Goal: Task Accomplishment & Management: Manage account settings

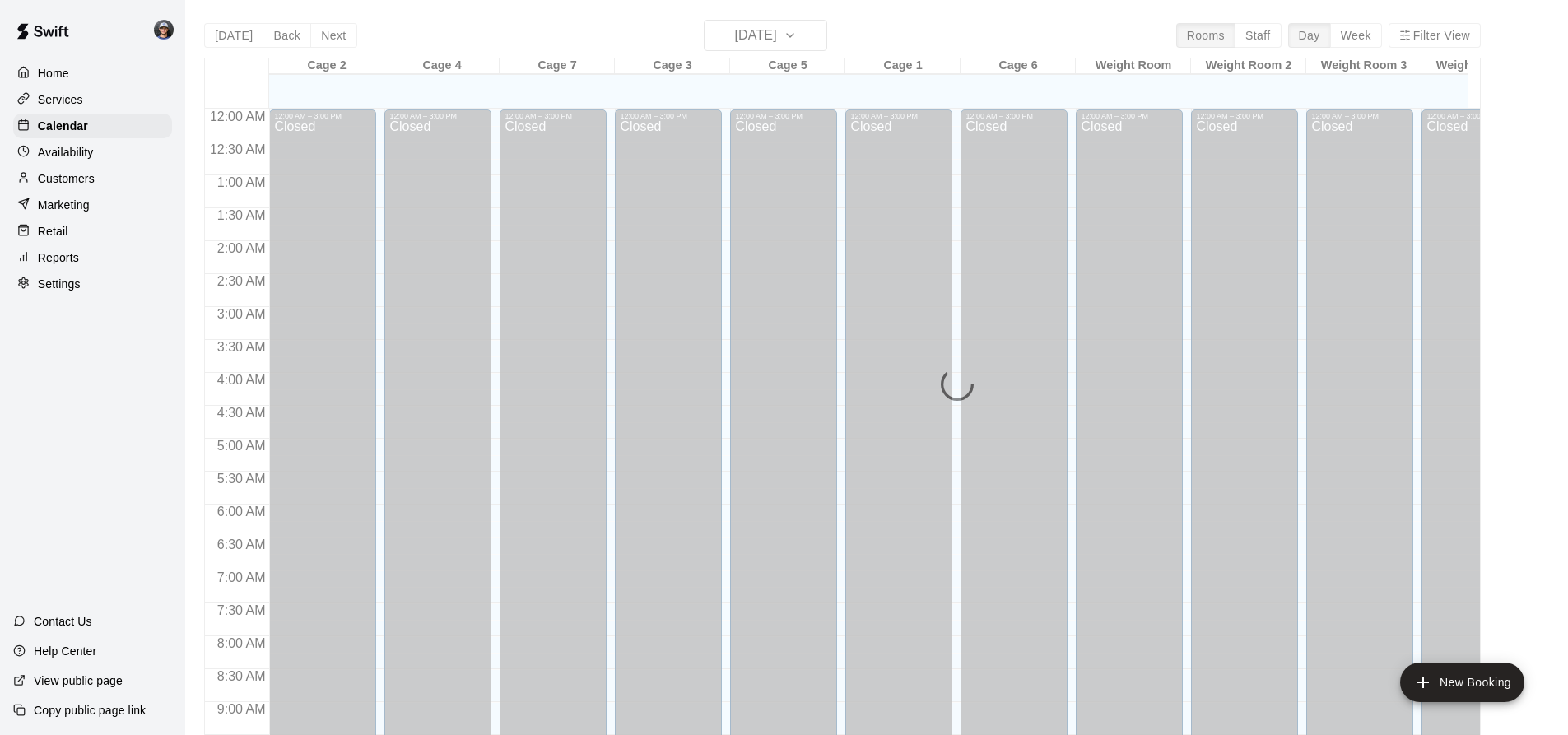
scroll to position [886, 0]
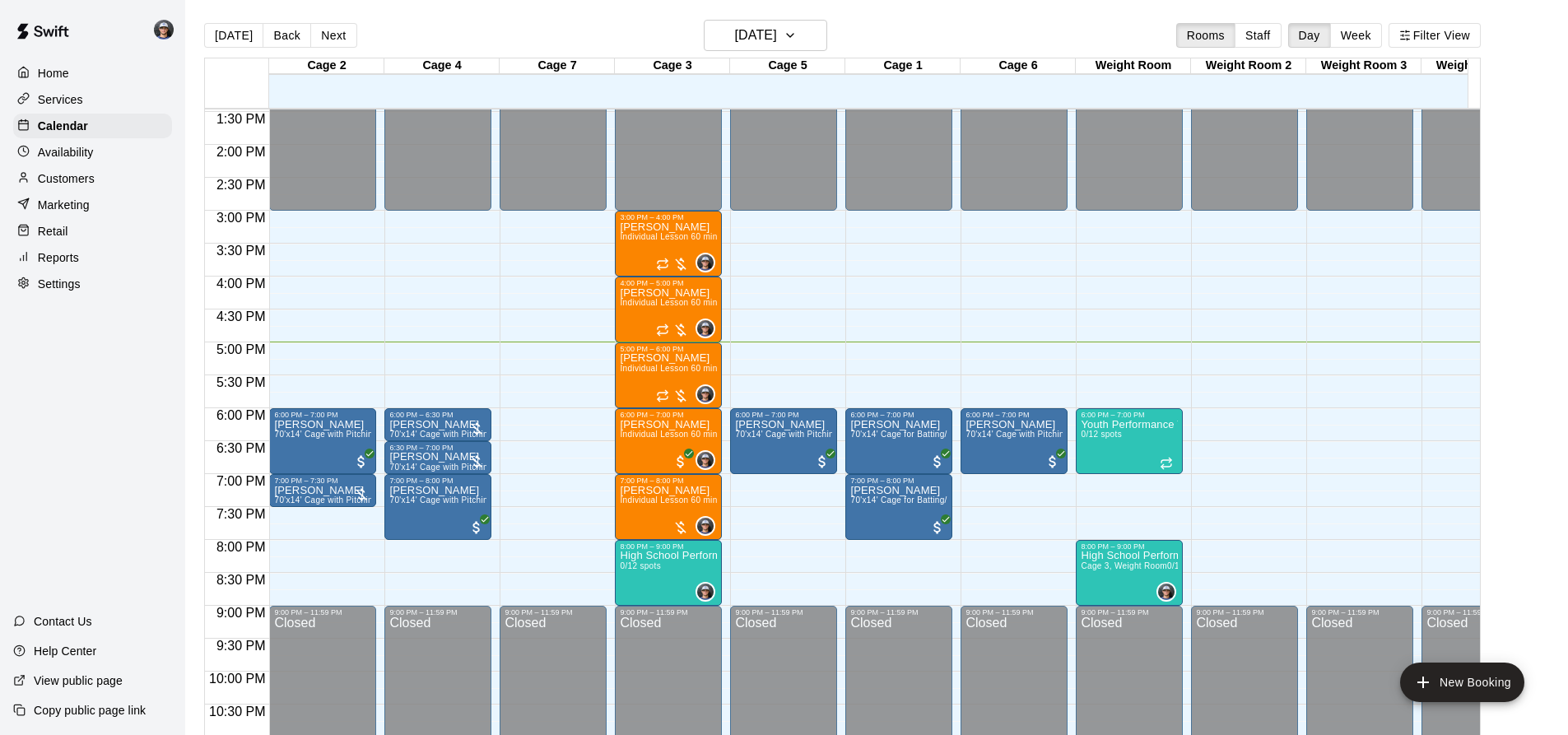
click at [1361, 35] on button "Week" at bounding box center [1356, 36] width 52 height 25
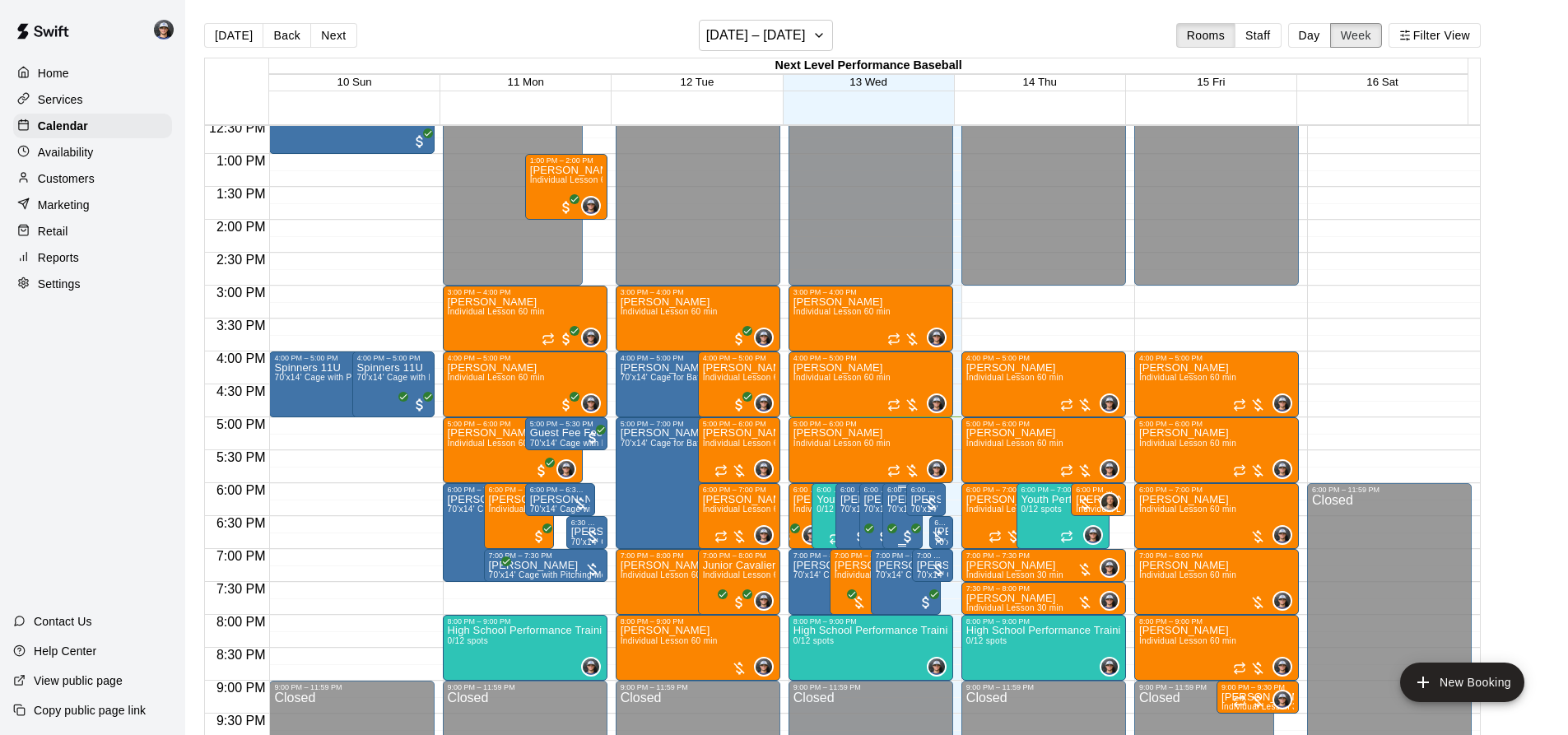
scroll to position [955, 0]
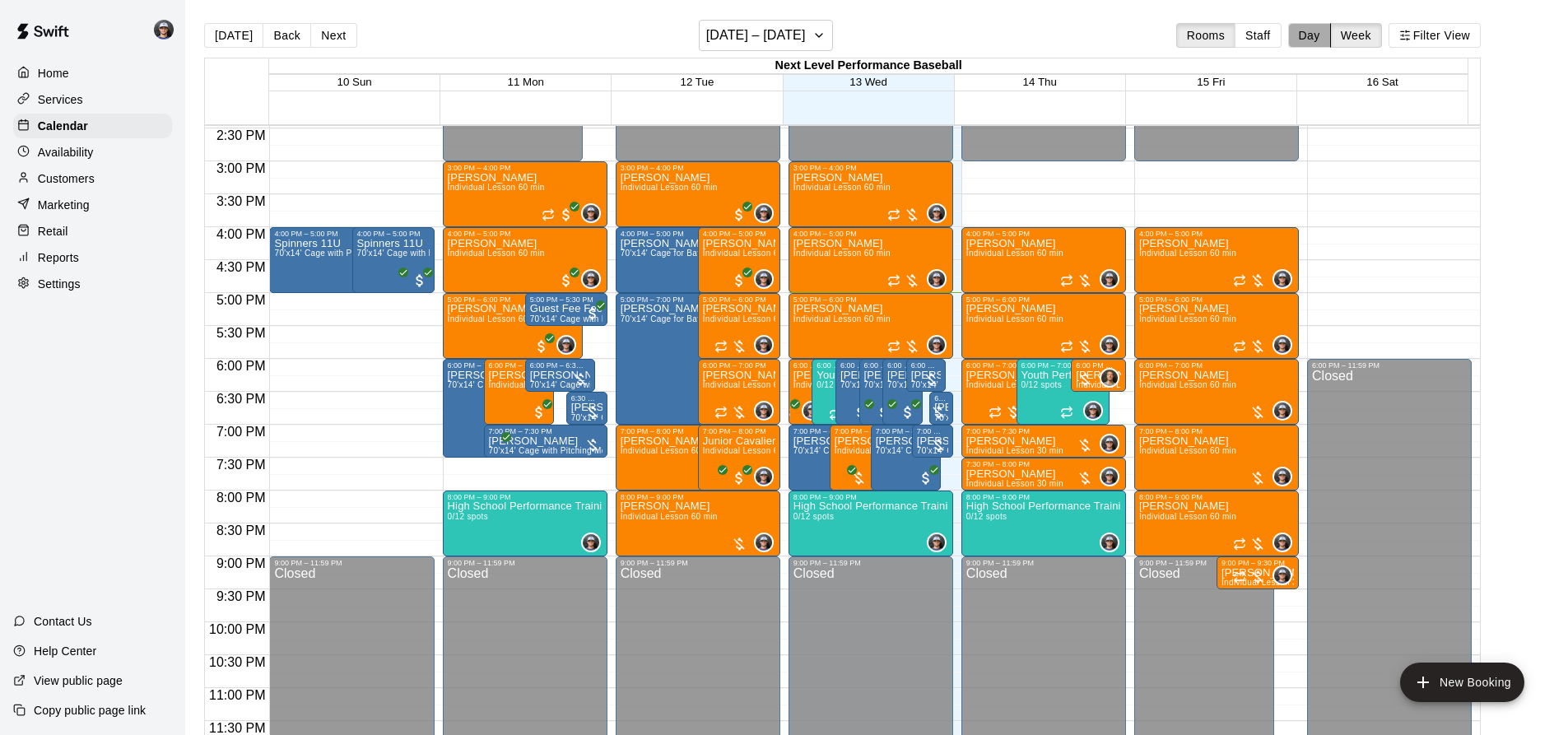
click at [1305, 39] on button "Day" at bounding box center [1309, 36] width 43 height 25
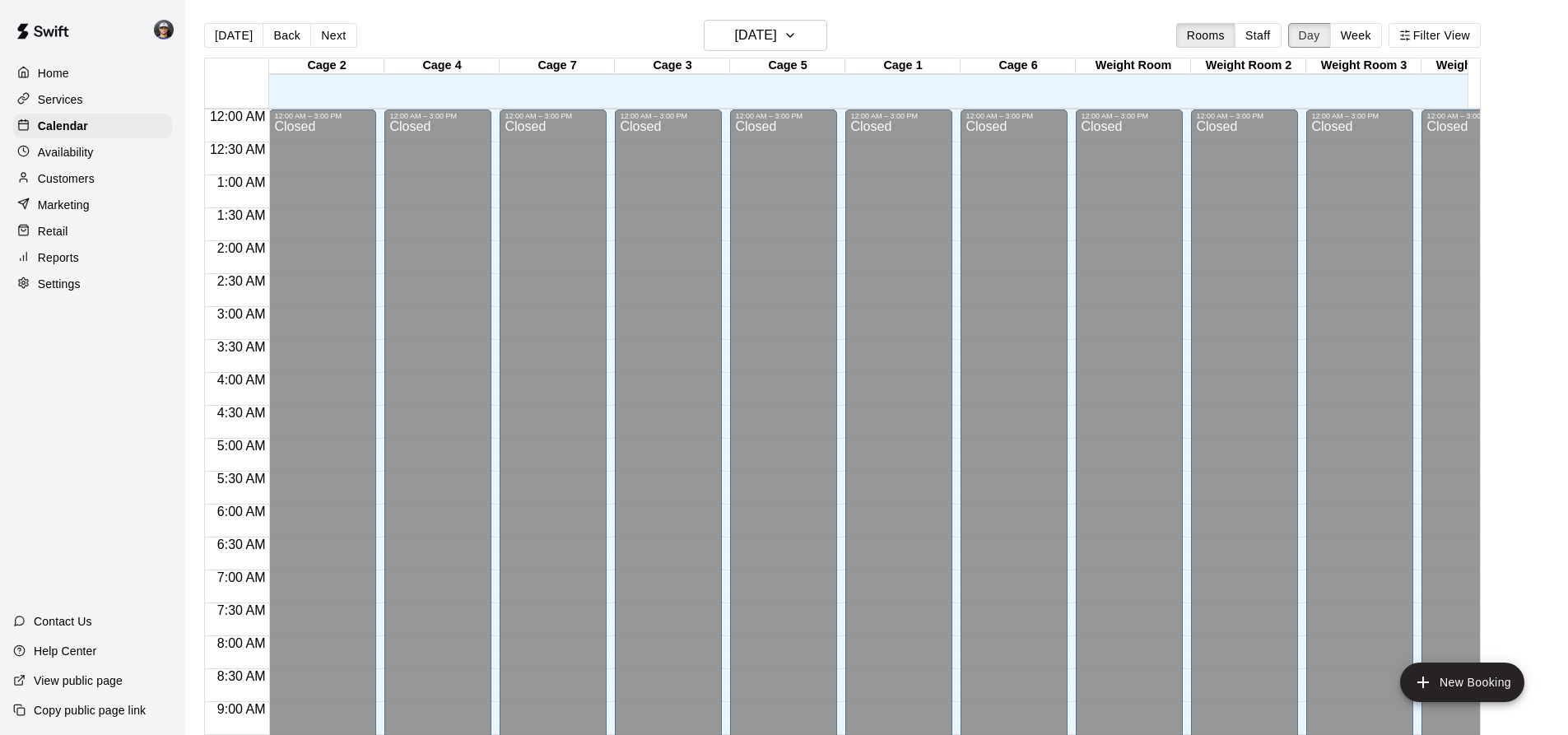
scroll to position [950, 0]
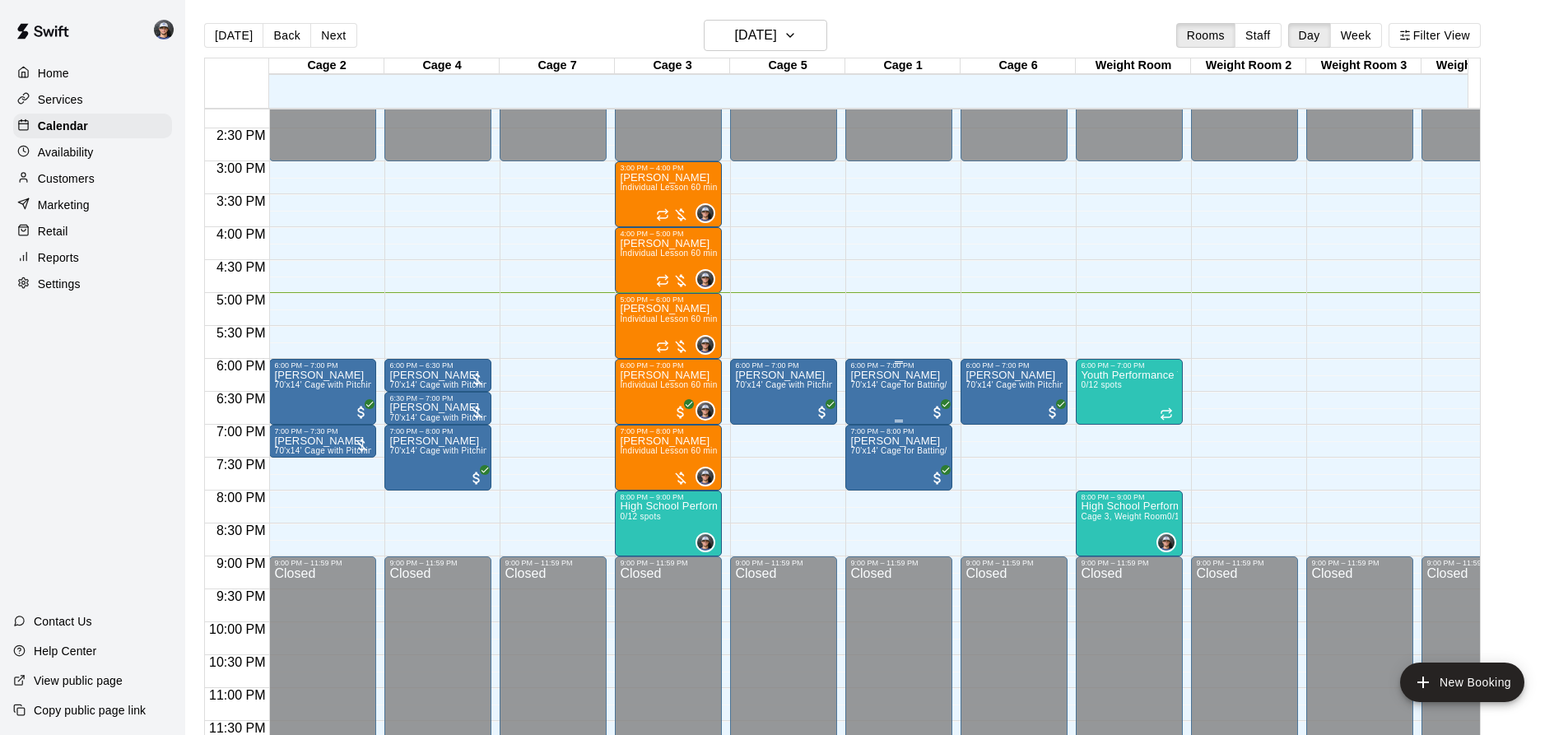
click at [885, 386] on div "[PERSON_NAME] 70'x14' Cage for Batting/Fielding" at bounding box center [899, 737] width 97 height 735
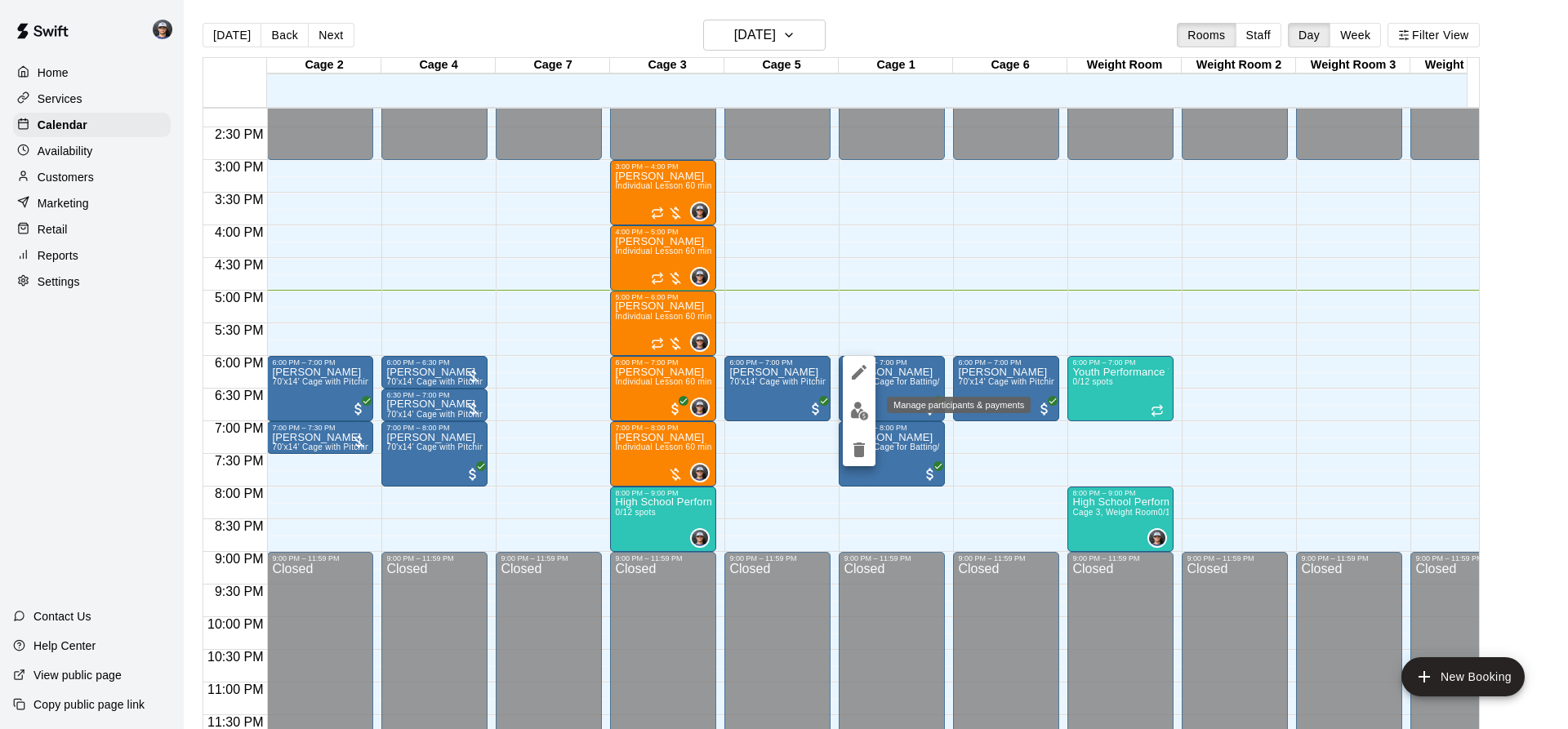
click at [858, 407] on img "edit" at bounding box center [859, 411] width 19 height 19
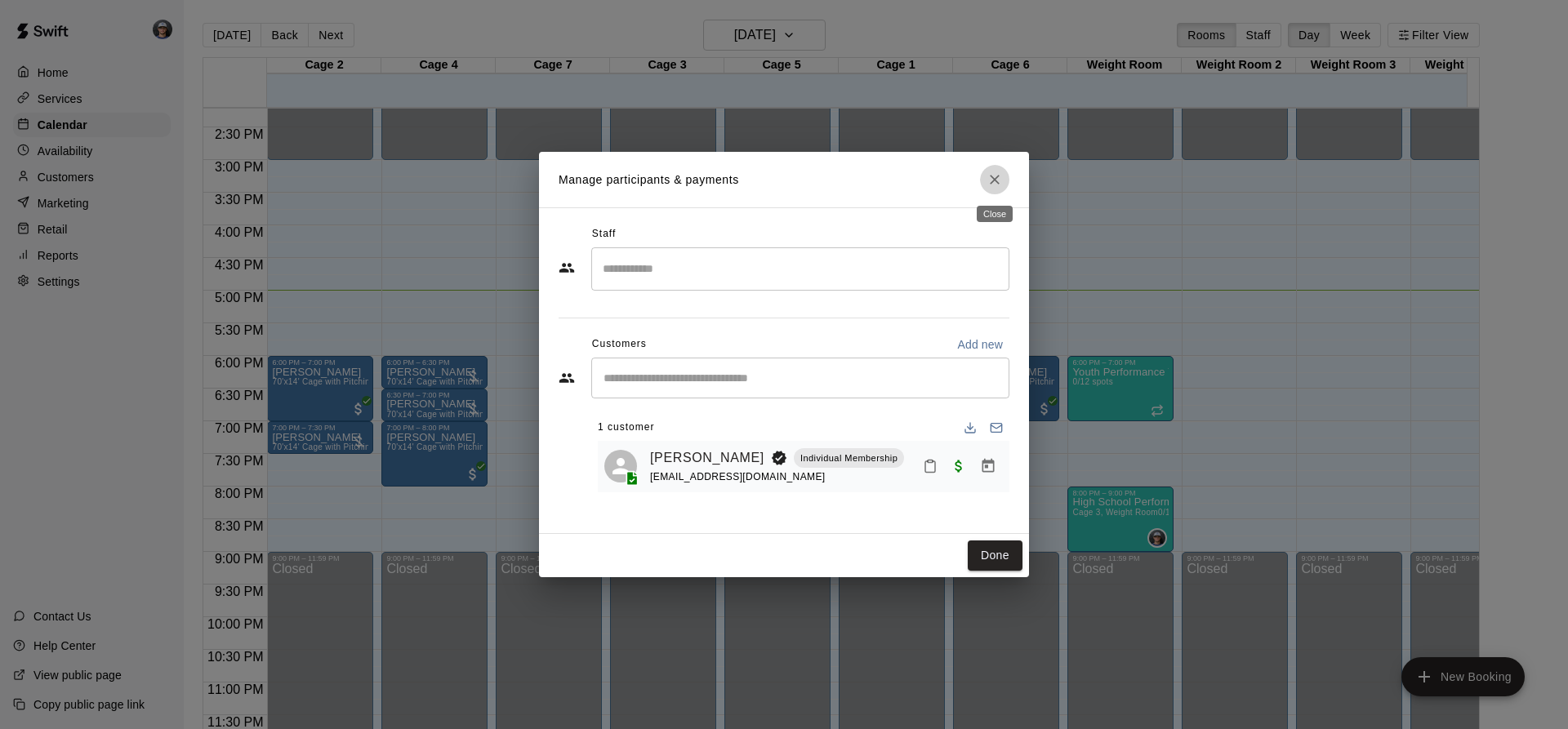
click at [1007, 181] on button "Close" at bounding box center [994, 179] width 29 height 29
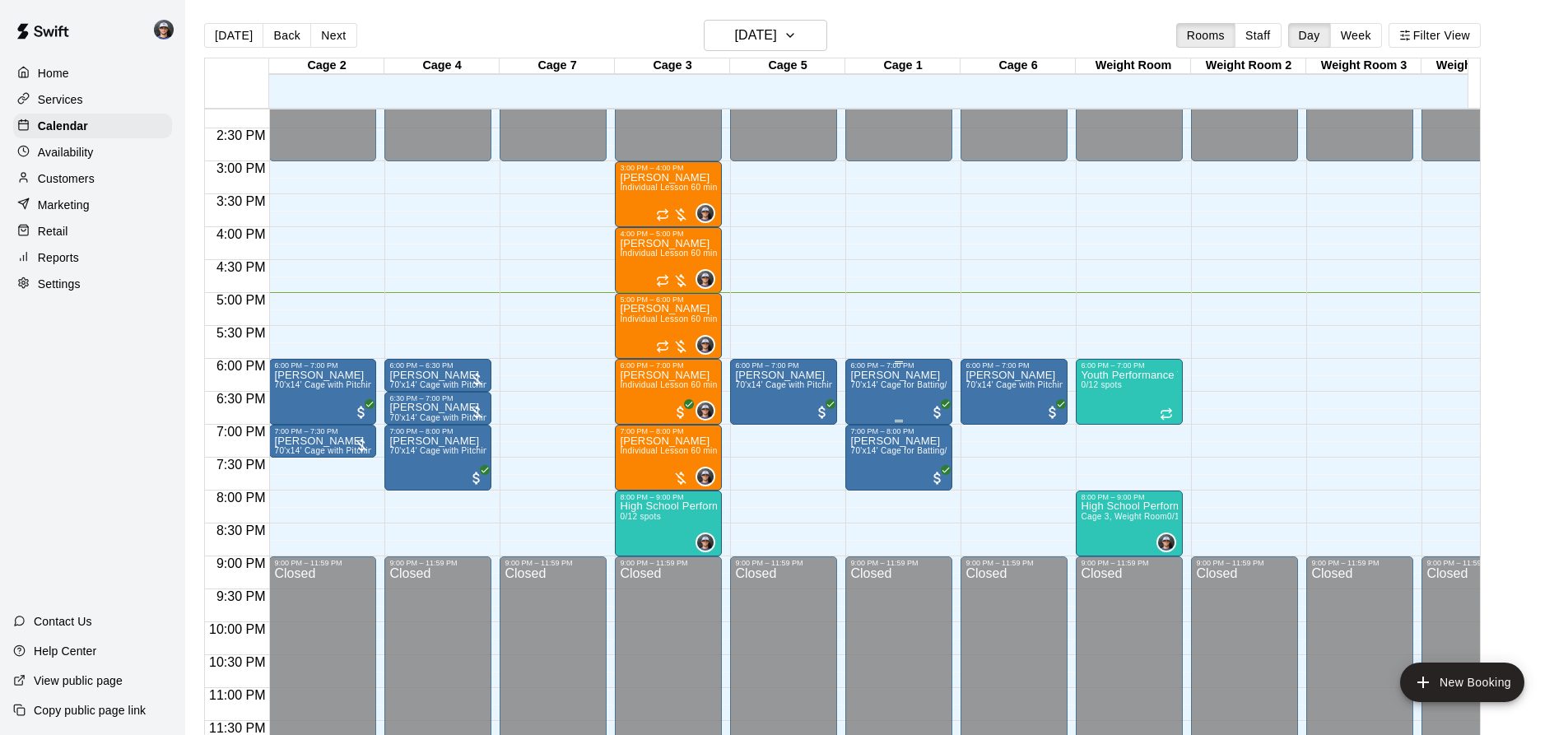
click at [896, 391] on div "[PERSON_NAME] 70'x14' Cage for Batting/Fielding" at bounding box center [899, 737] width 97 height 735
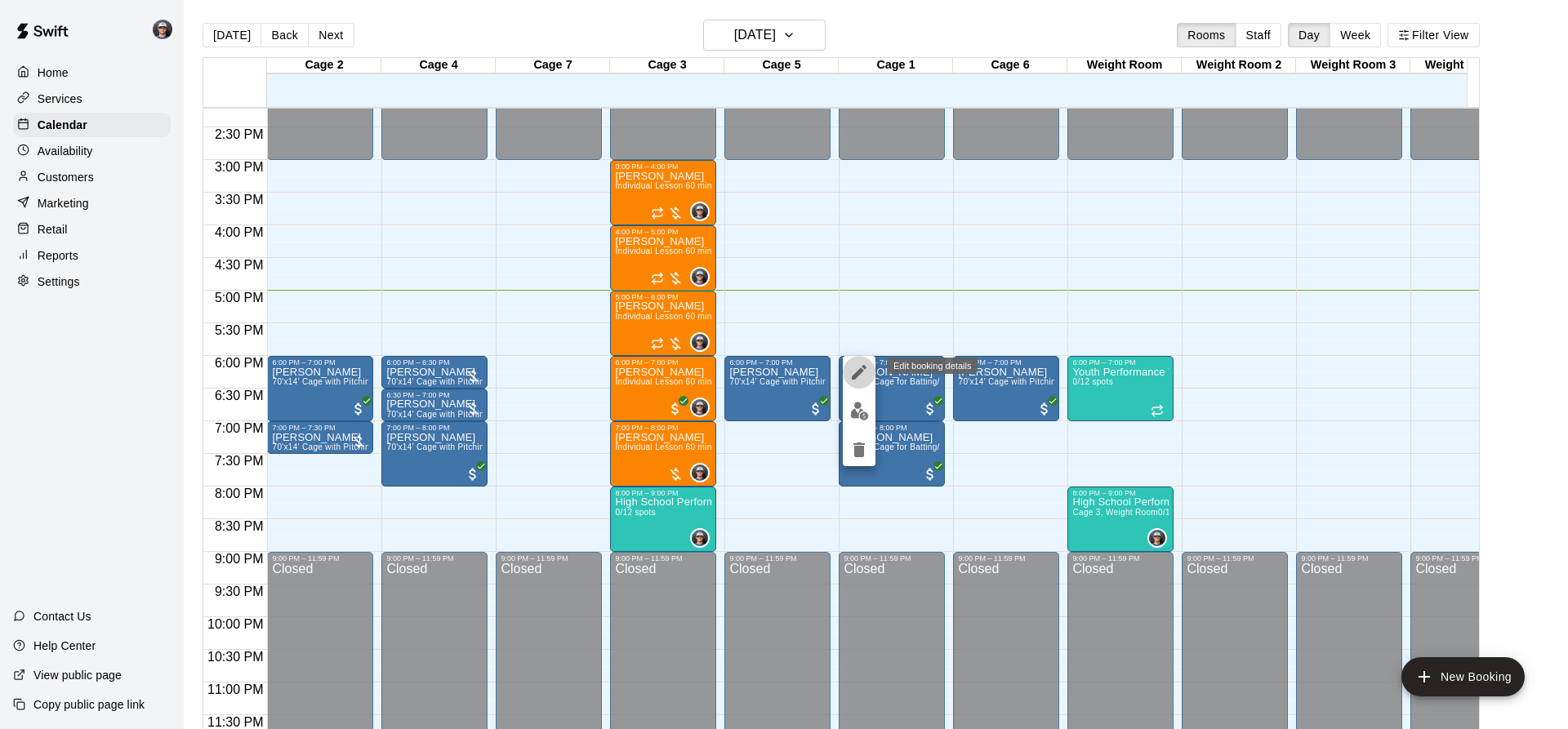
click at [859, 380] on icon "edit" at bounding box center [859, 372] width 20 height 20
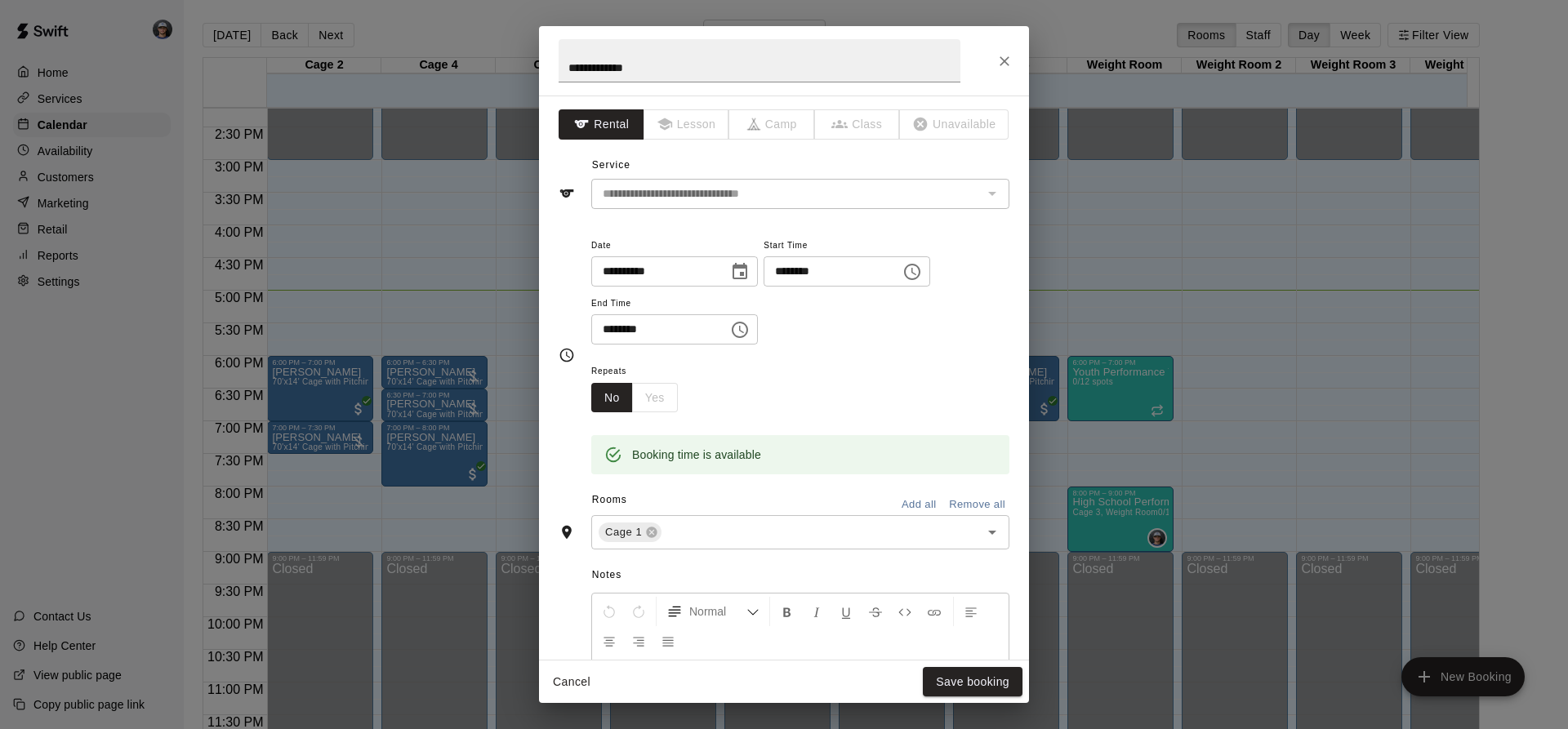
click at [996, 43] on div "**********" at bounding box center [784, 61] width 490 height 70
click at [1001, 53] on icon "Close" at bounding box center [1005, 61] width 17 height 17
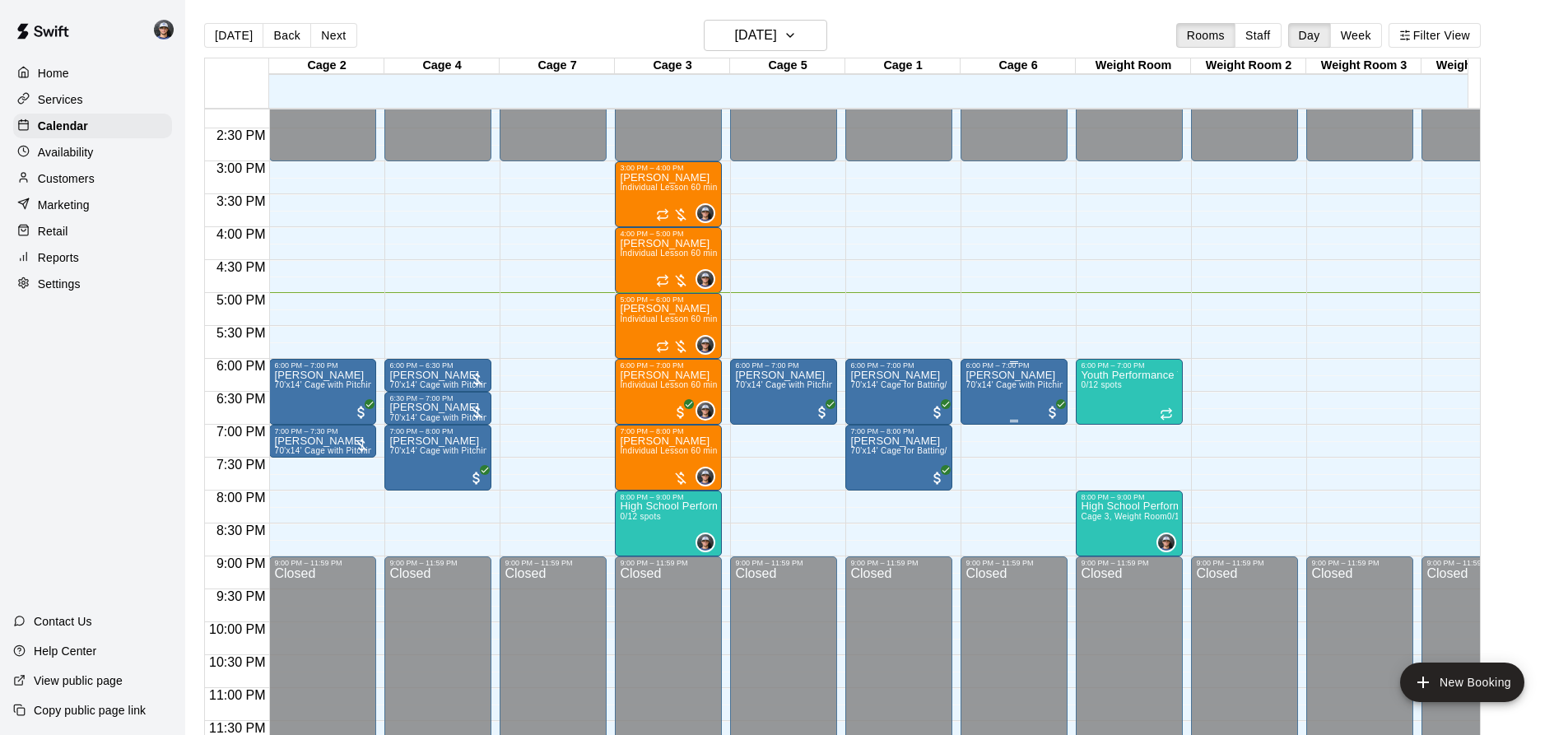
click at [1008, 380] on span "70'x14' Cage with Pitching Mound and Hack Attack Pitching Machine" at bounding box center [1099, 385] width 268 height 9
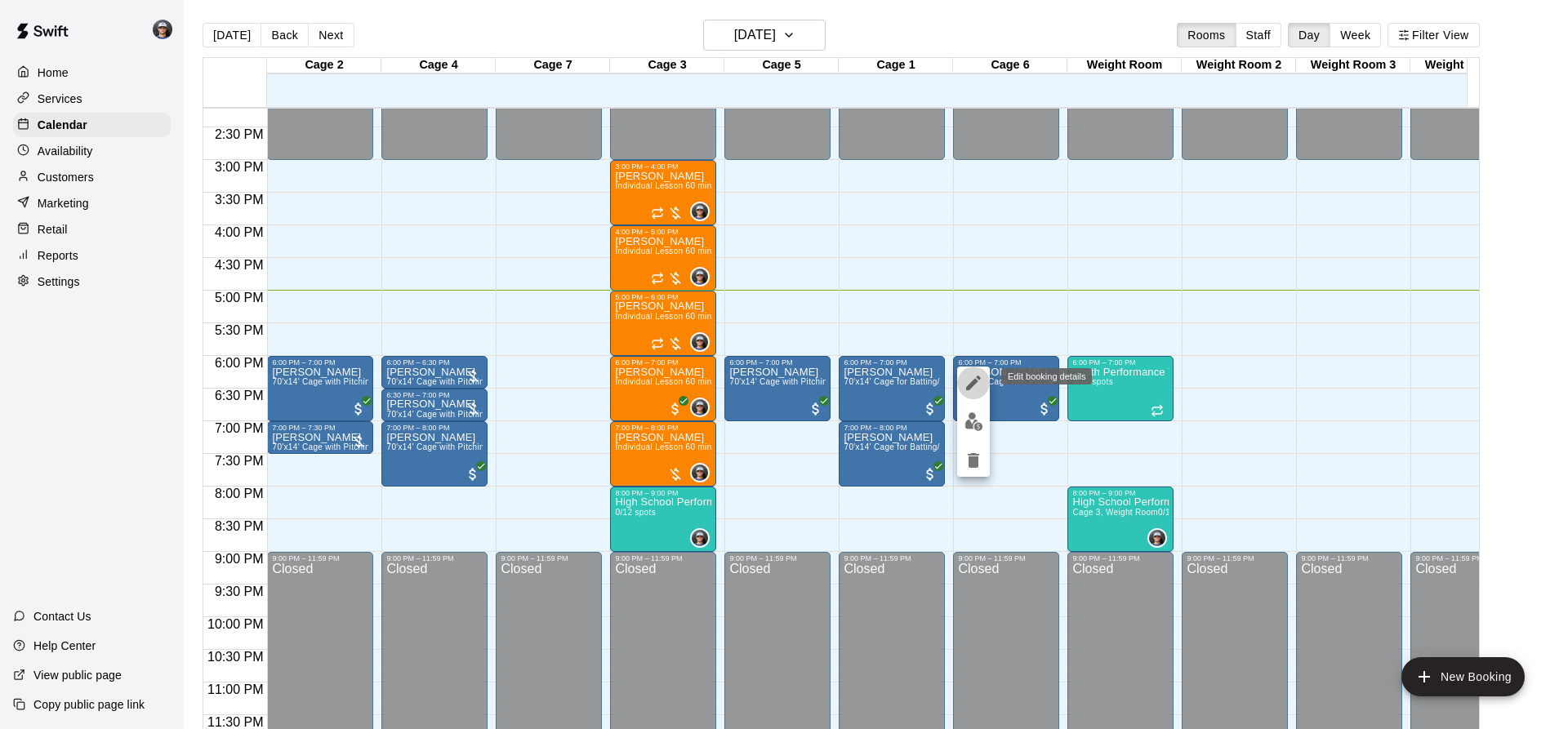
click at [976, 395] on button "edit" at bounding box center [972, 382] width 32 height 32
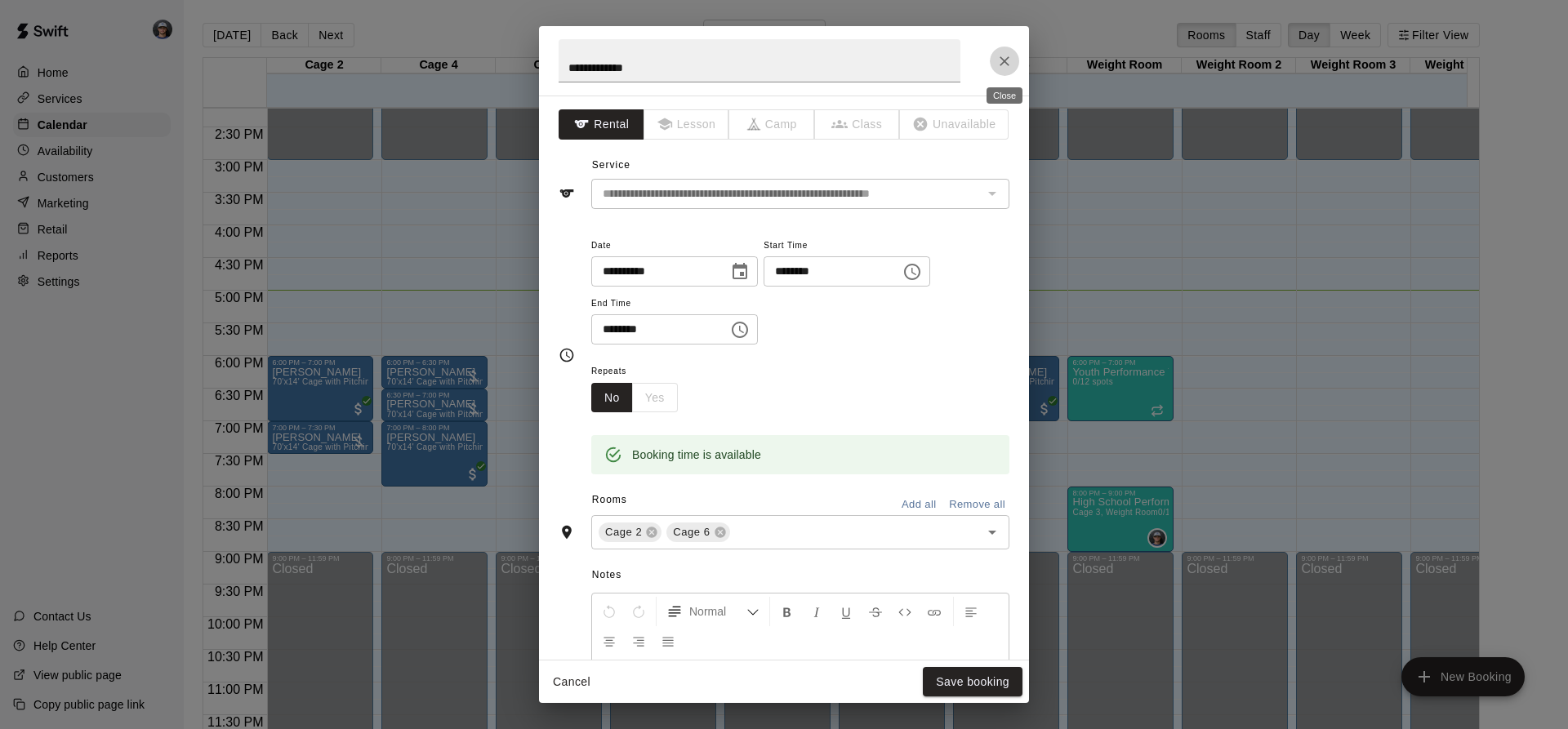
click at [996, 56] on icon "Close" at bounding box center [1005, 61] width 17 height 17
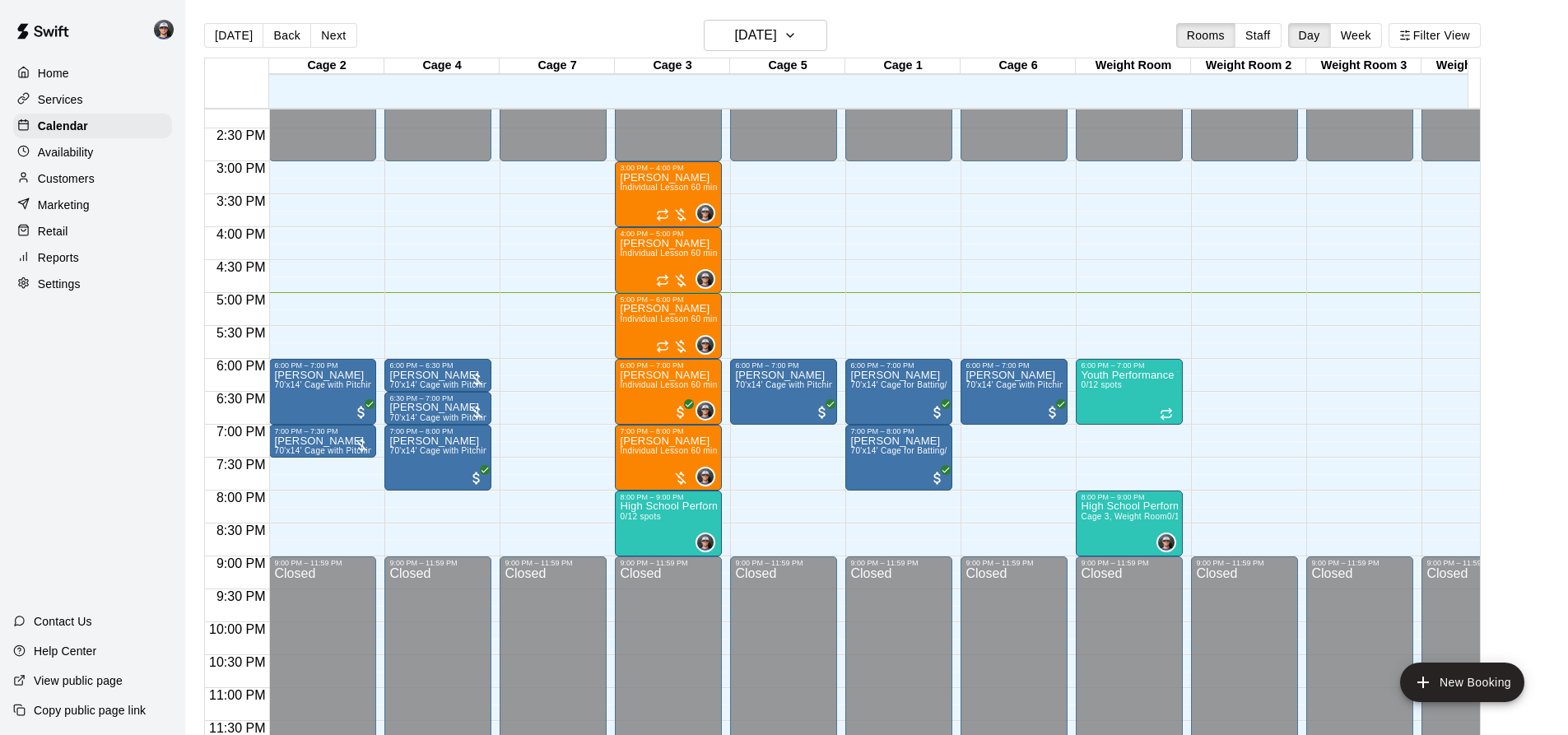
drag, startPoint x: 1005, startPoint y: 57, endPoint x: 1014, endPoint y: 94, distance: 38.1
click at [1004, 380] on span "70'x14' Cage with Pitching Mound and Hack Attack Pitching Machine" at bounding box center [1099, 385] width 268 height 9
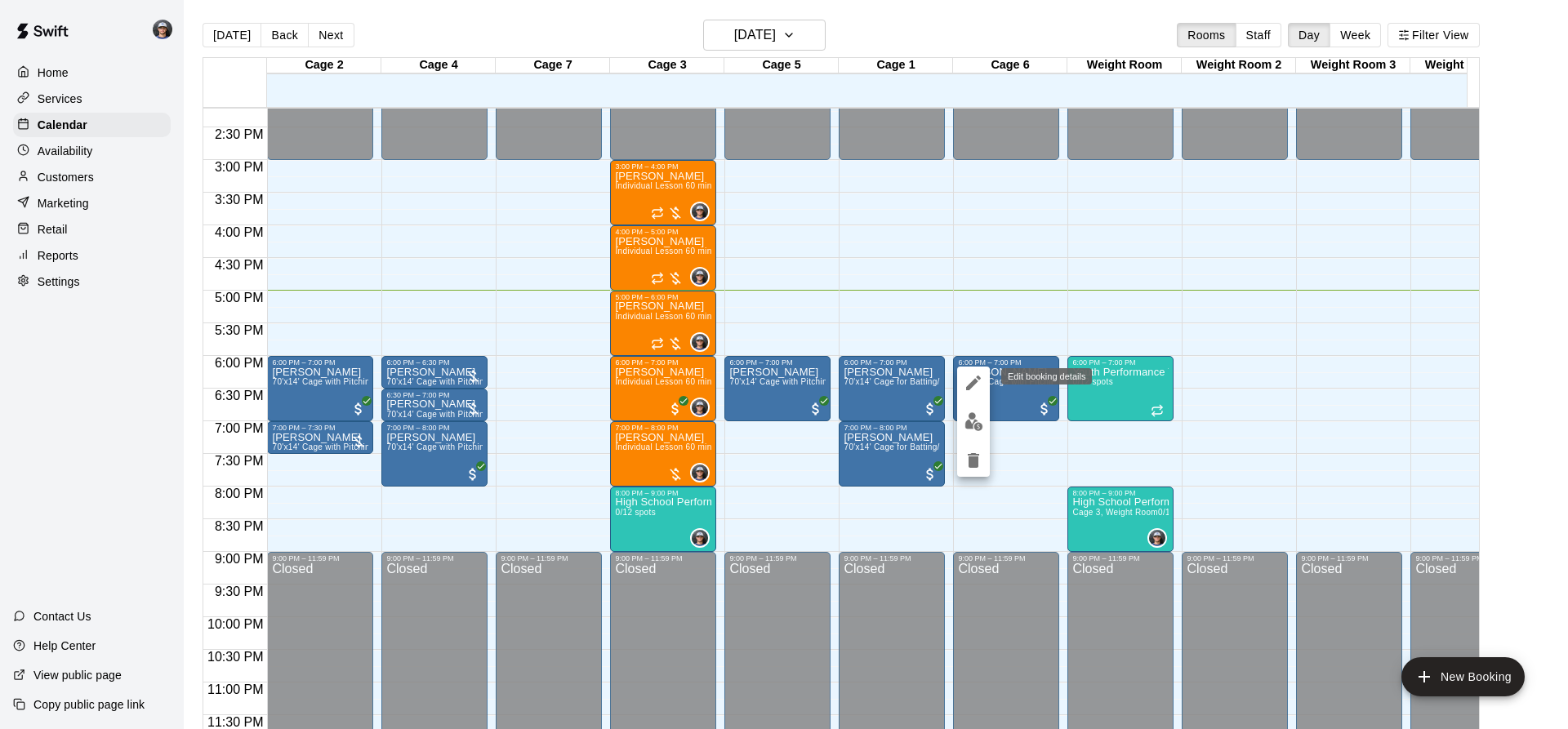
click at [969, 387] on icon "edit" at bounding box center [973, 383] width 15 height 15
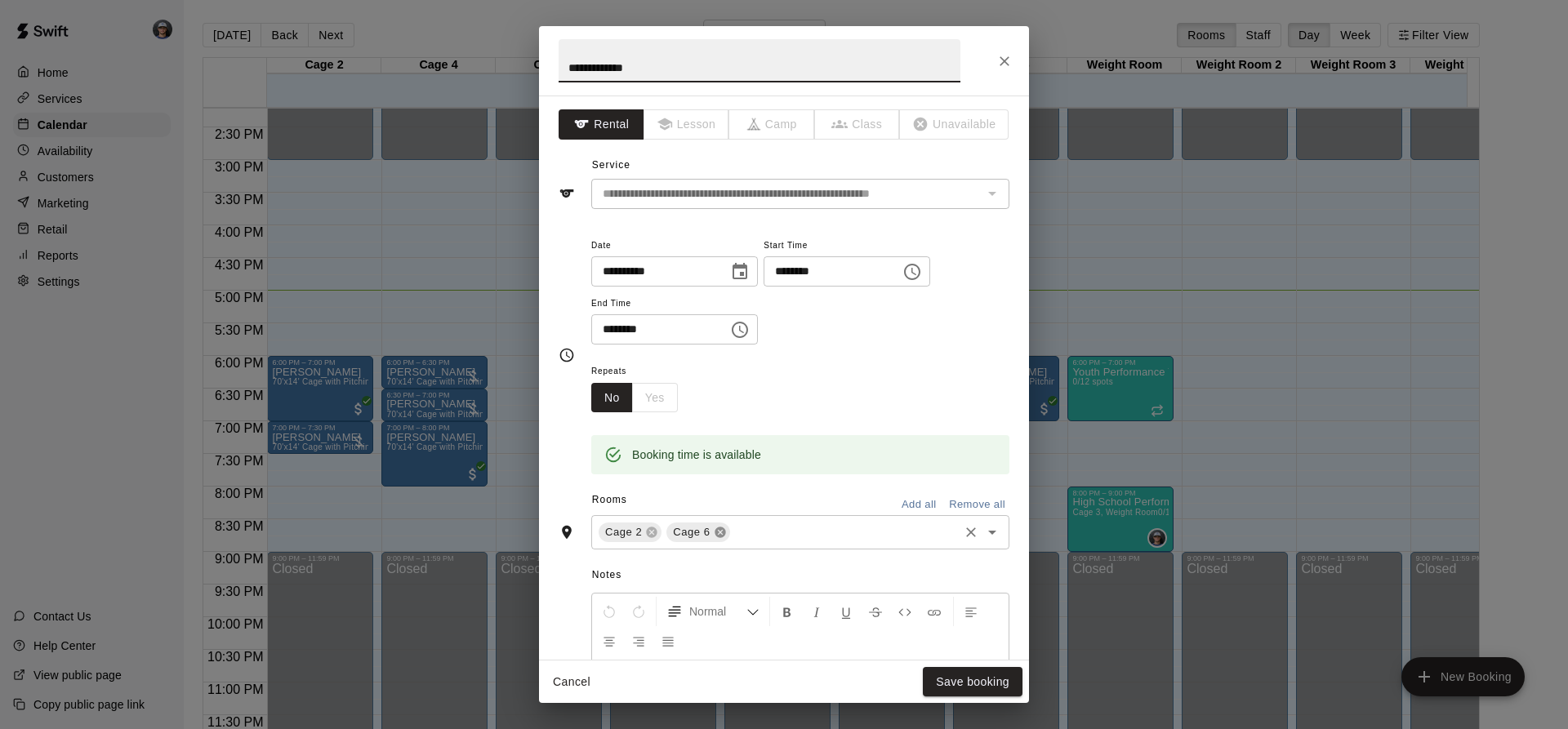
click at [716, 536] on icon at bounding box center [719, 532] width 11 height 11
click at [978, 682] on button "Save booking" at bounding box center [972, 682] width 100 height 30
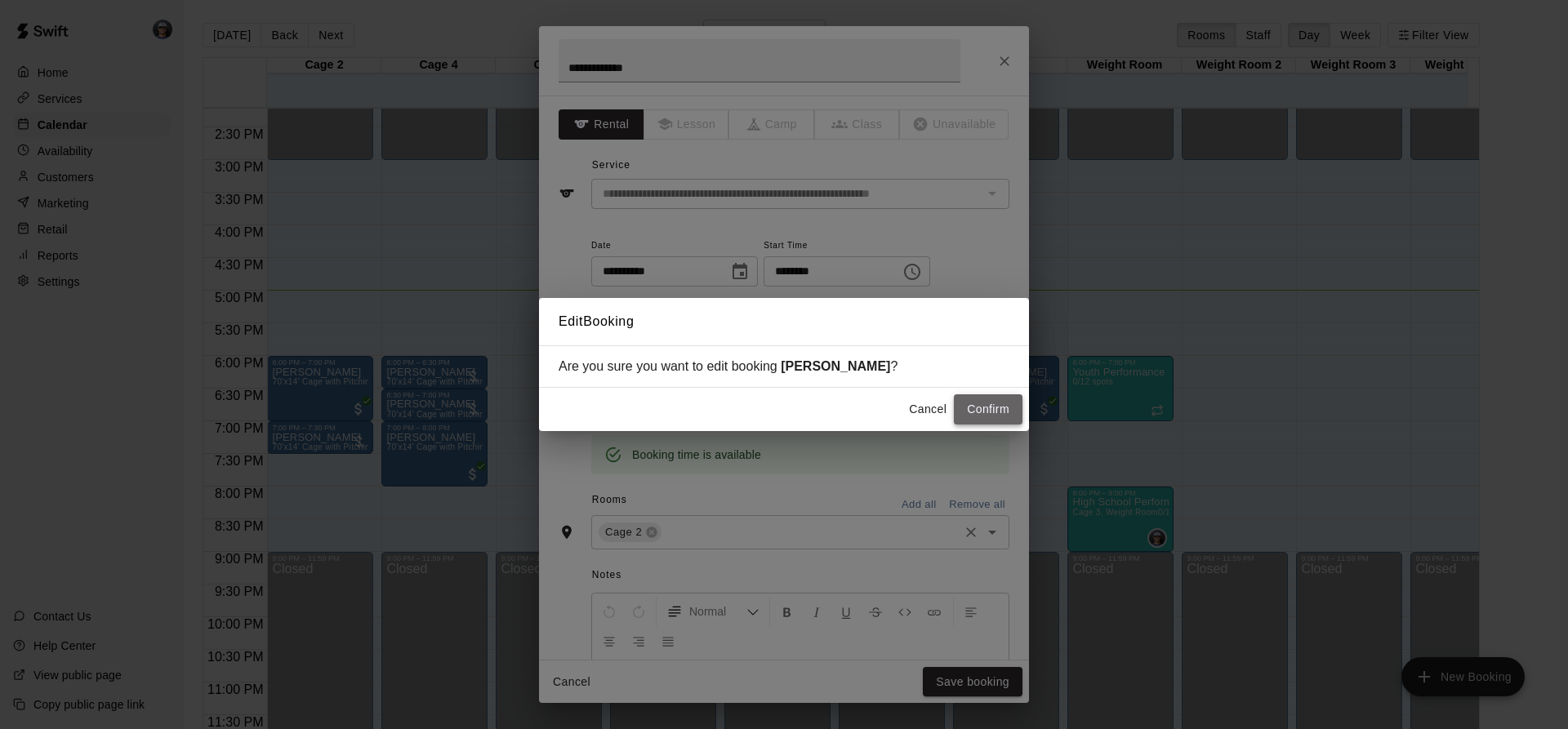
click at [976, 406] on button "Confirm" at bounding box center [988, 409] width 69 height 30
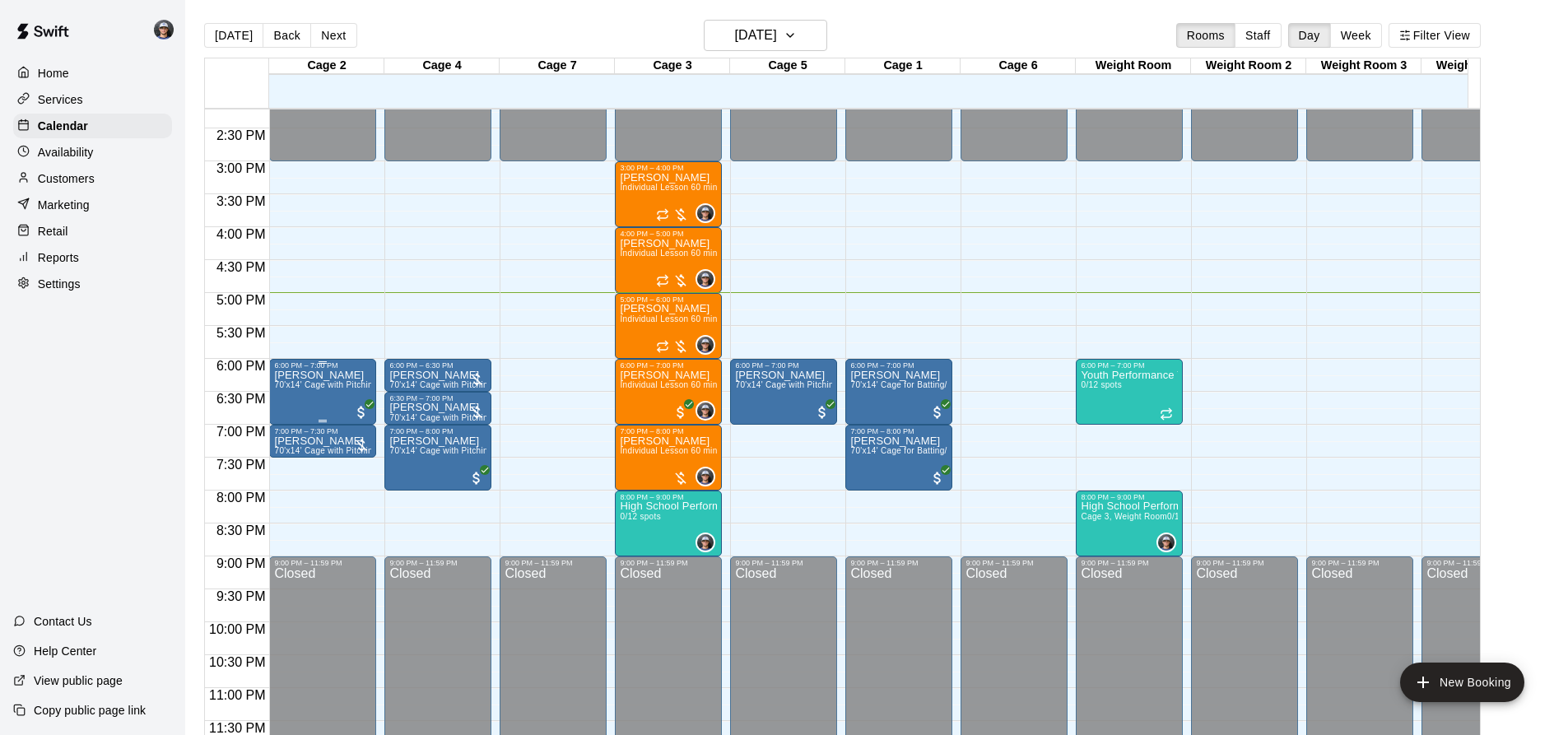
click at [284, 380] on span "70'x14' Cage with Pitching Mound and Hack Attack Pitching Machine" at bounding box center [408, 385] width 268 height 9
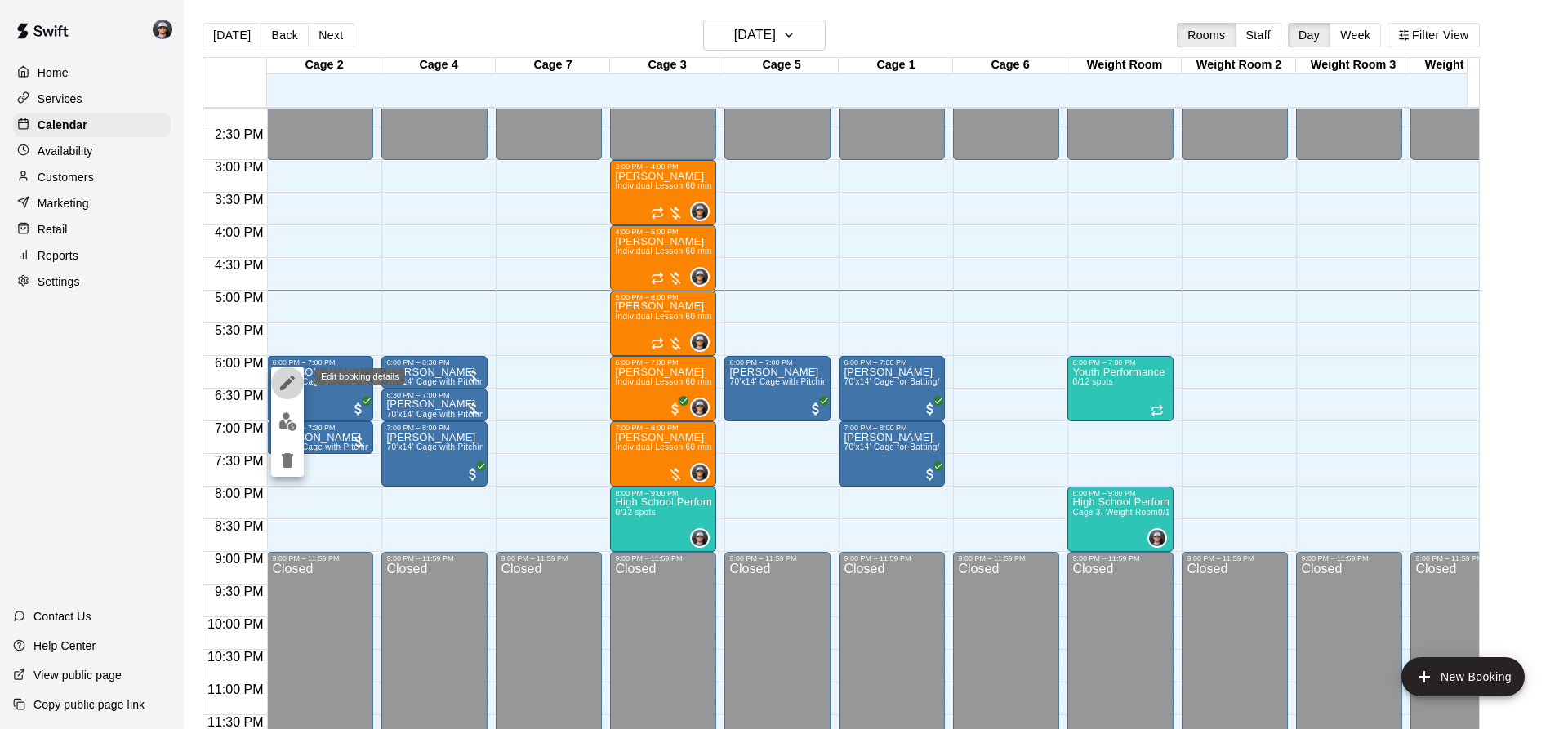
click at [278, 388] on icon "edit" at bounding box center [288, 383] width 20 height 20
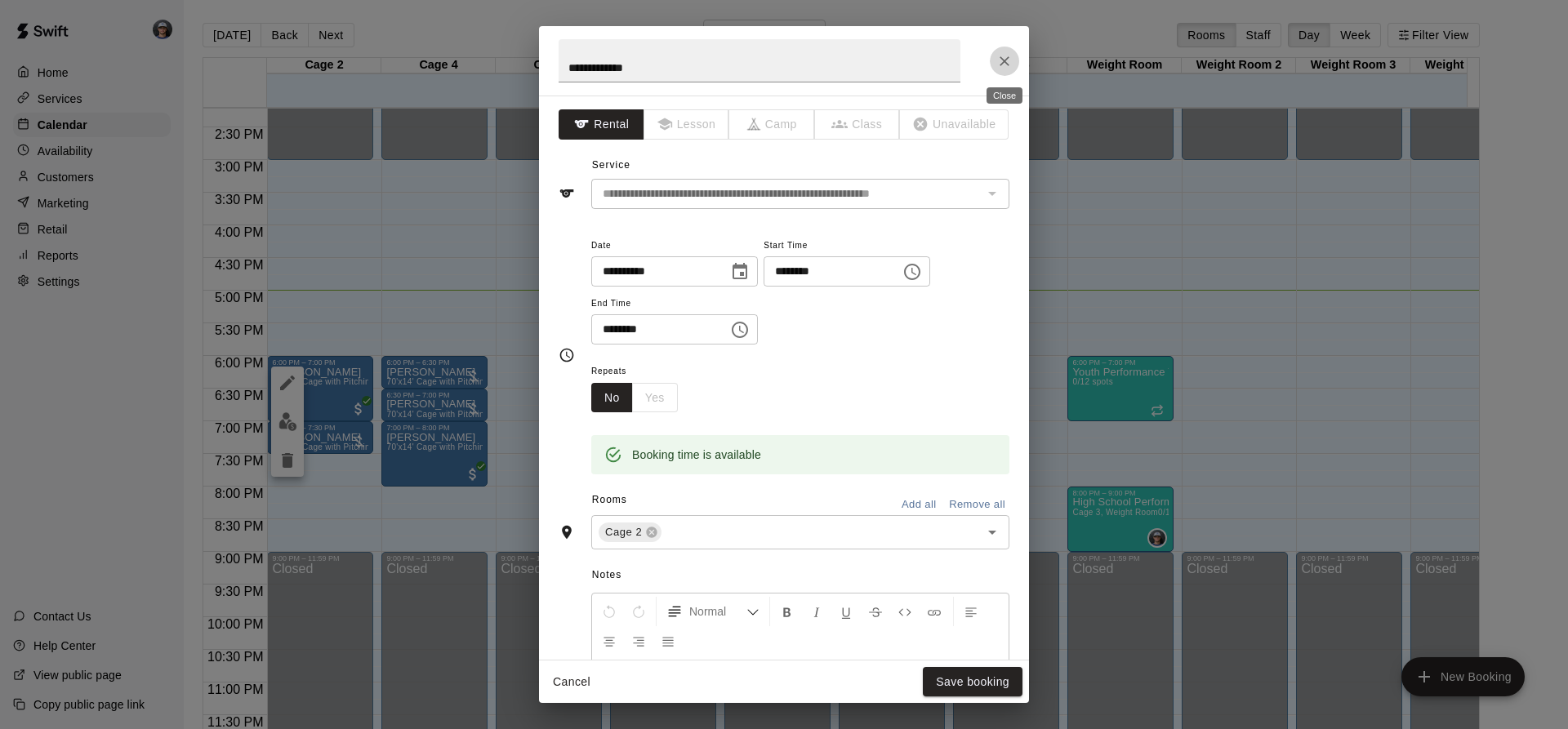
click at [992, 52] on button "Close" at bounding box center [1004, 61] width 29 height 29
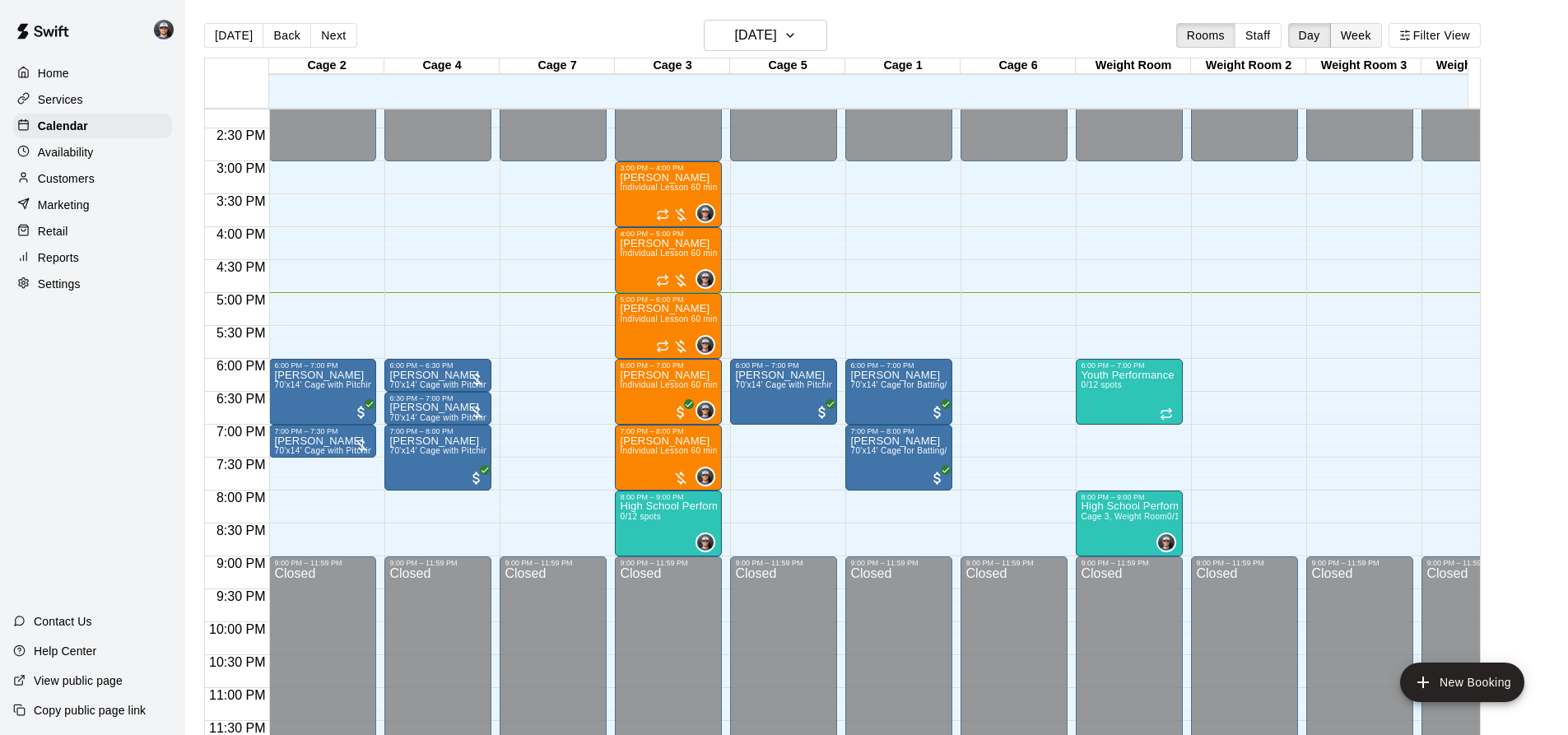
click at [1379, 38] on button "Week" at bounding box center [1356, 36] width 52 height 25
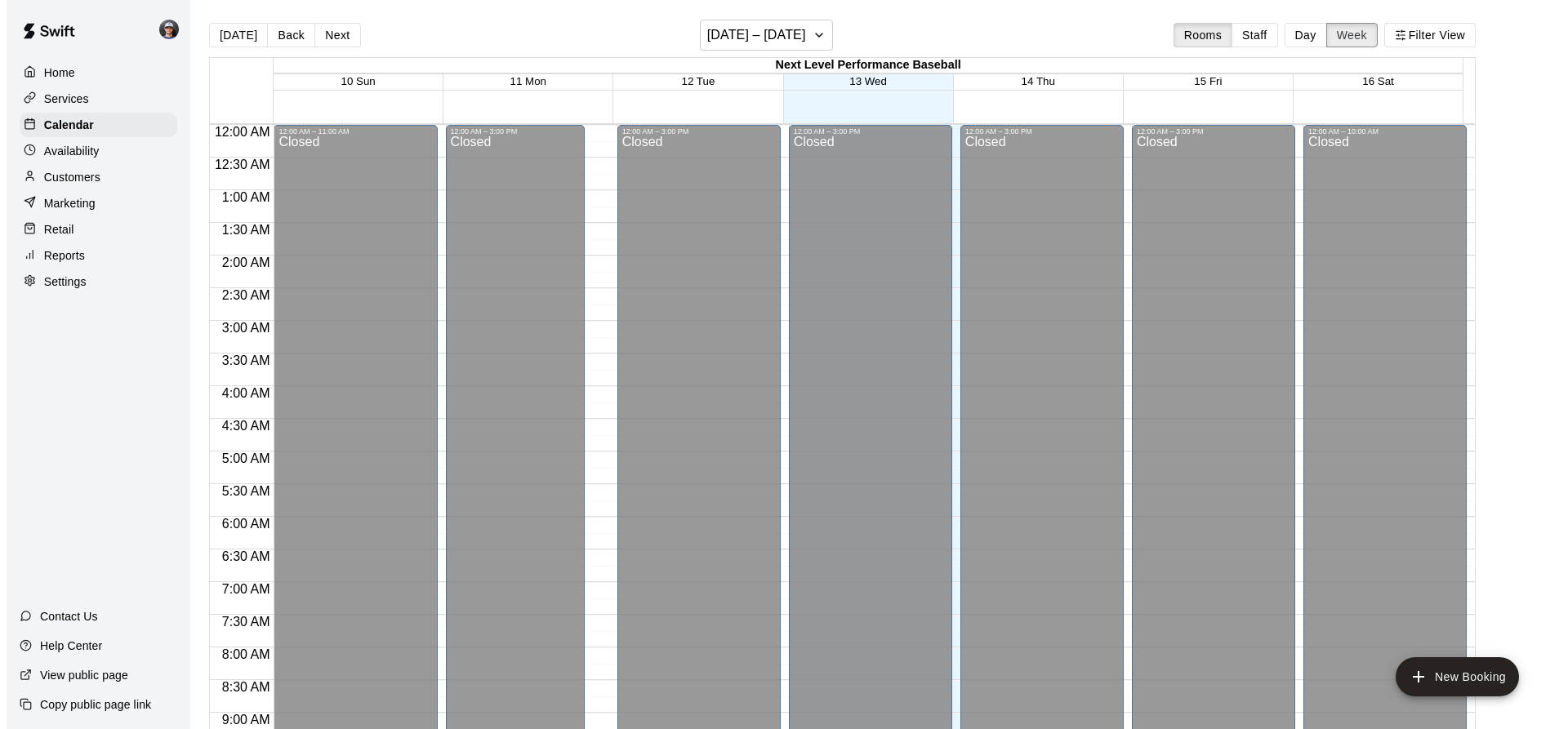
scroll to position [947, 0]
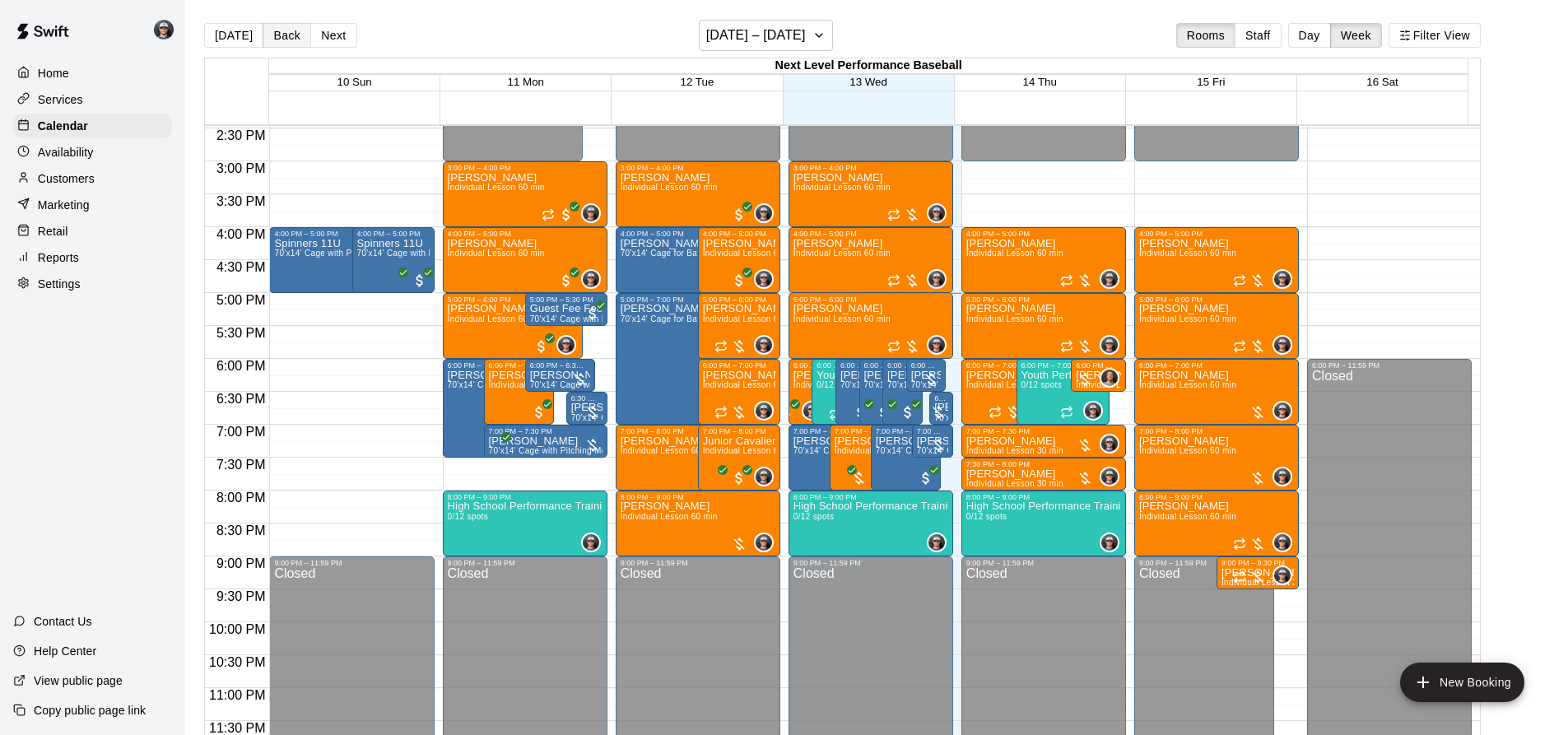
click at [274, 34] on button "Back" at bounding box center [287, 36] width 49 height 25
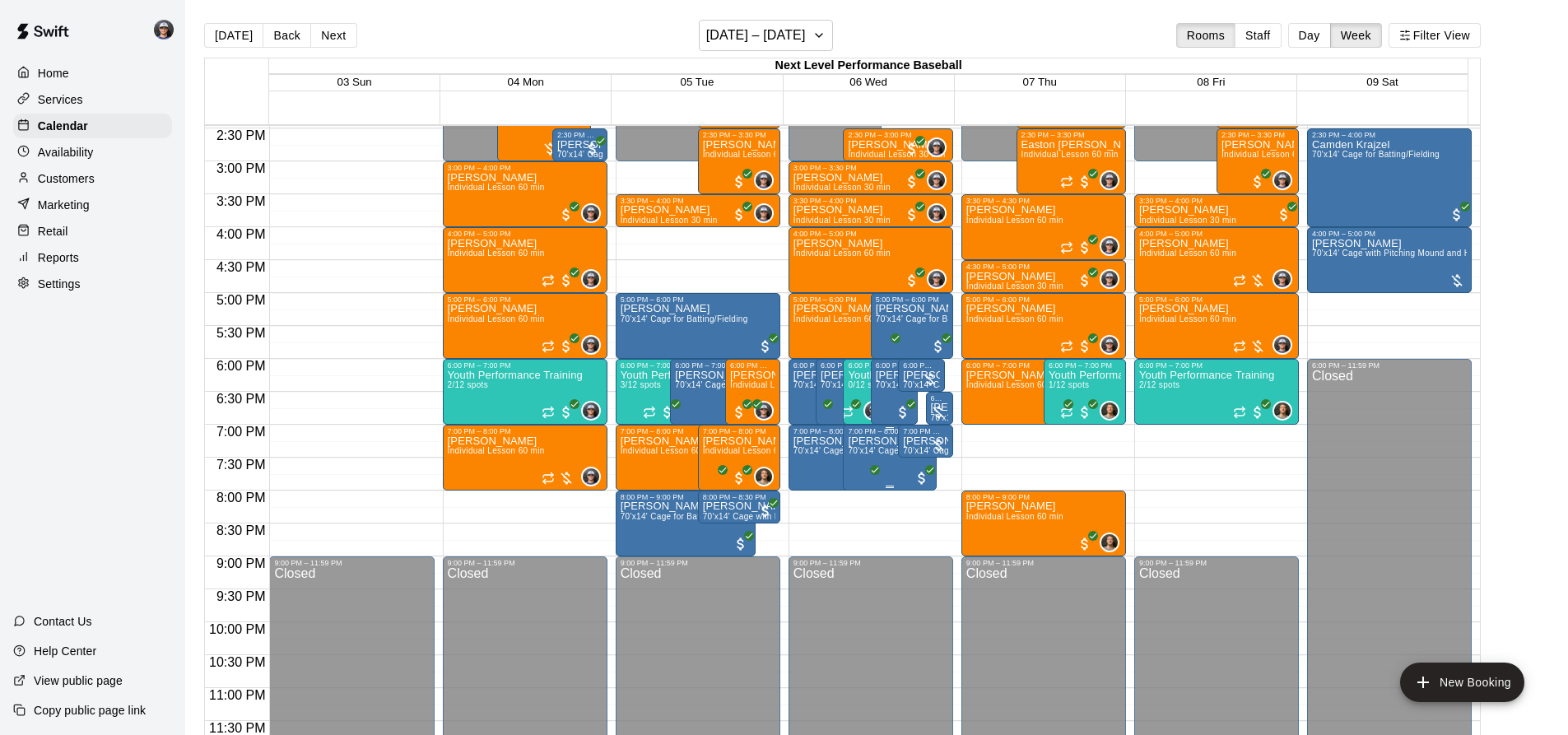
click at [856, 442] on p "[PERSON_NAME]" at bounding box center [889, 442] width 83 height 0
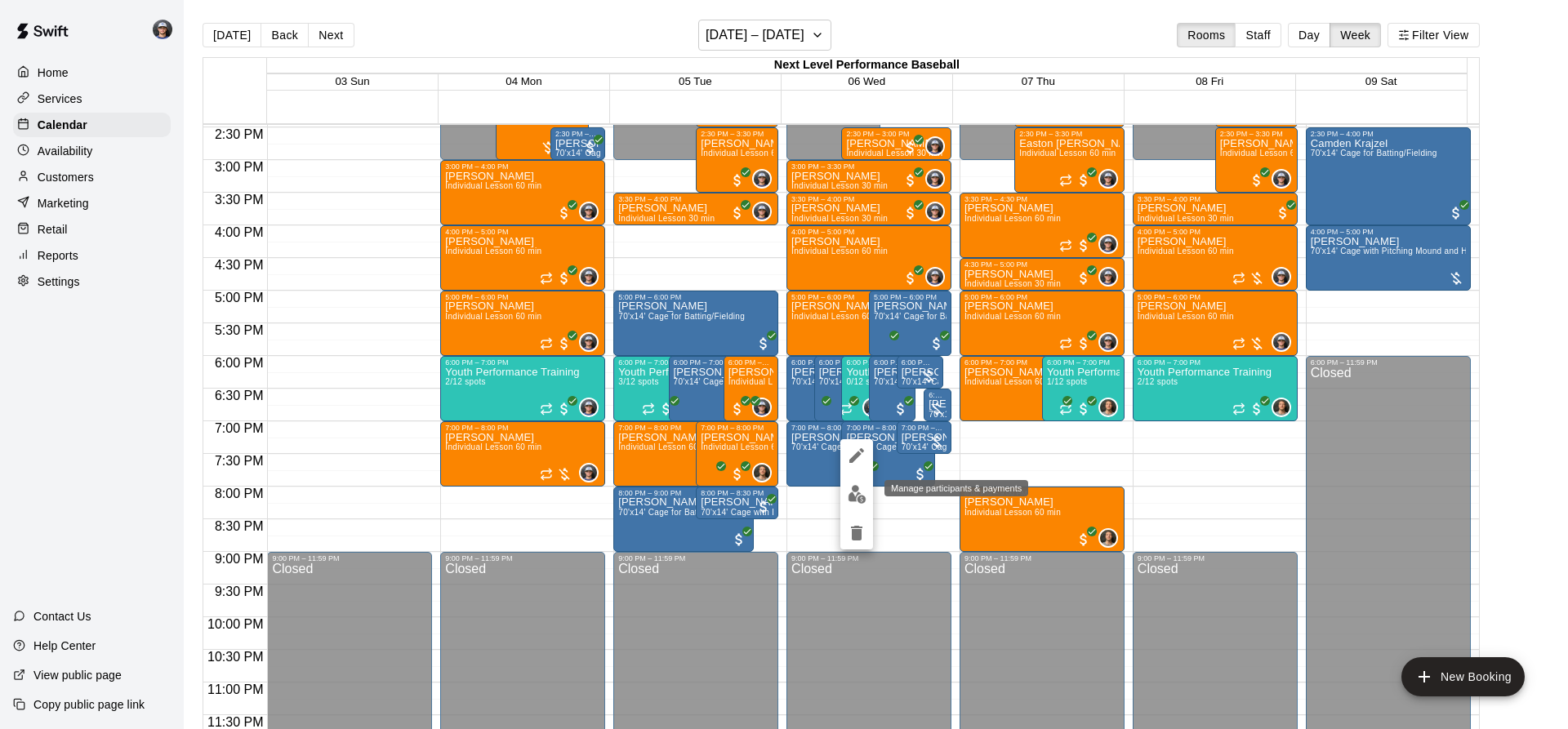
click at [854, 488] on img "edit" at bounding box center [857, 494] width 19 height 19
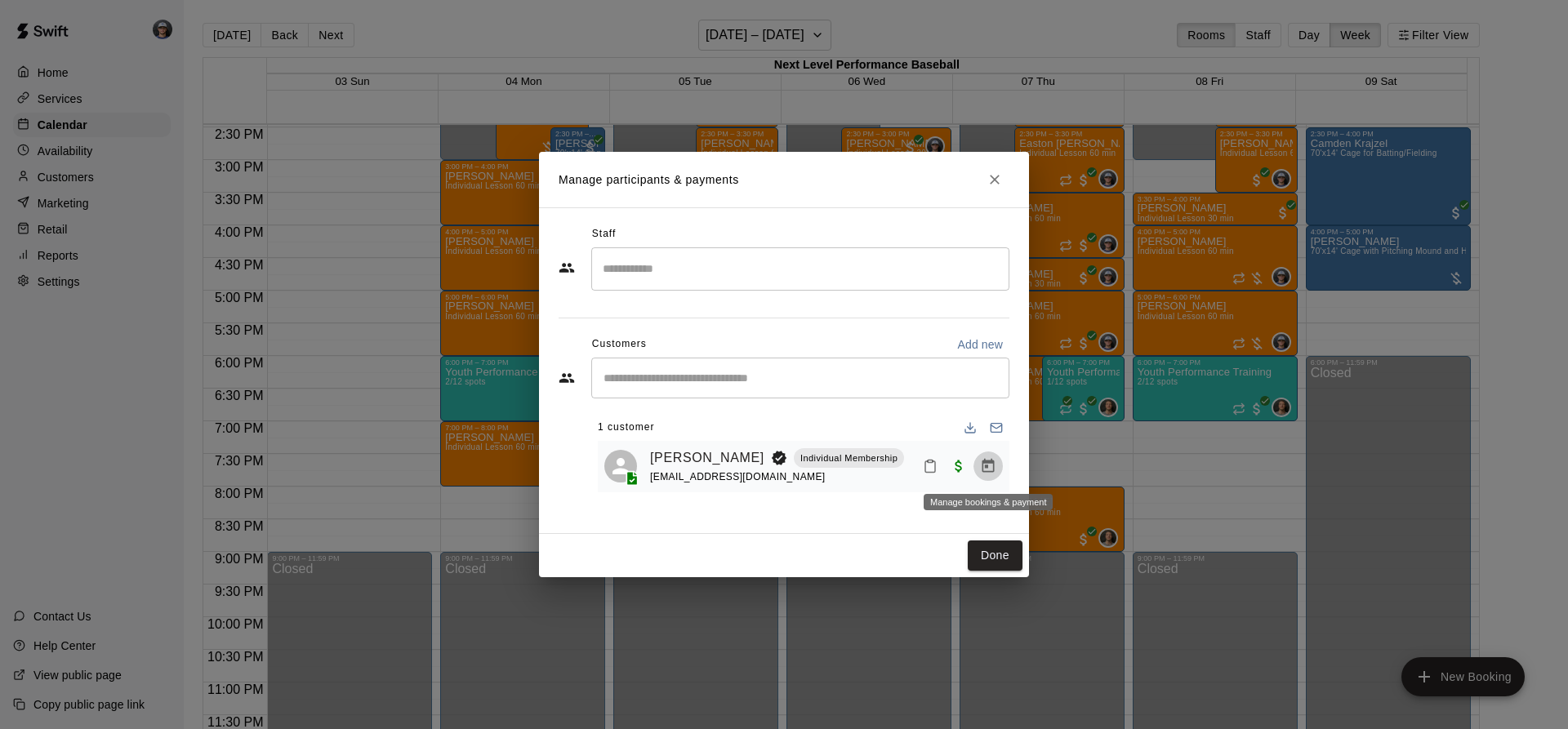
click at [984, 466] on icon "Manage bookings & payment" at bounding box center [988, 466] width 17 height 17
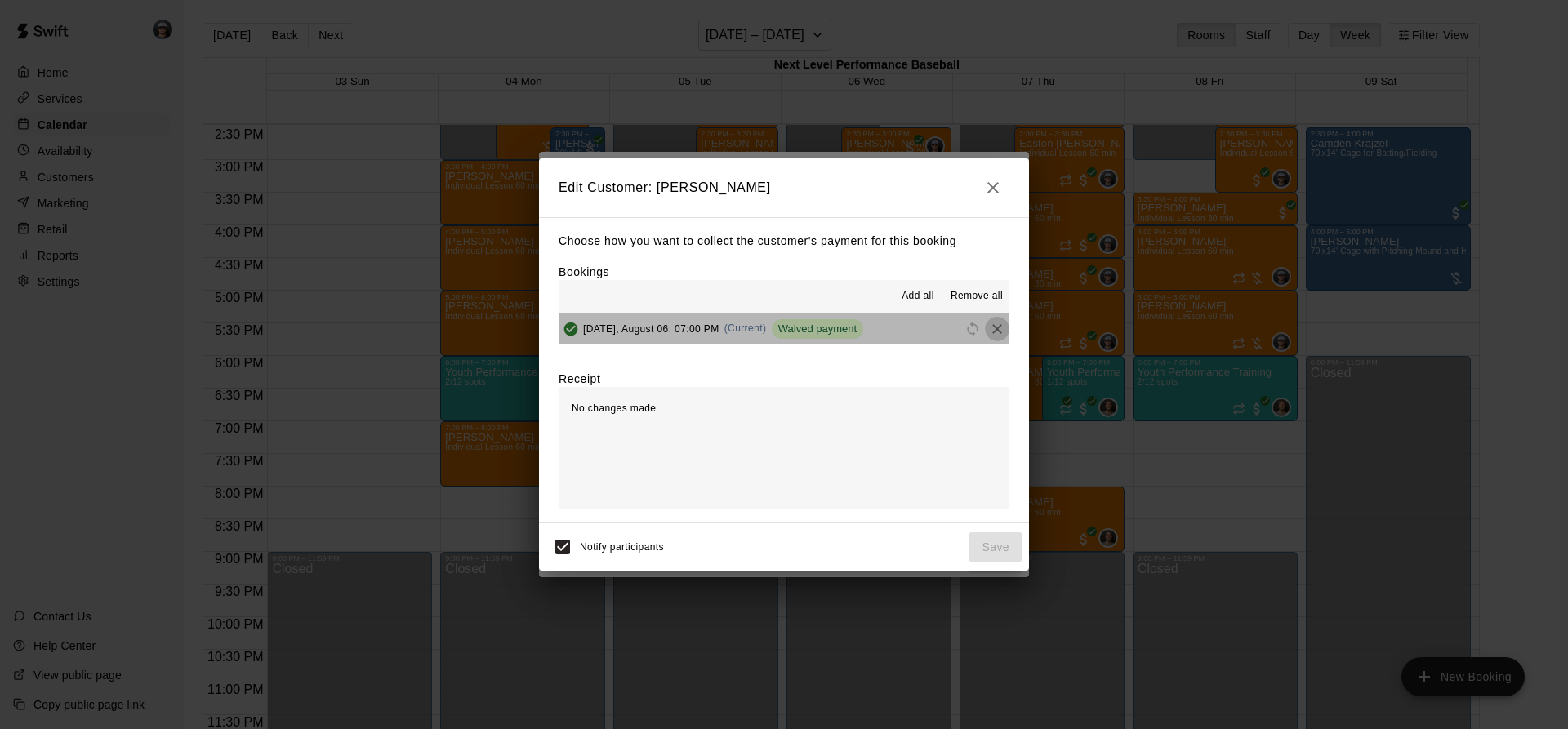
click at [985, 329] on button "Remove" at bounding box center [997, 329] width 25 height 25
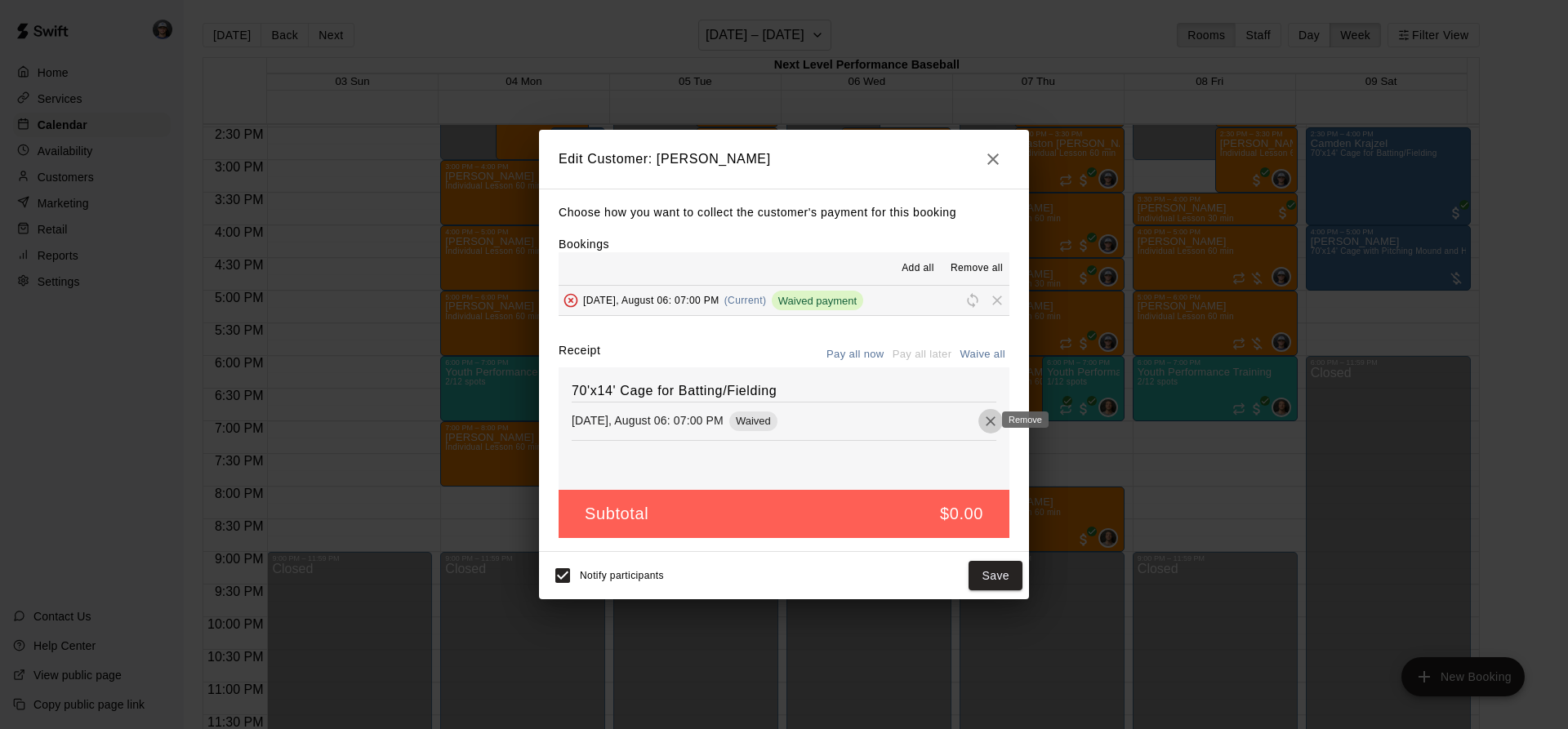
click at [982, 423] on icon "Remove" at bounding box center [991, 421] width 17 height 17
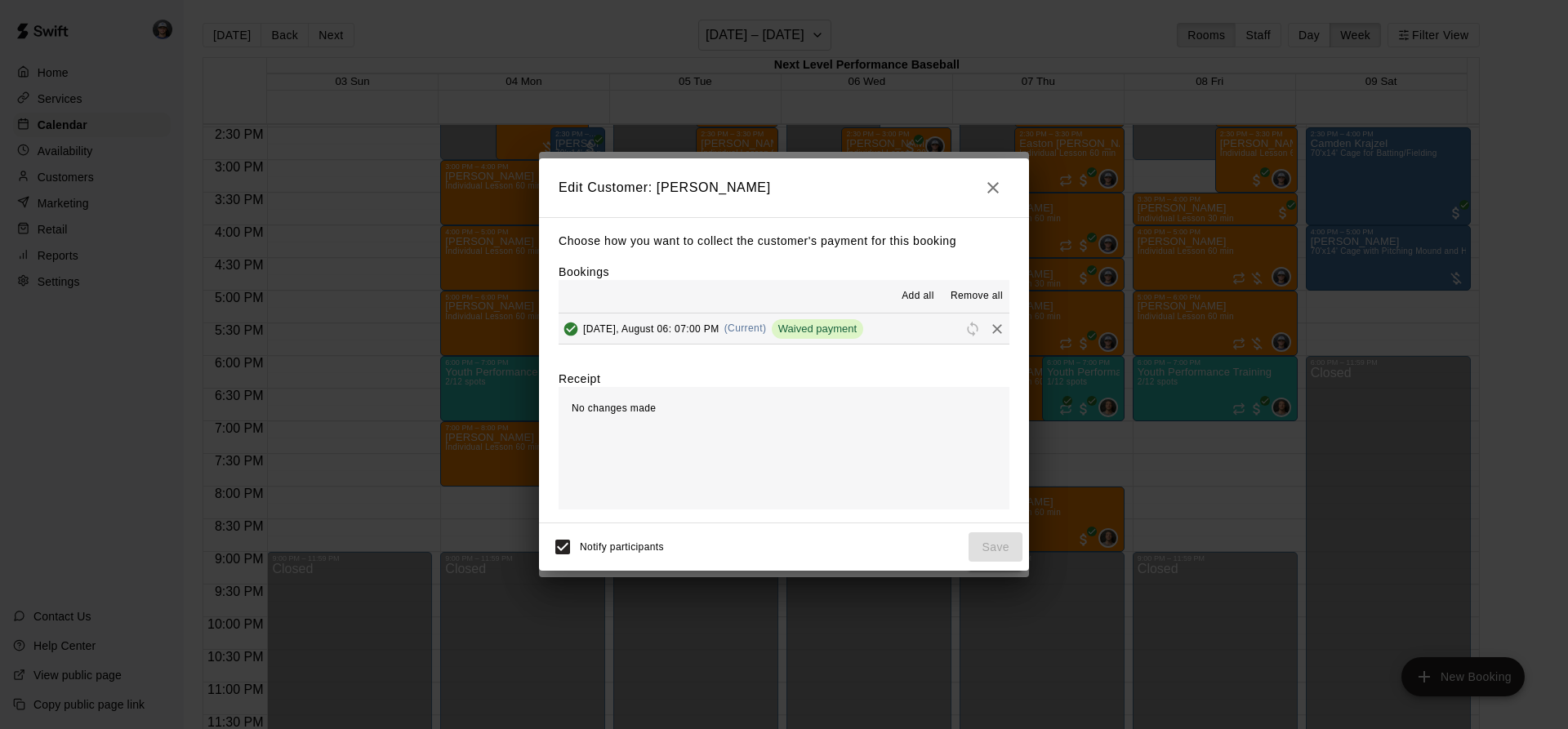
click at [992, 302] on span "Remove all" at bounding box center [976, 296] width 52 height 17
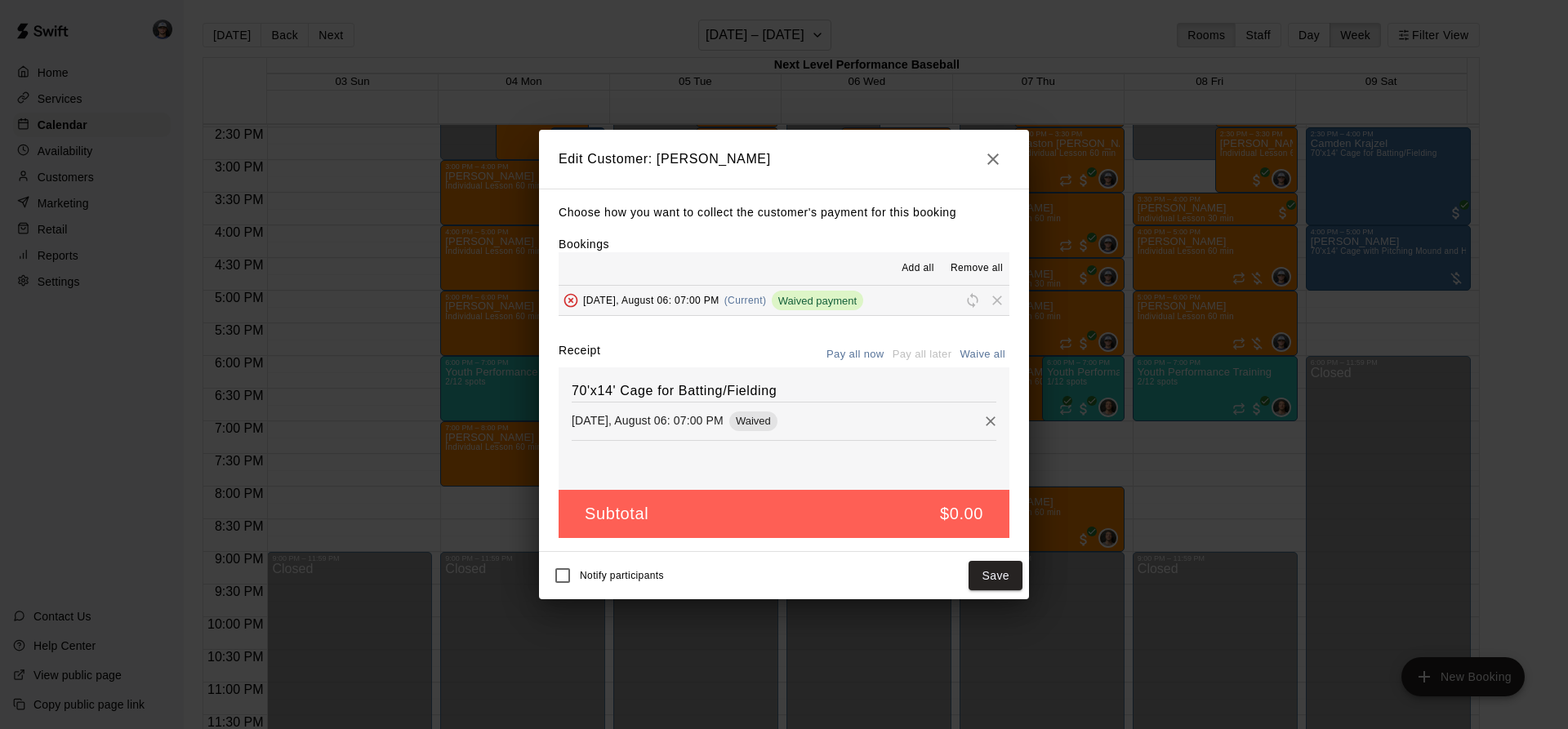
click at [982, 425] on icon "Remove" at bounding box center [991, 421] width 17 height 17
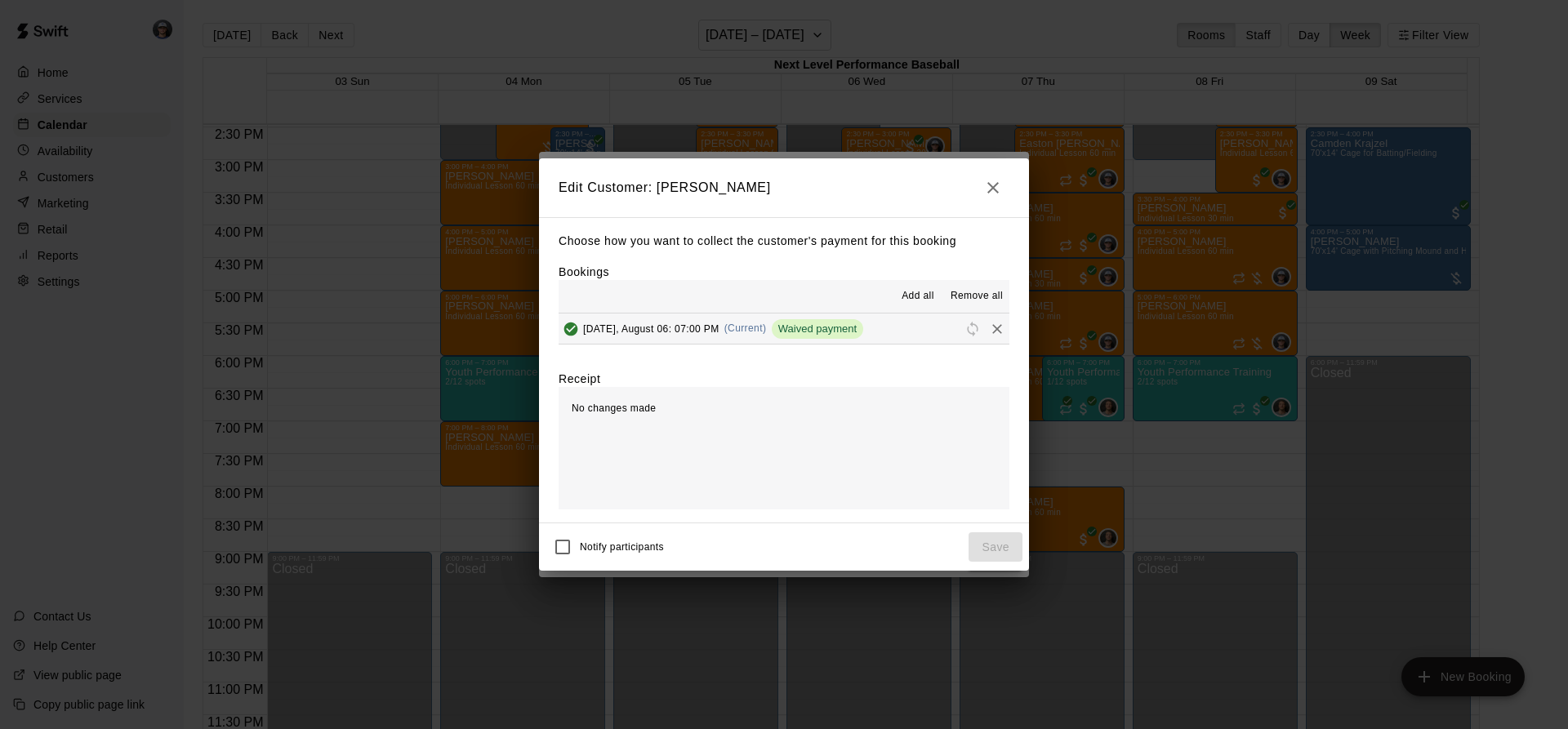
click at [910, 290] on span "Add all" at bounding box center [918, 296] width 32 height 17
click at [989, 328] on icon "Remove" at bounding box center [997, 329] width 17 height 17
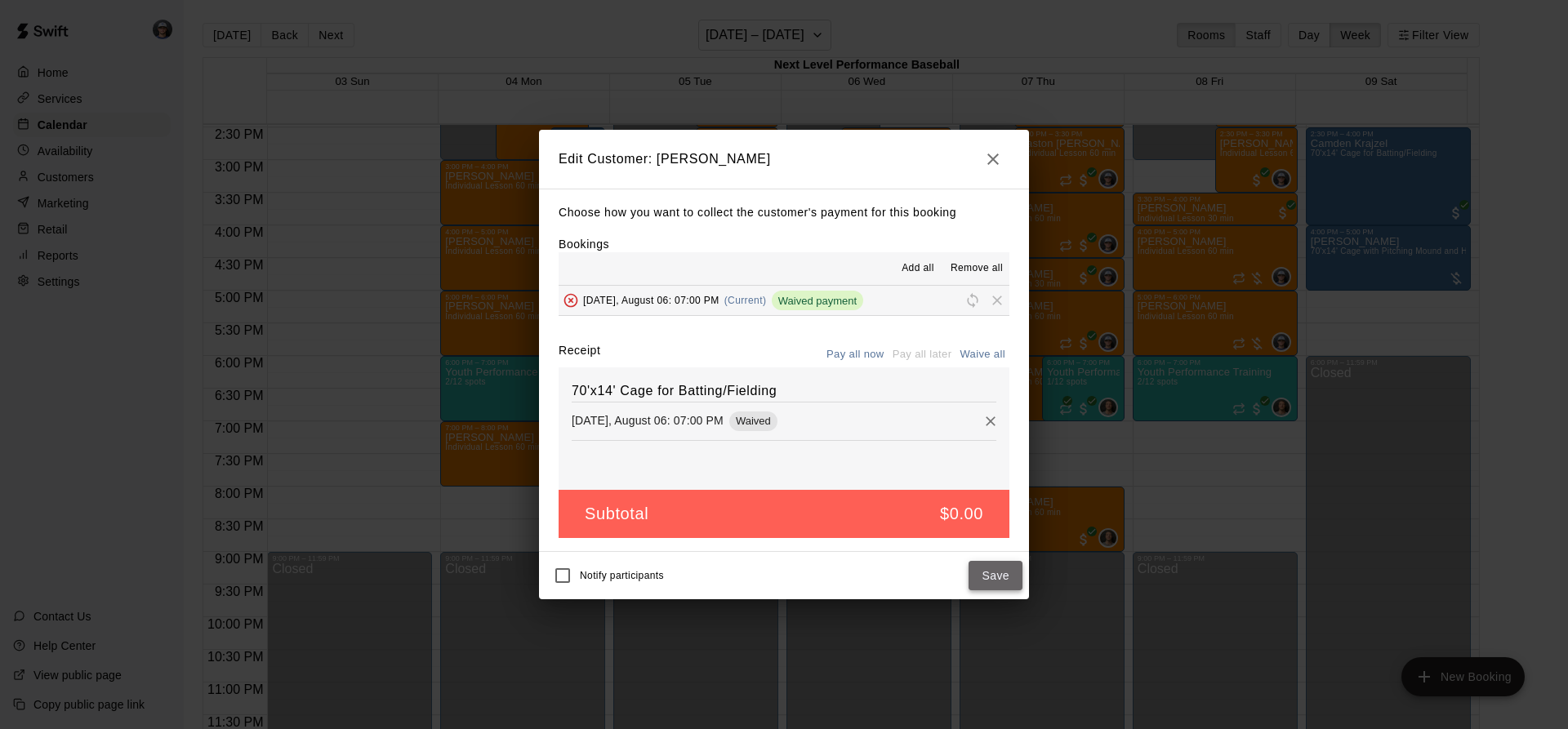
click at [1003, 582] on button "Save" at bounding box center [995, 576] width 54 height 30
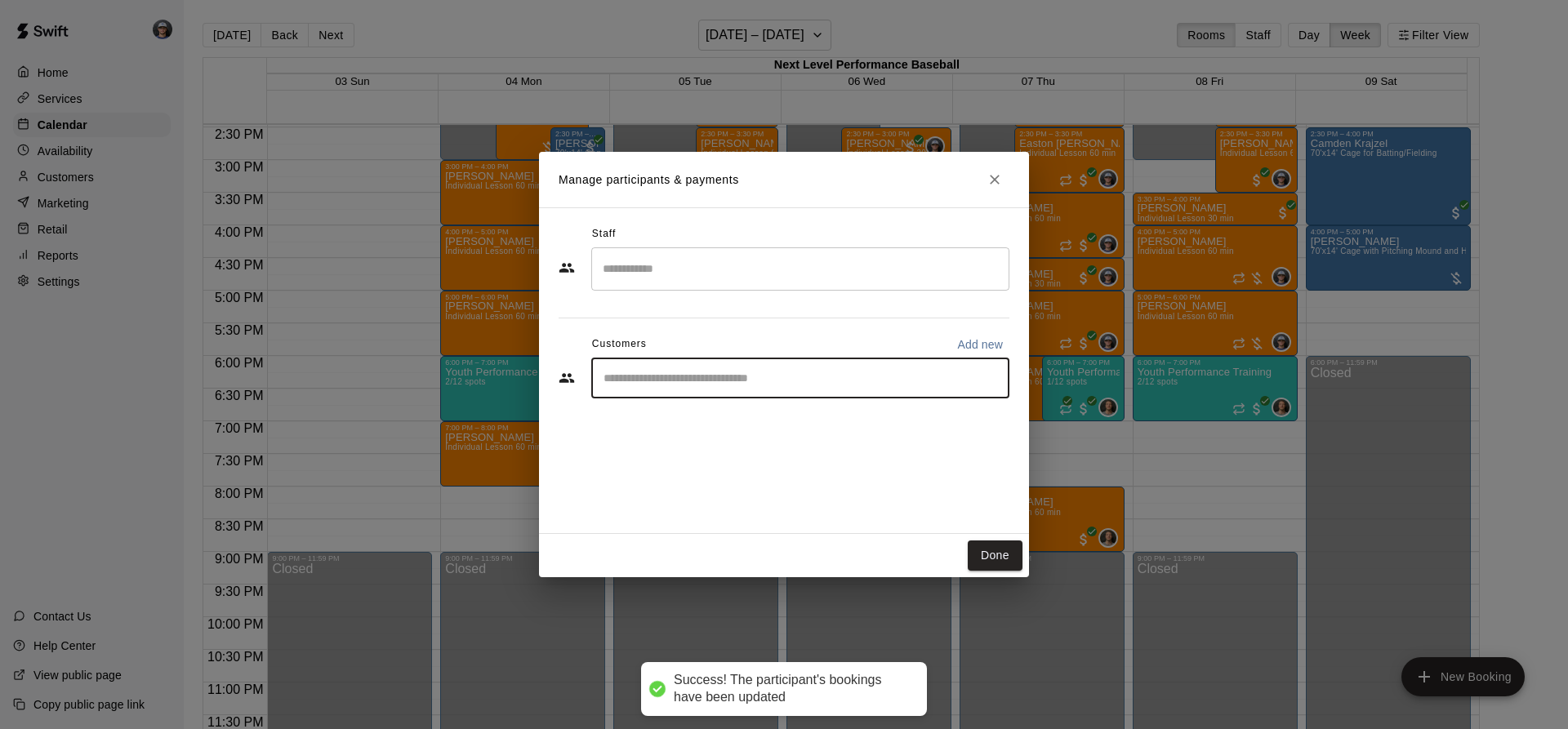
click at [749, 378] on input "Start typing to search customers..." at bounding box center [800, 378] width 403 height 17
type input "****"
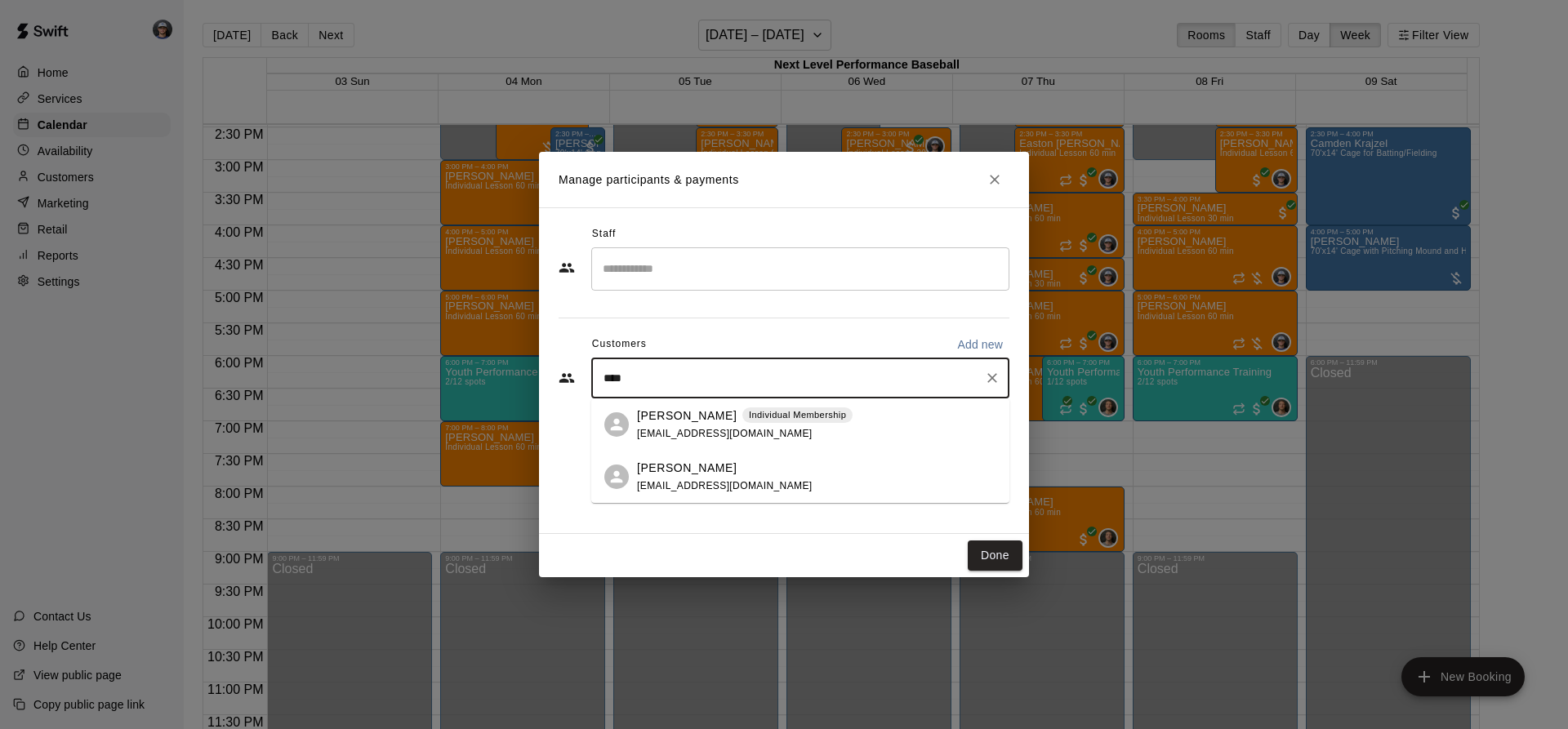
click at [789, 417] on p "Individual Membership" at bounding box center [797, 415] width 97 height 14
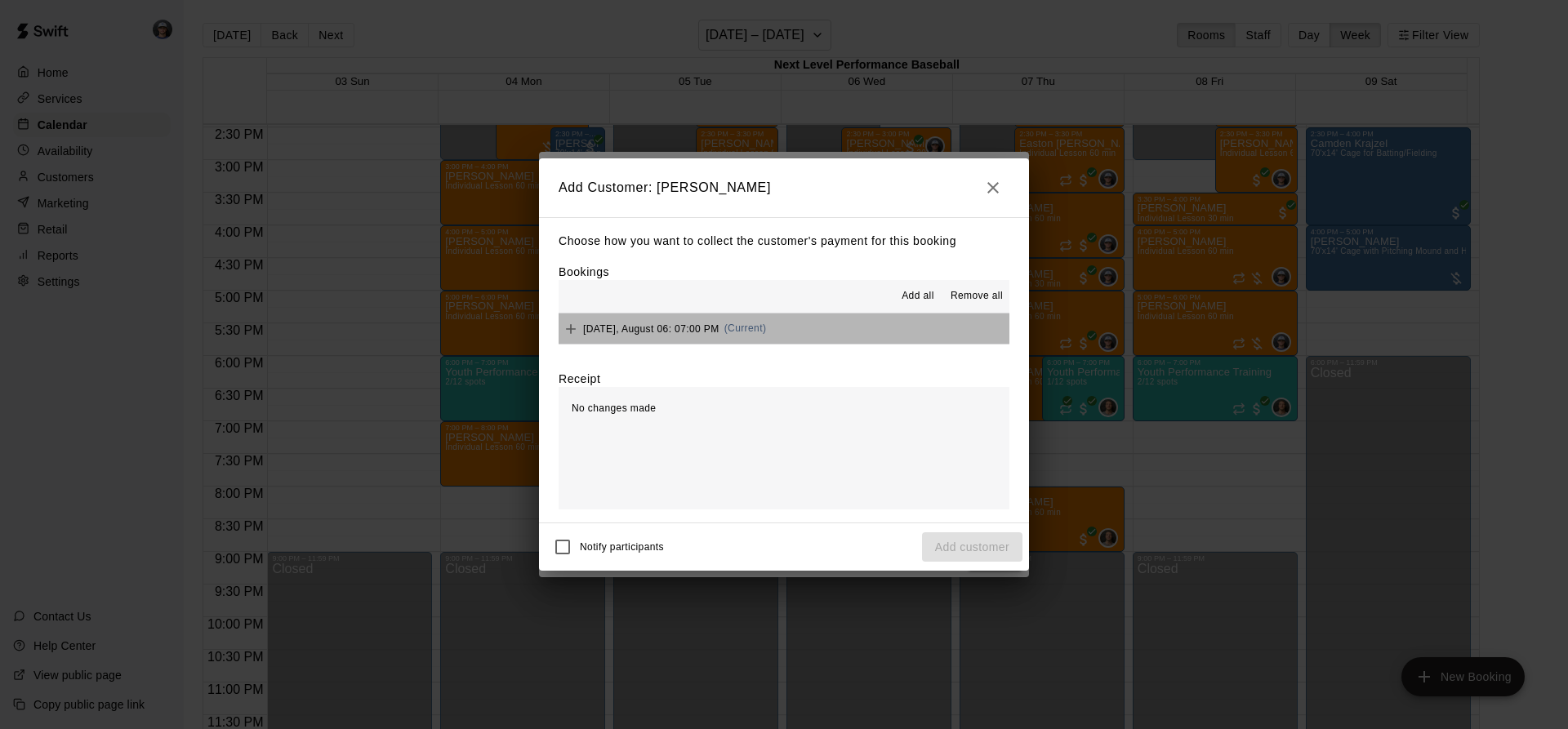
click at [794, 325] on button "[DATE], August 06: 07:00 PM (Current)" at bounding box center [783, 328] width 450 height 30
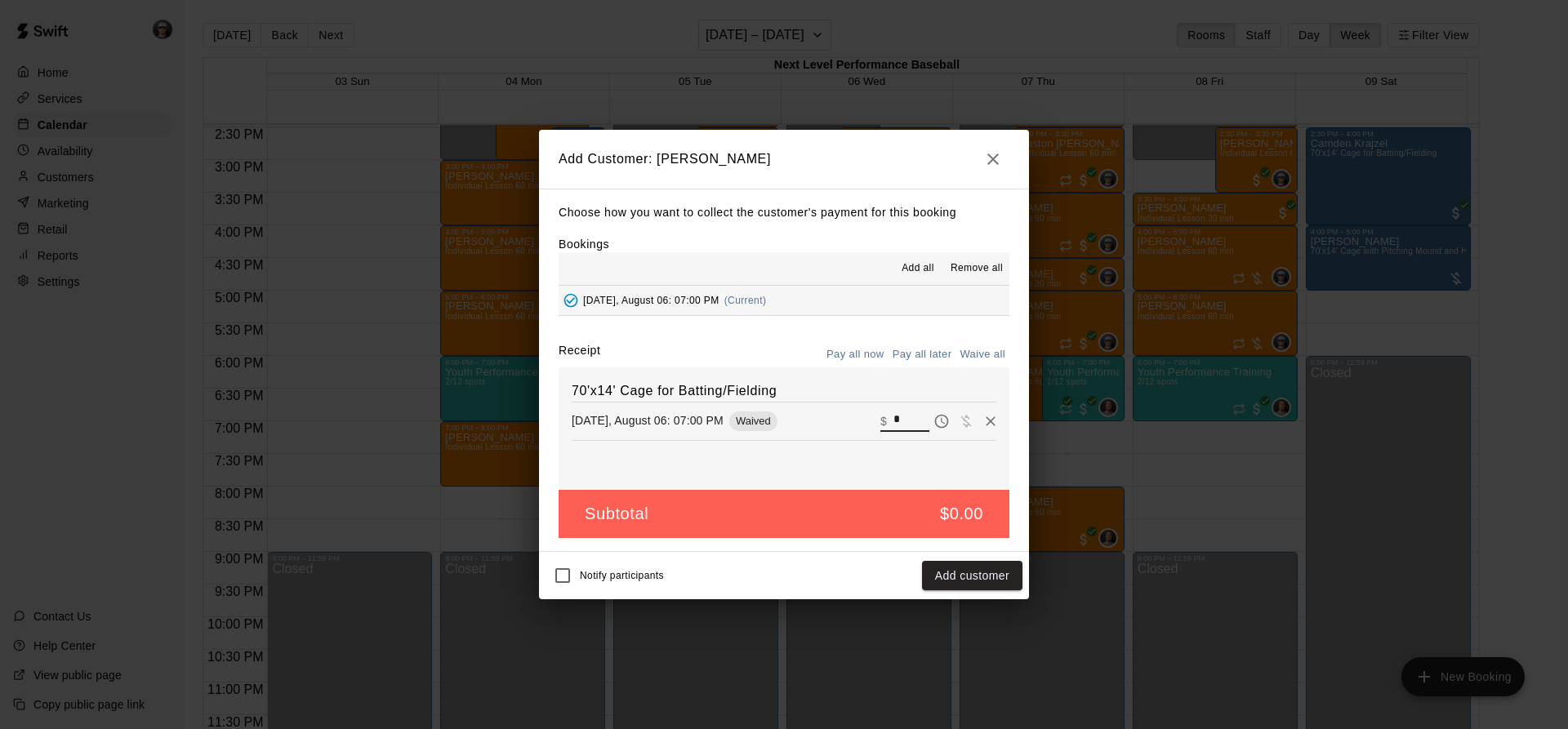
drag, startPoint x: 895, startPoint y: 417, endPoint x: 850, endPoint y: 410, distance: 45.5
click at [855, 408] on div "70'x14' Cage for Batting/Fielding [DATE], August 06: 07:00 PM Waived ​ $ *" at bounding box center [783, 429] width 450 height 123
type input "**"
click at [962, 566] on button "Checkout" at bounding box center [984, 576] width 77 height 30
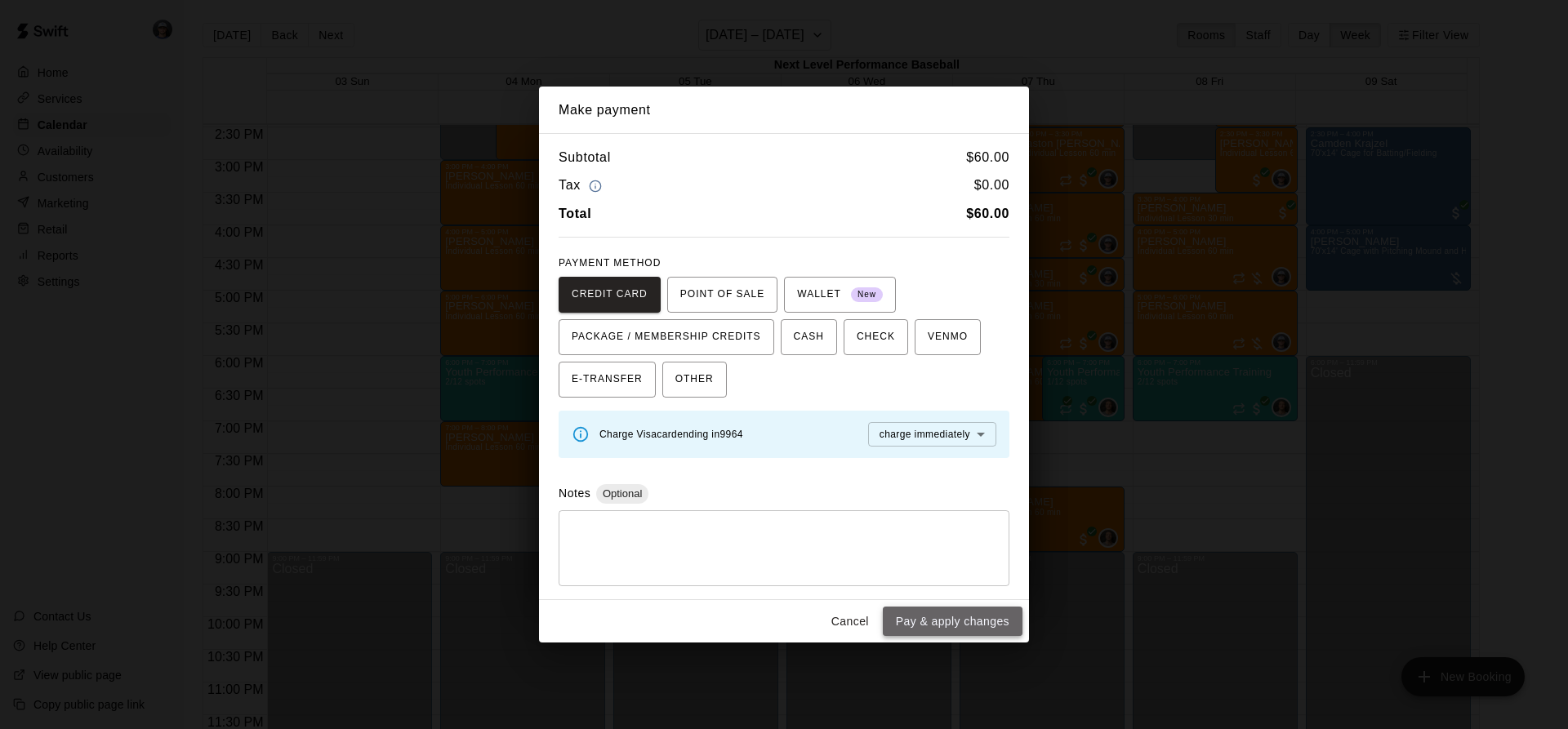
click at [918, 609] on button "Pay & apply changes" at bounding box center [952, 621] width 139 height 30
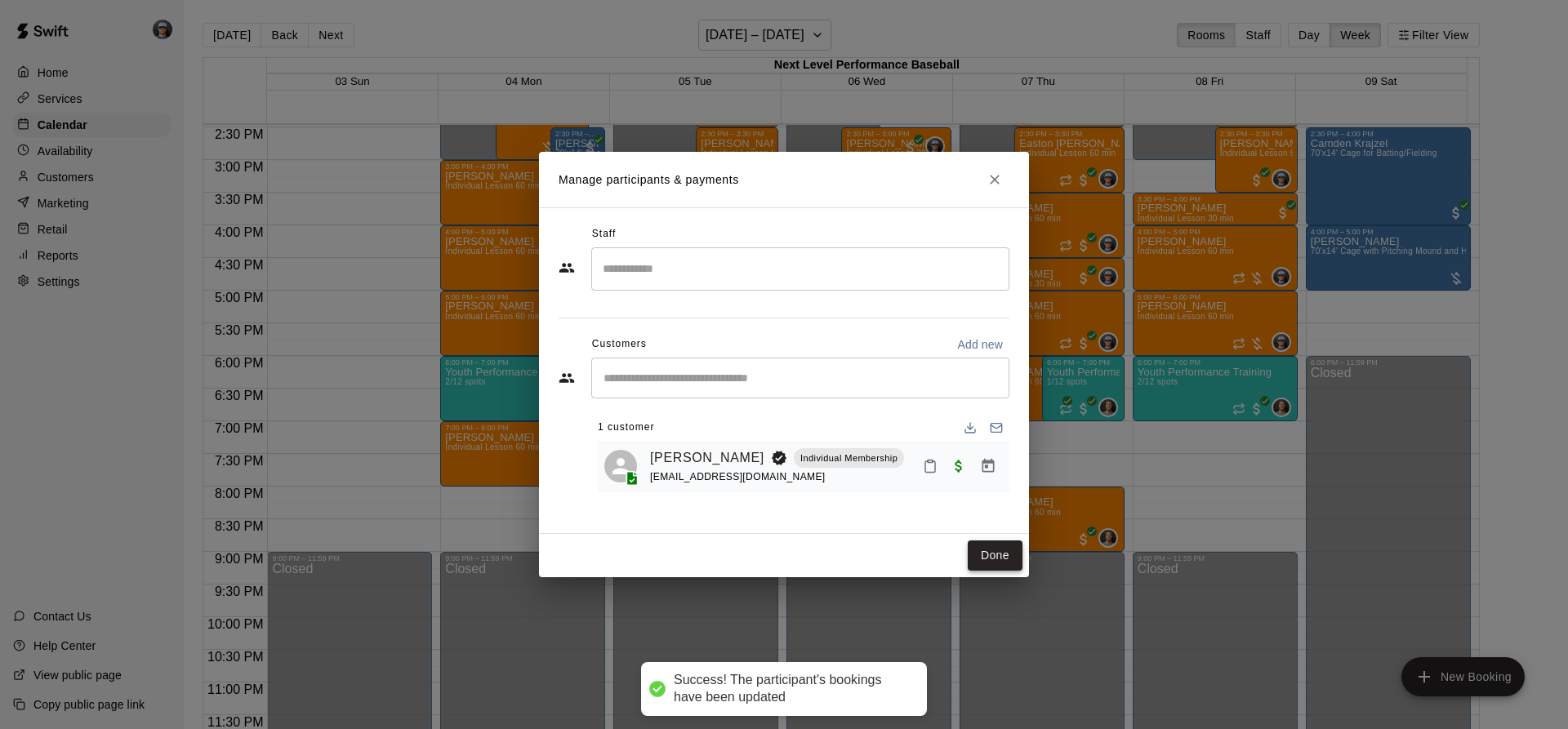
click at [978, 552] on button "Done" at bounding box center [995, 556] width 55 height 30
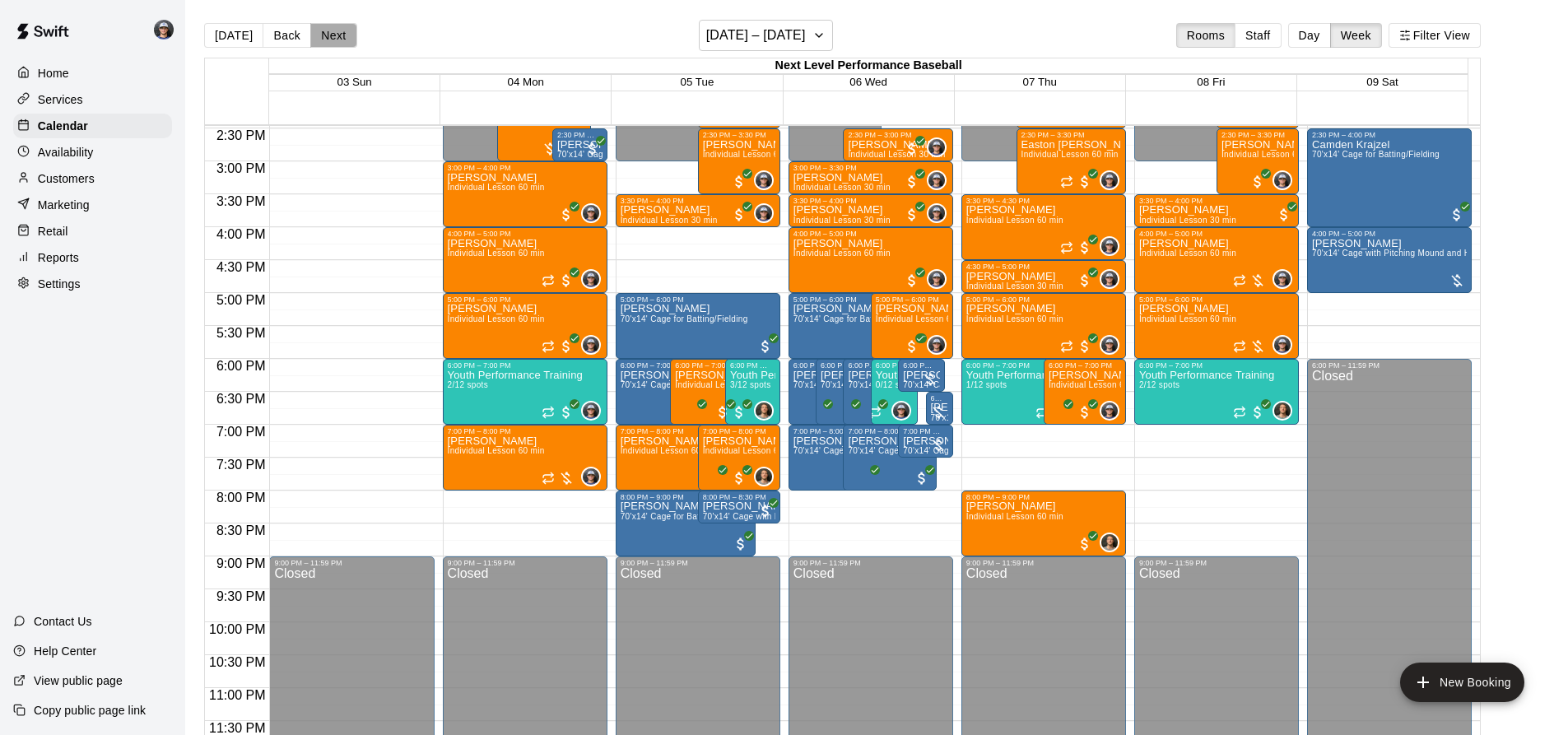
click at [324, 28] on button "Next" at bounding box center [333, 36] width 46 height 25
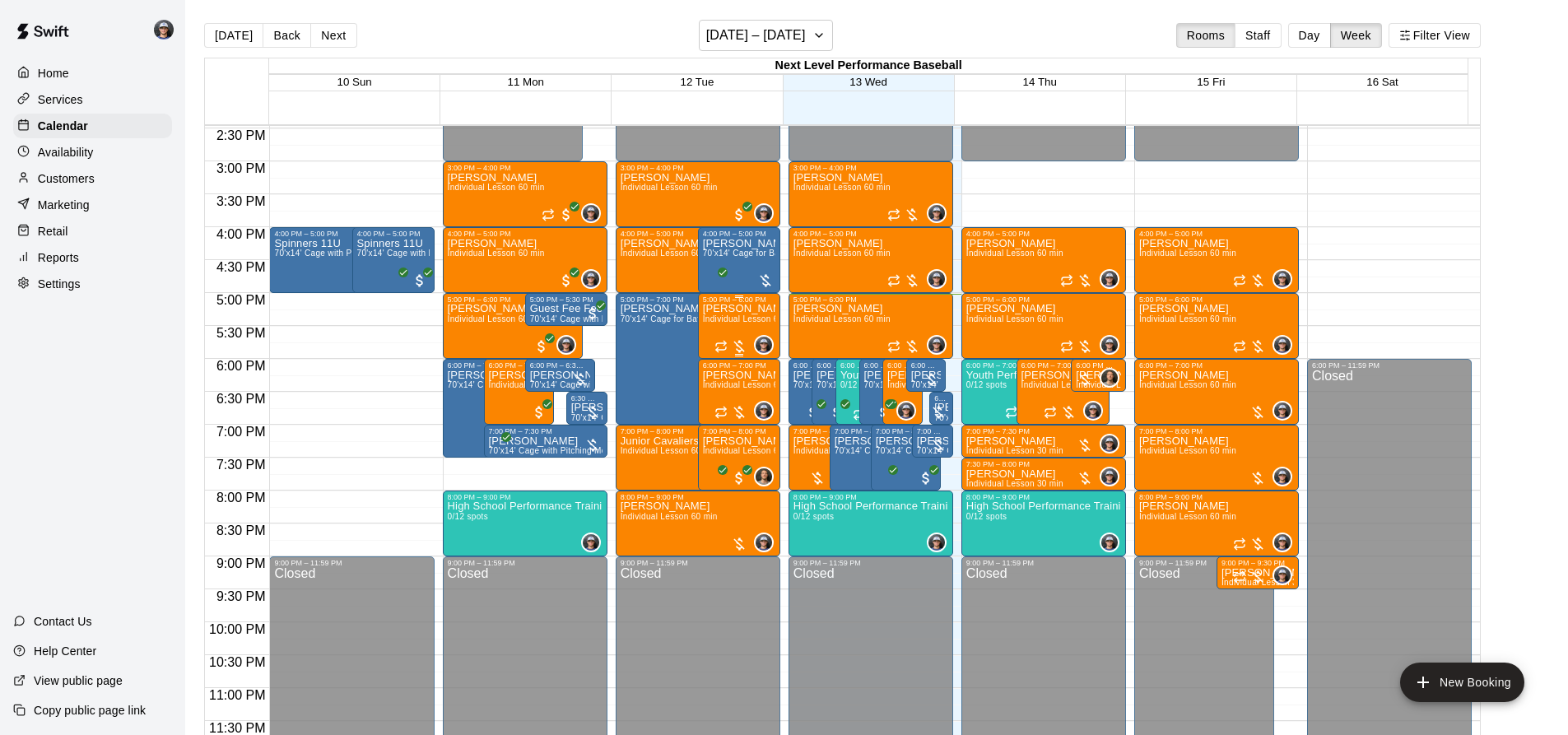
click at [747, 320] on span "Individual Lesson 60 min" at bounding box center [752, 319] width 97 height 9
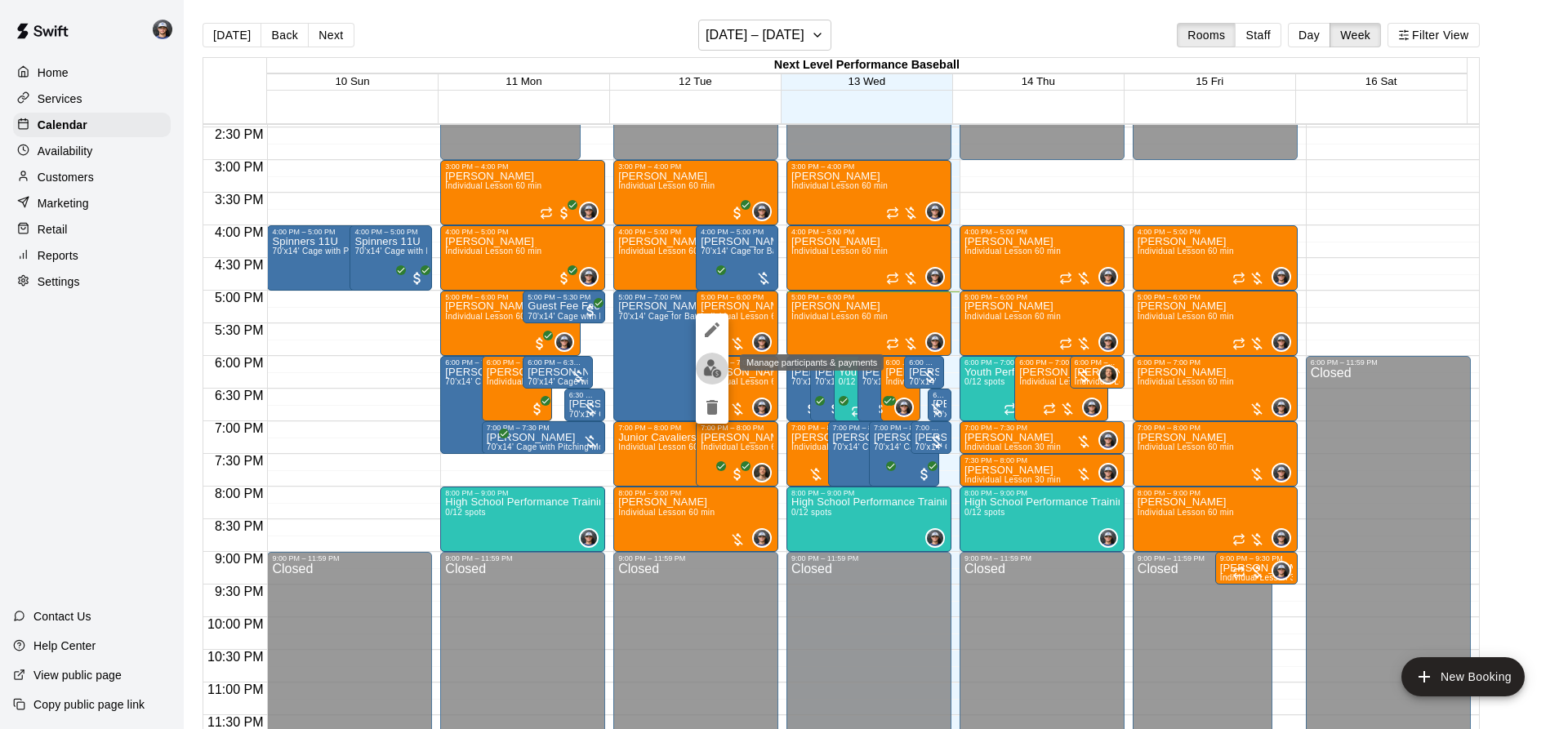
click at [709, 368] on img "edit" at bounding box center [712, 368] width 19 height 19
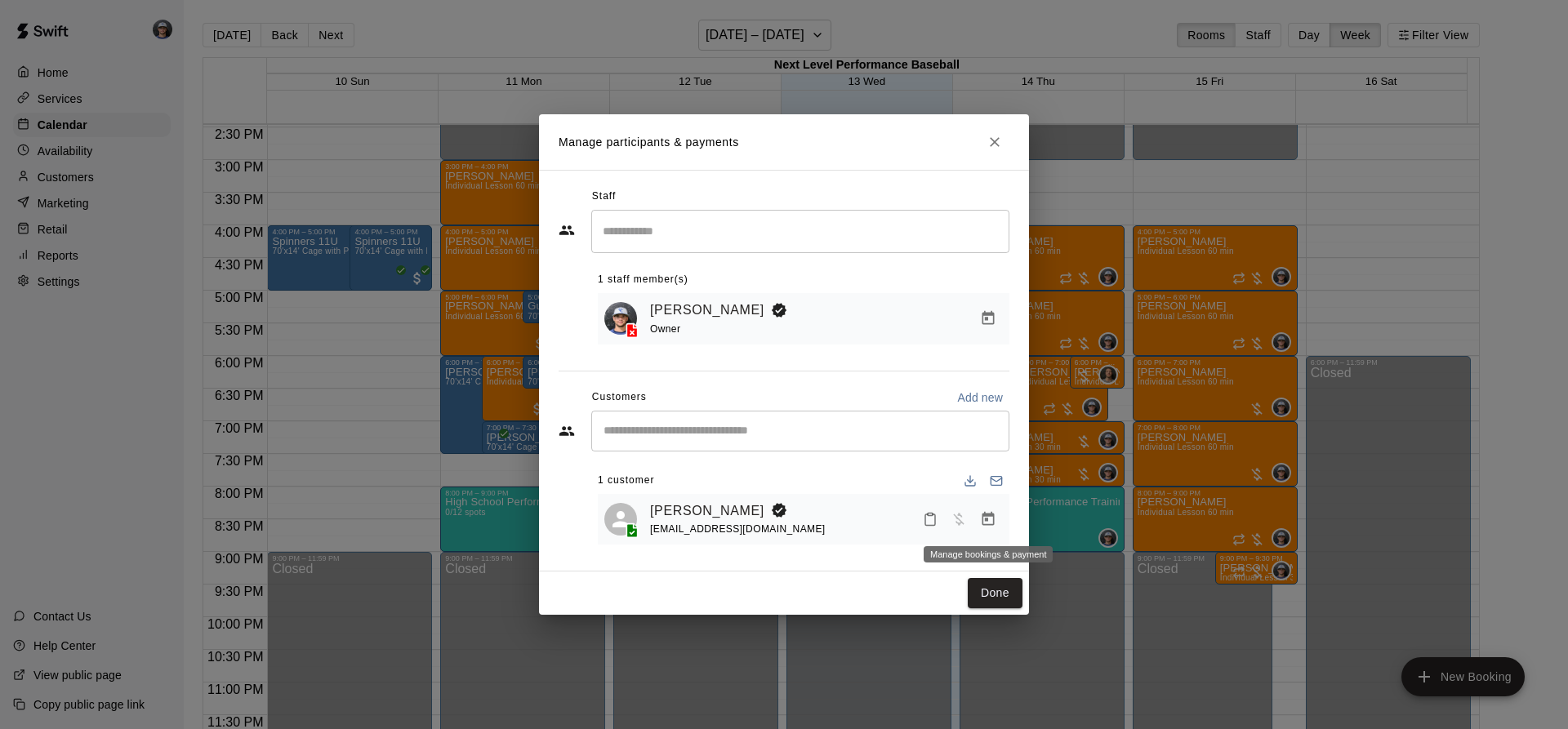
click at [986, 517] on icon "Manage bookings & payment" at bounding box center [988, 518] width 12 height 14
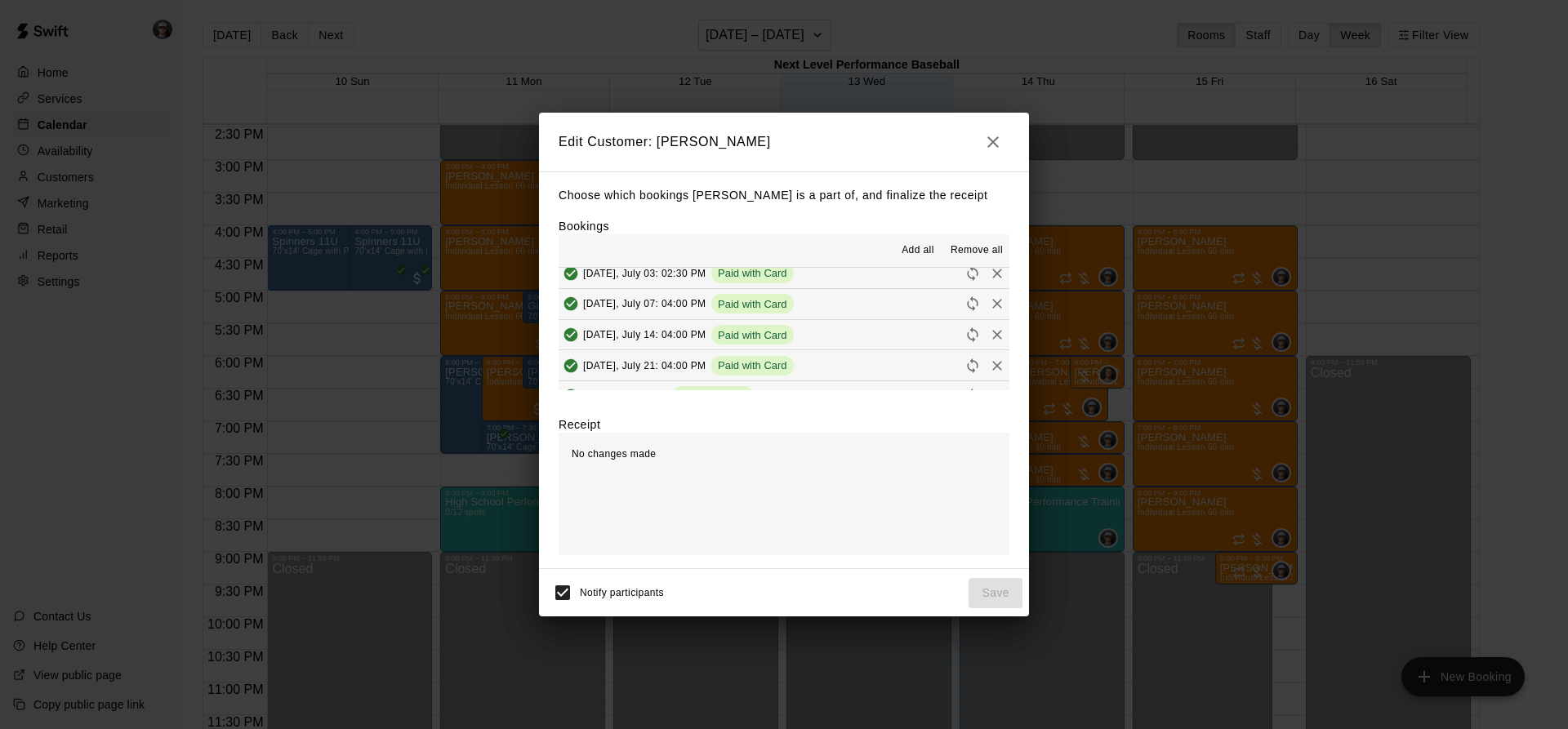
scroll to position [245, 0]
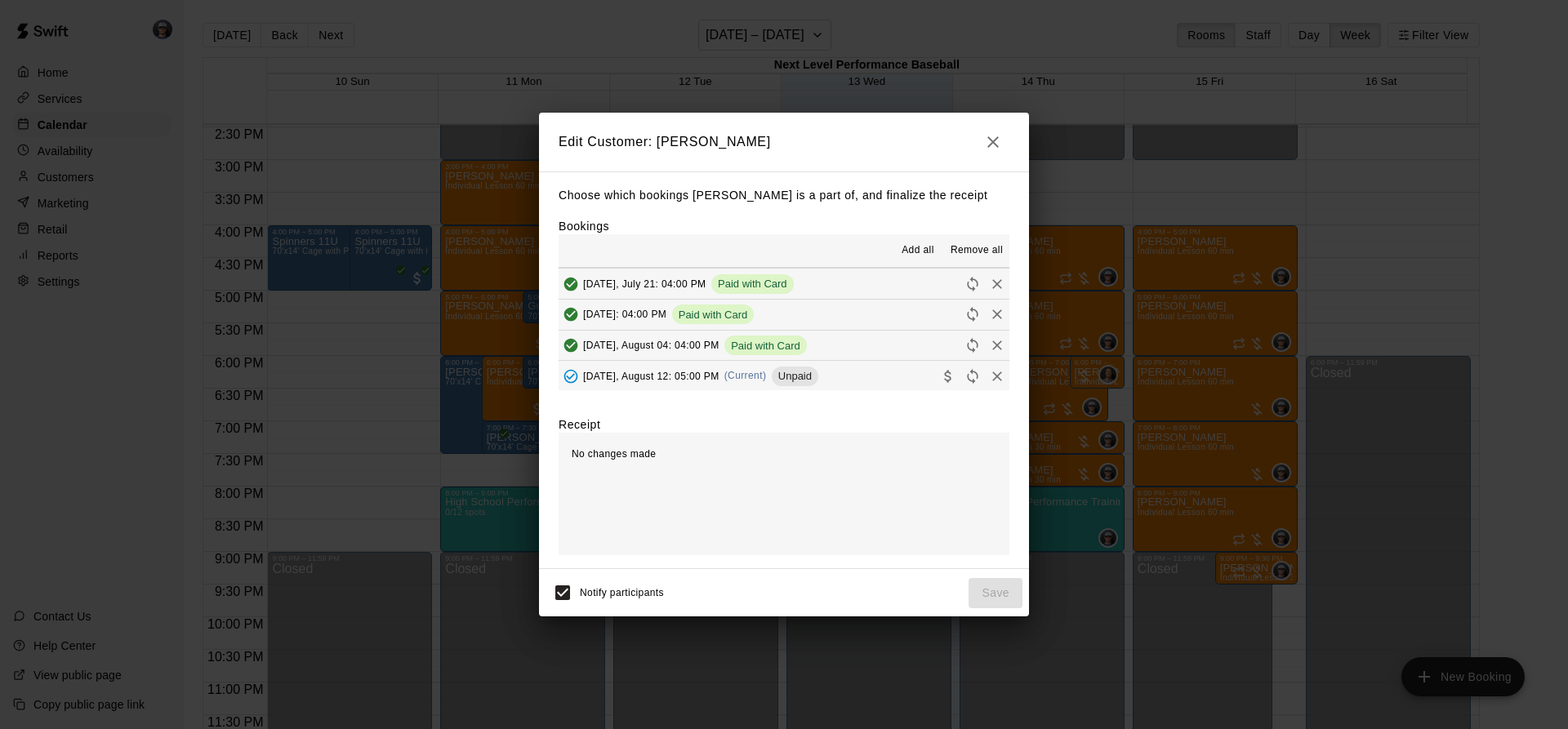
click at [779, 382] on span "Unpaid" at bounding box center [795, 376] width 46 height 12
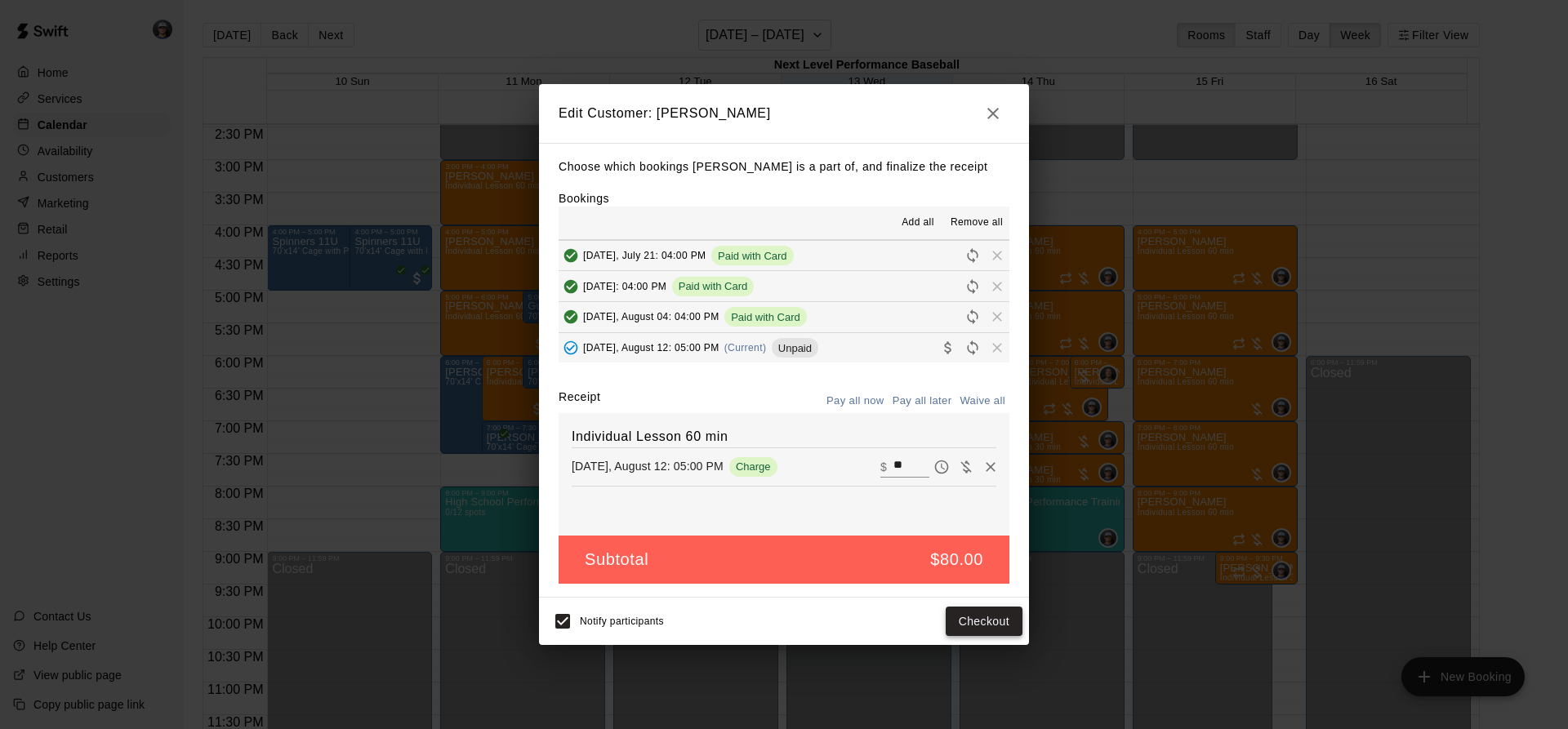
click at [979, 629] on button "Checkout" at bounding box center [984, 621] width 77 height 30
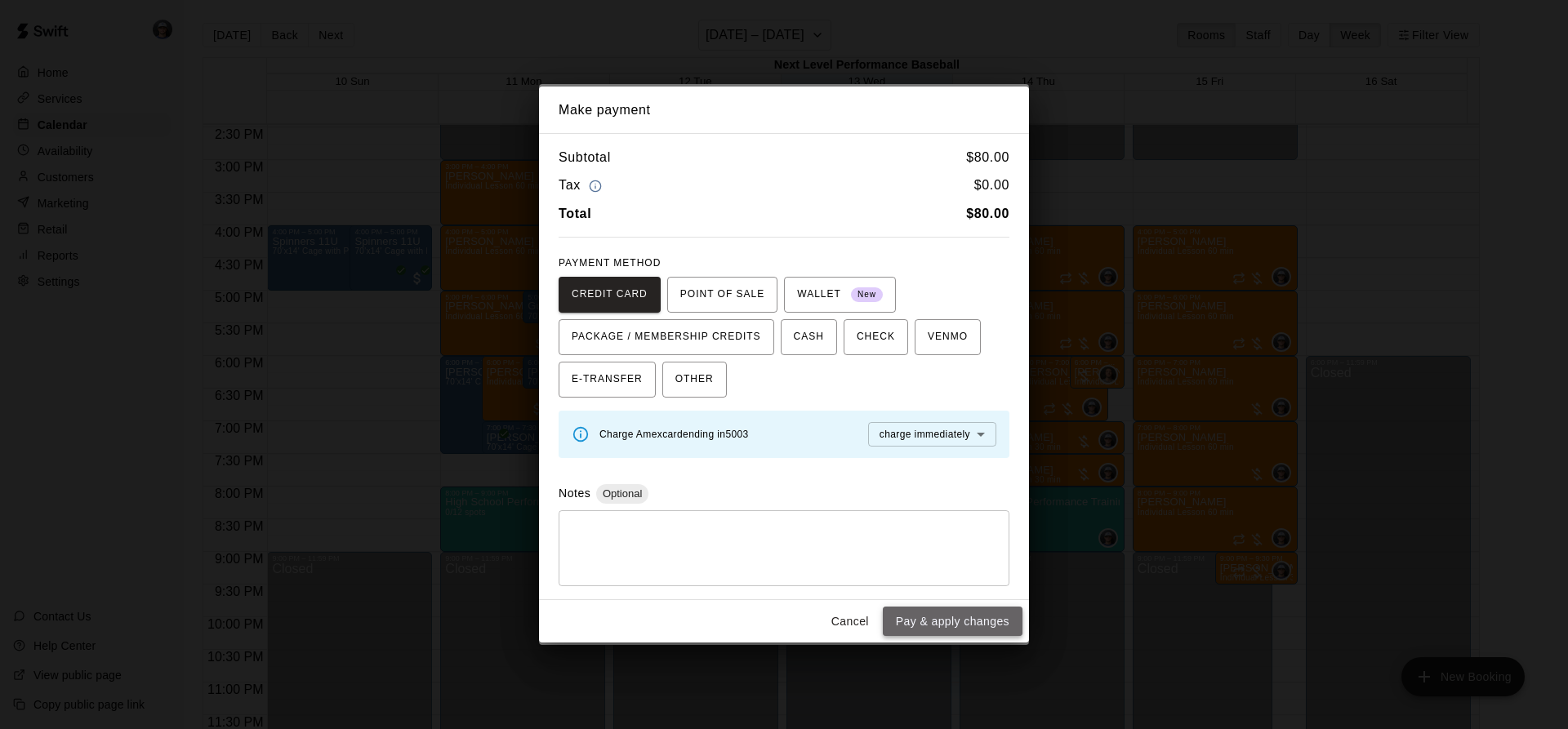
click at [926, 619] on button "Pay & apply changes" at bounding box center [952, 621] width 139 height 30
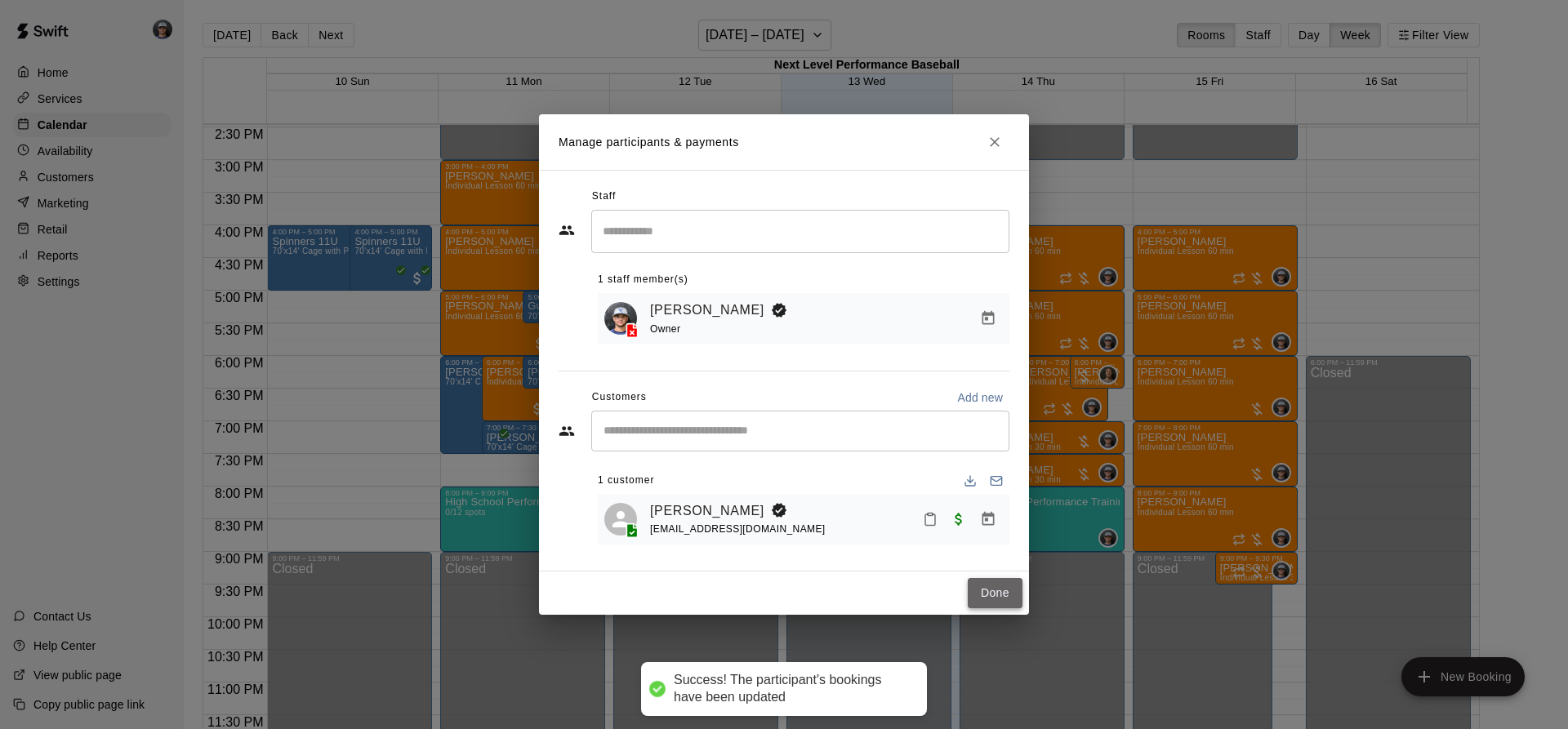
click at [996, 596] on button "Done" at bounding box center [995, 593] width 55 height 30
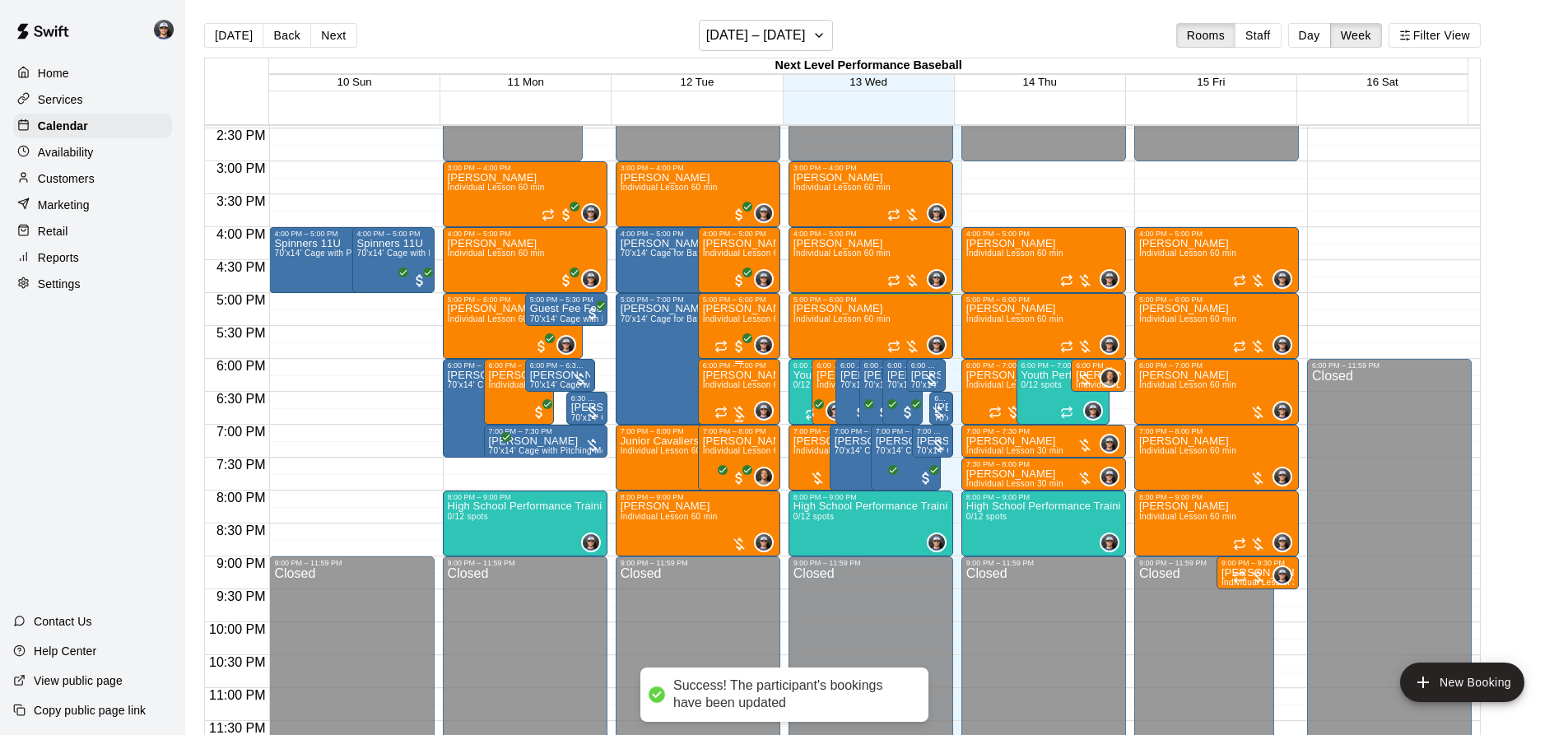
click at [735, 385] on span "Individual Lesson 60 min" at bounding box center [752, 385] width 97 height 9
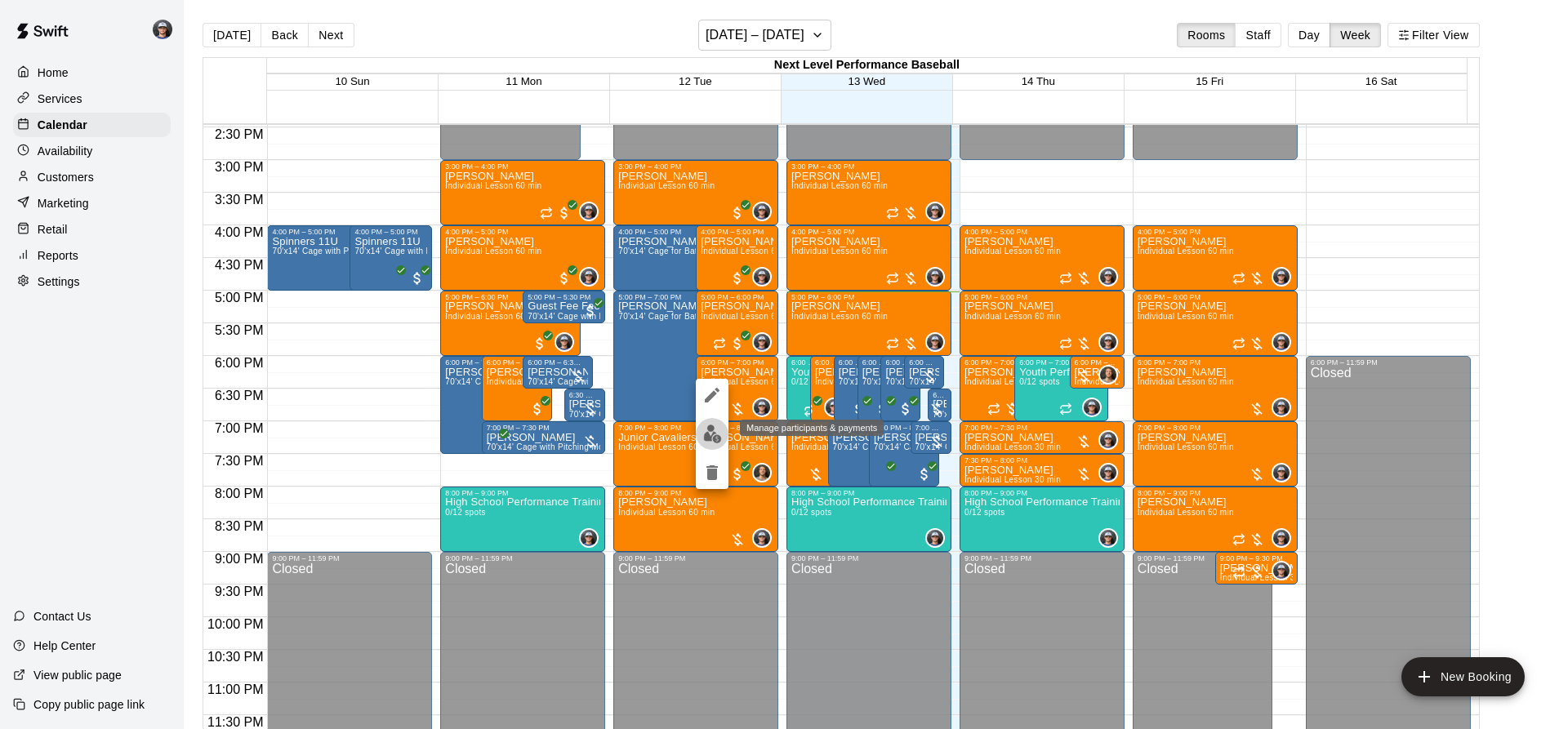
click at [704, 445] on button "edit" at bounding box center [712, 434] width 32 height 32
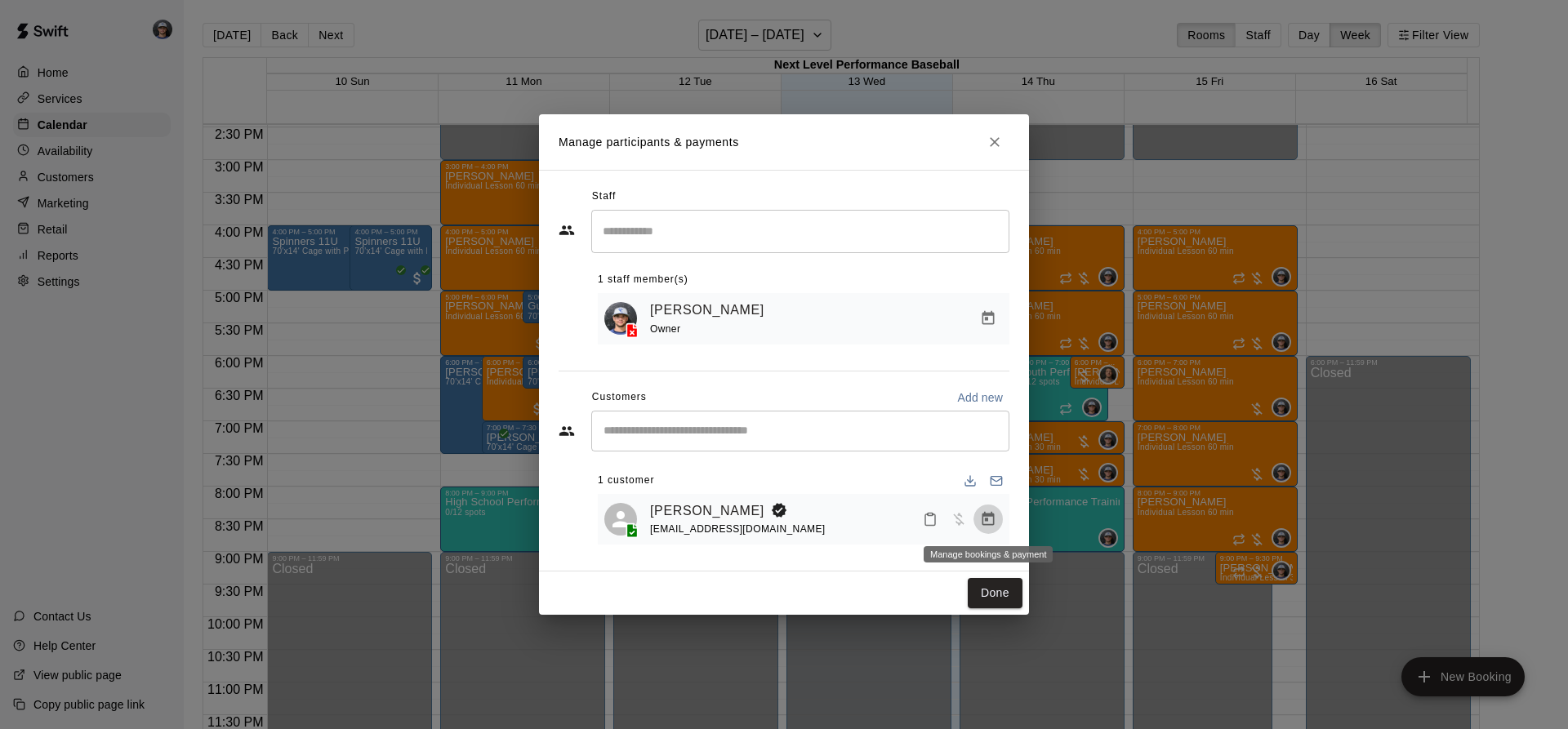
click at [991, 522] on icon "Manage bookings & payment" at bounding box center [988, 519] width 17 height 17
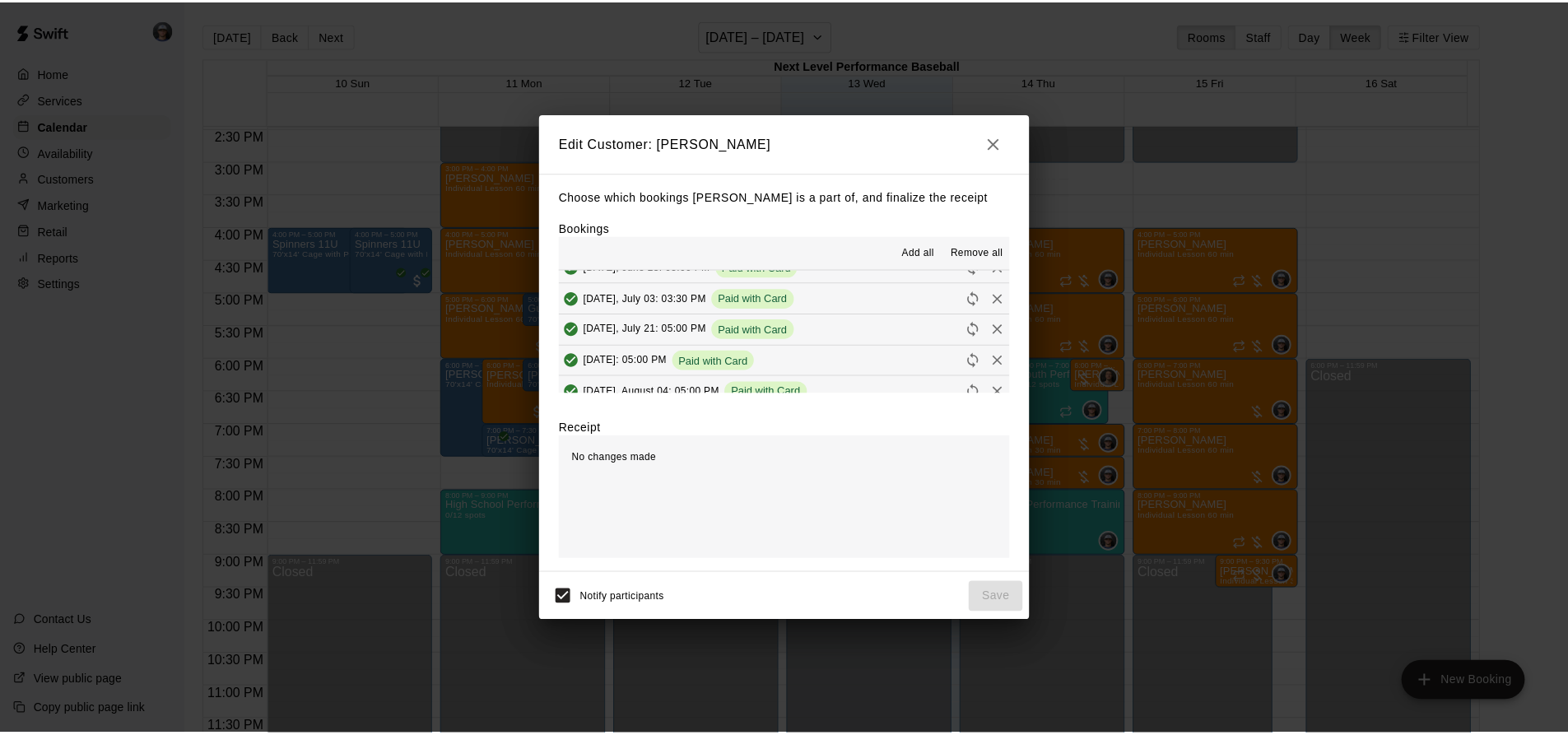
scroll to position [217, 0]
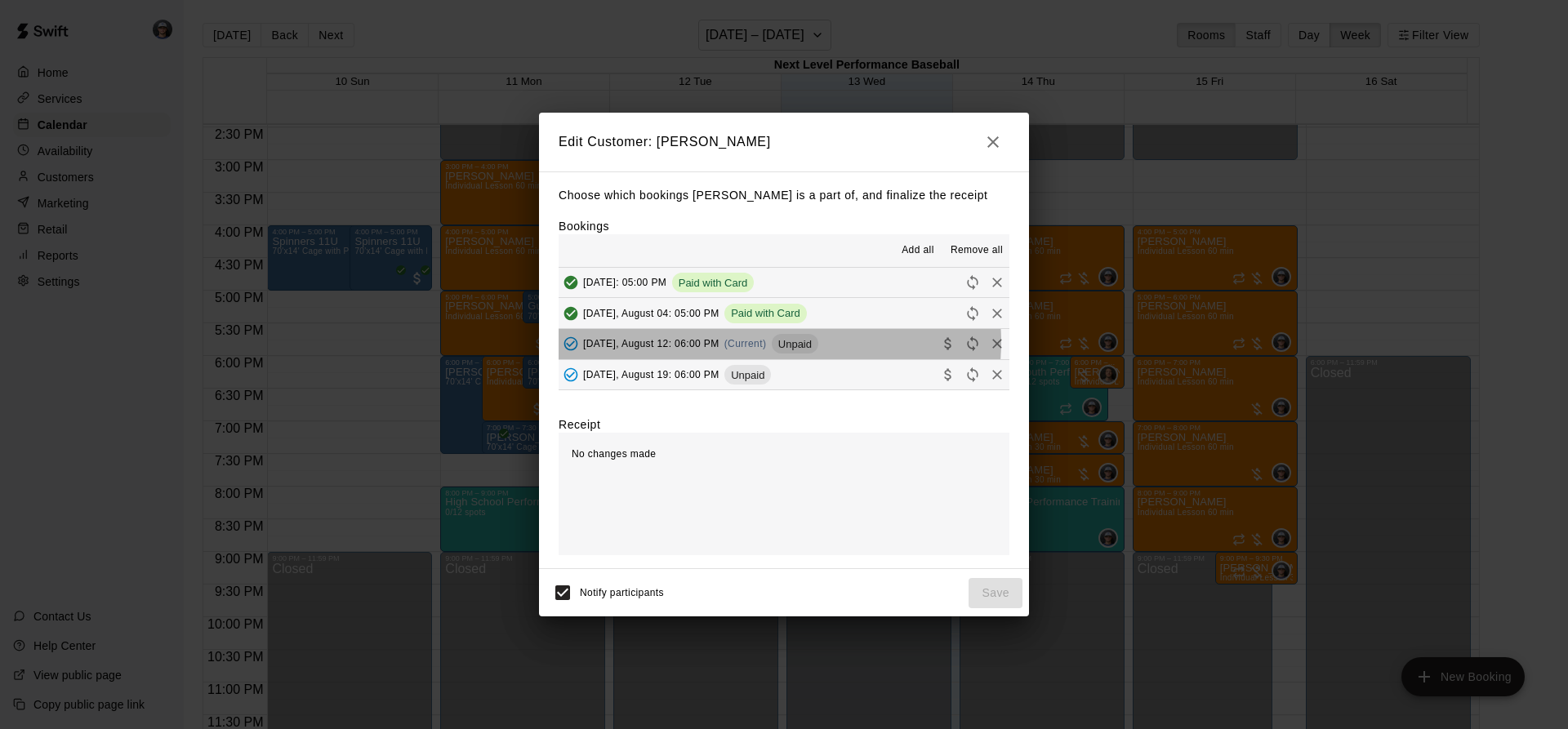
click at [779, 343] on span "Unpaid" at bounding box center [795, 343] width 46 height 12
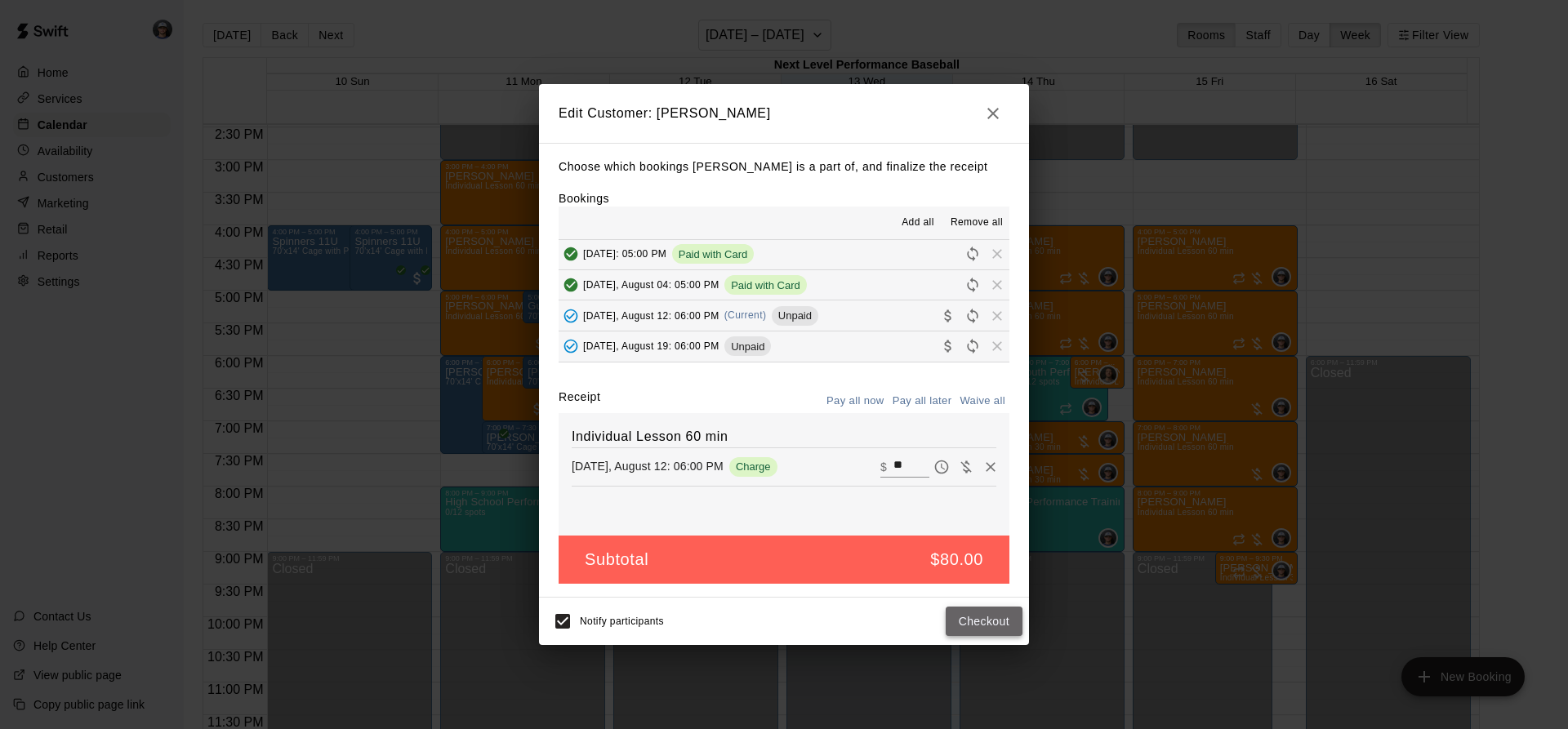
click at [981, 623] on button "Checkout" at bounding box center [984, 621] width 77 height 30
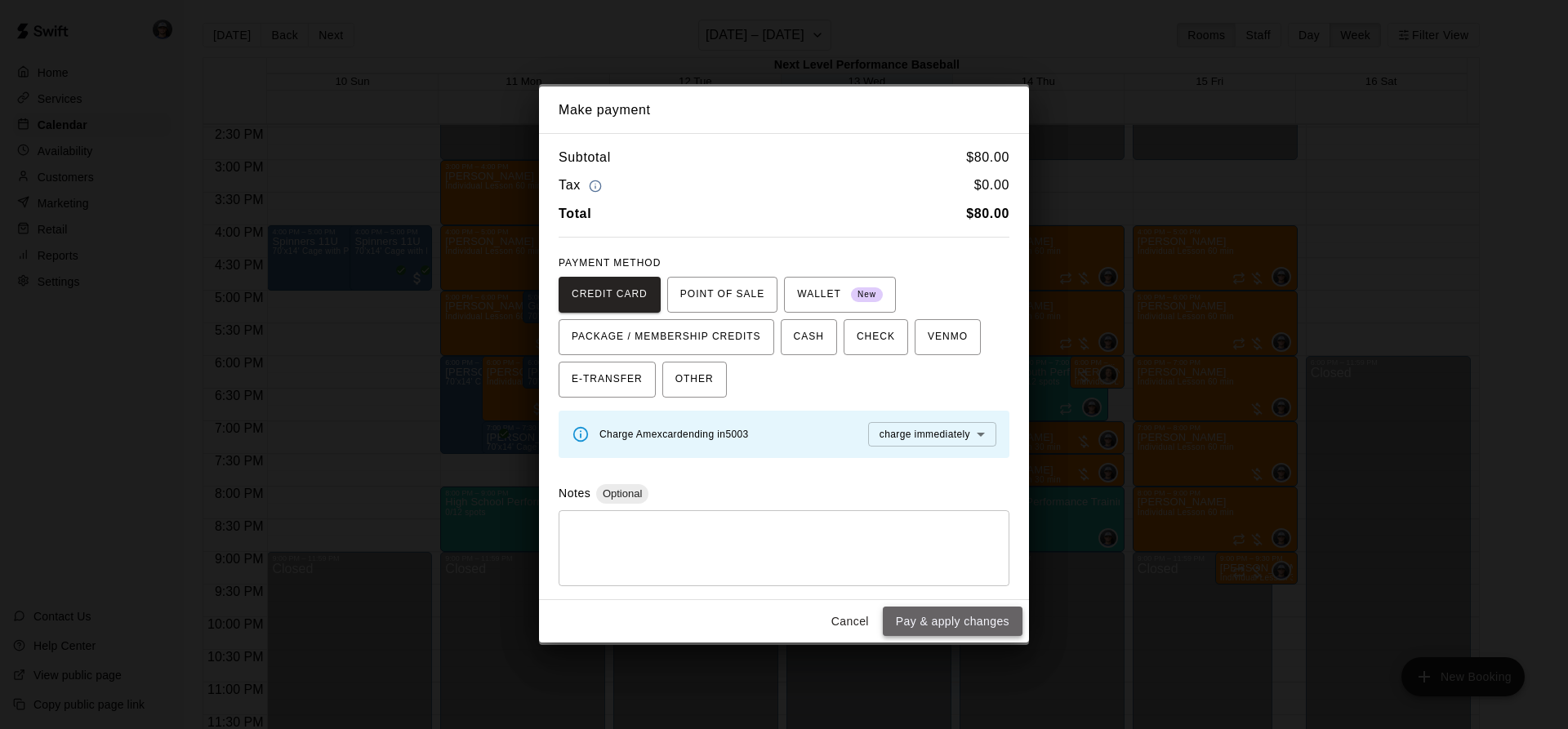
click at [947, 625] on button "Pay & apply changes" at bounding box center [952, 621] width 139 height 30
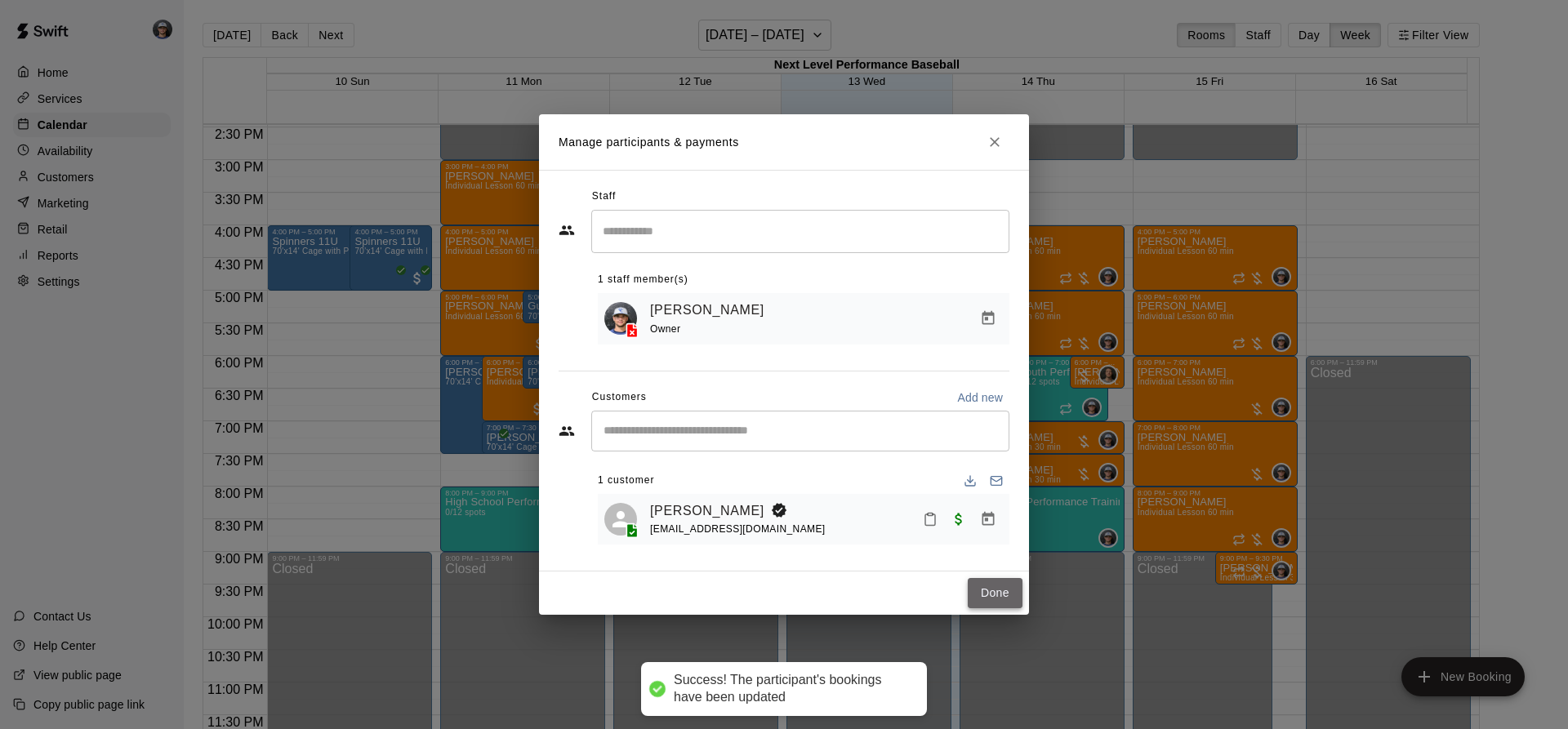
click at [993, 602] on button "Done" at bounding box center [995, 593] width 55 height 30
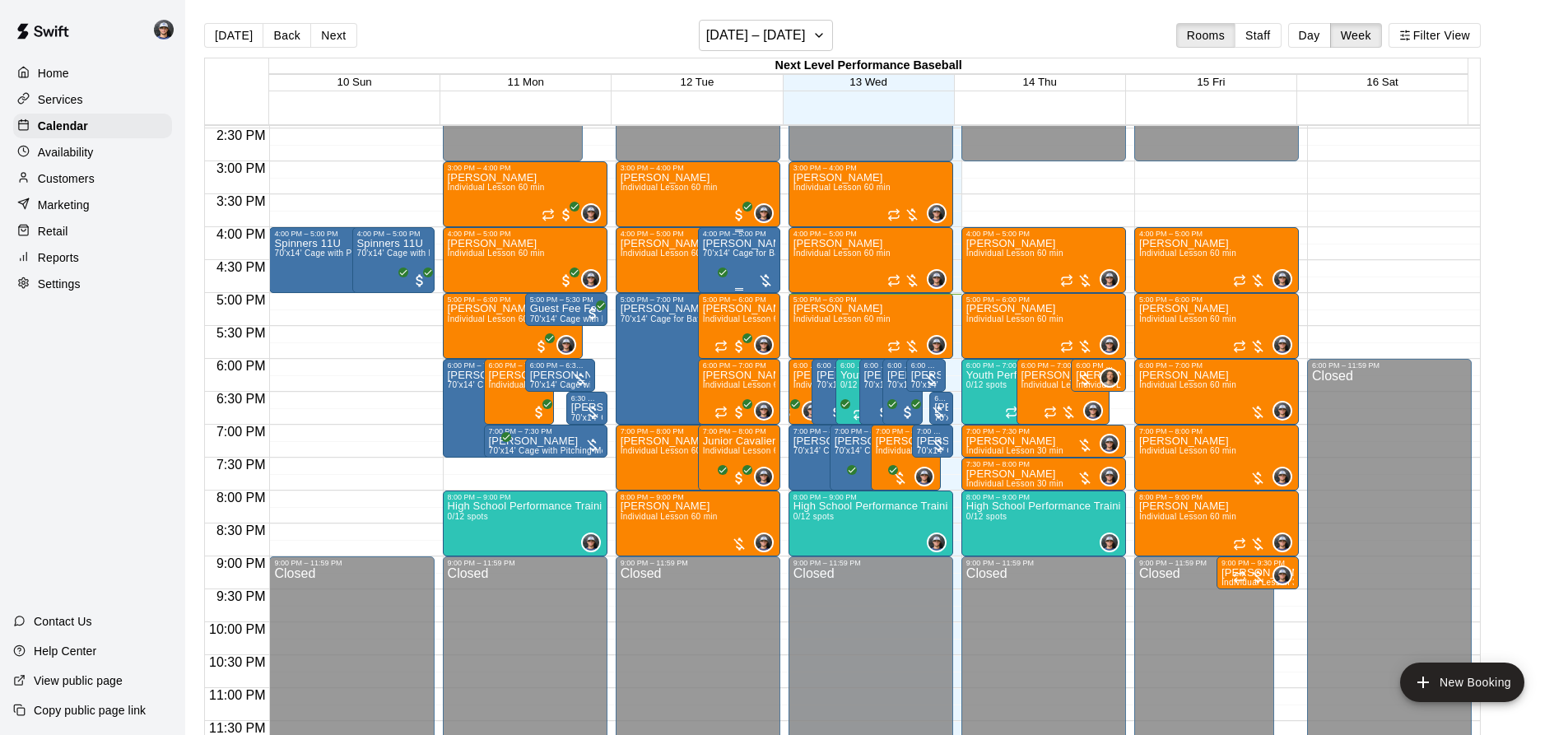
click at [743, 261] on div "[PERSON_NAME] 70'x14' Cage for Batting/Fielding" at bounding box center [739, 605] width 73 height 735
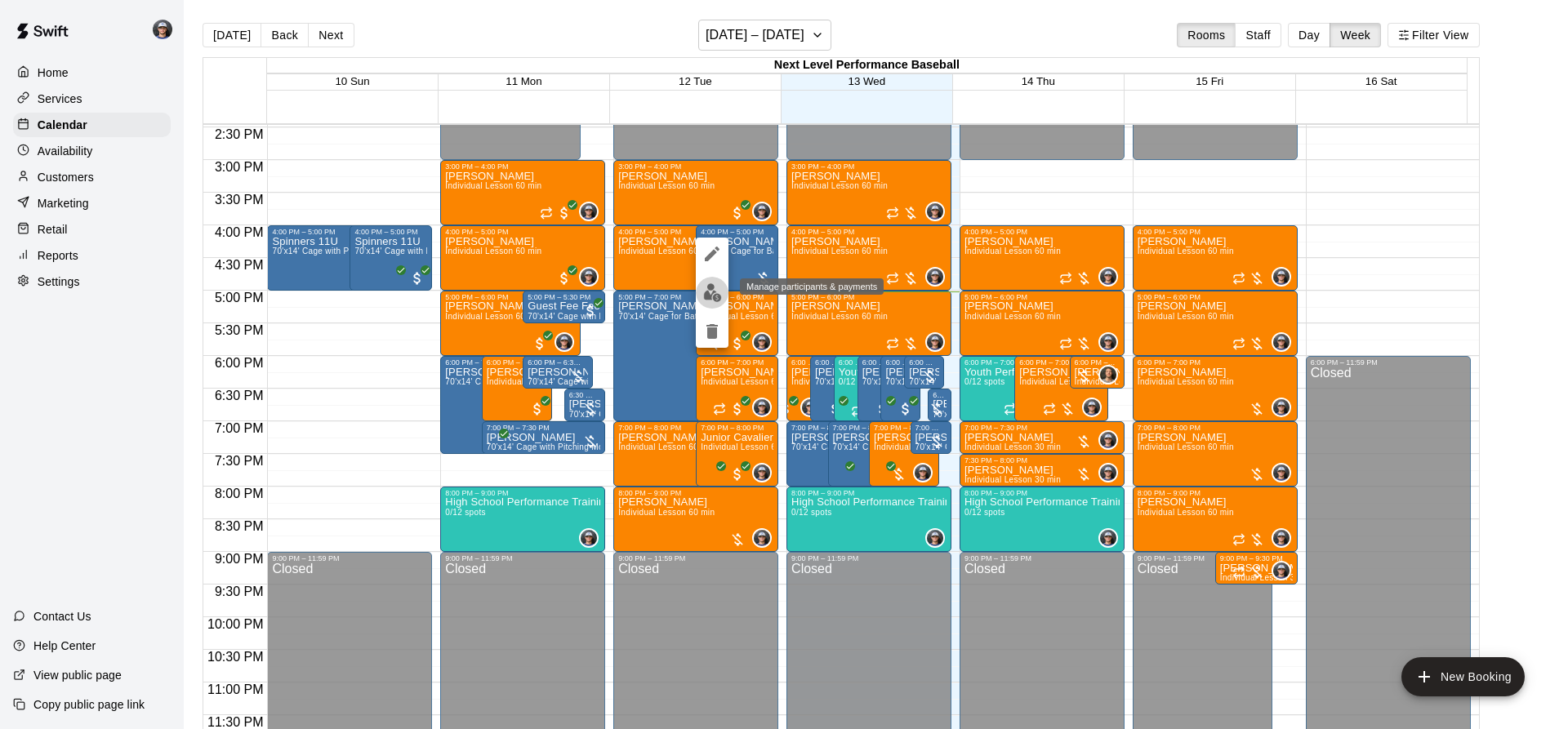
click at [710, 301] on img "edit" at bounding box center [712, 293] width 19 height 19
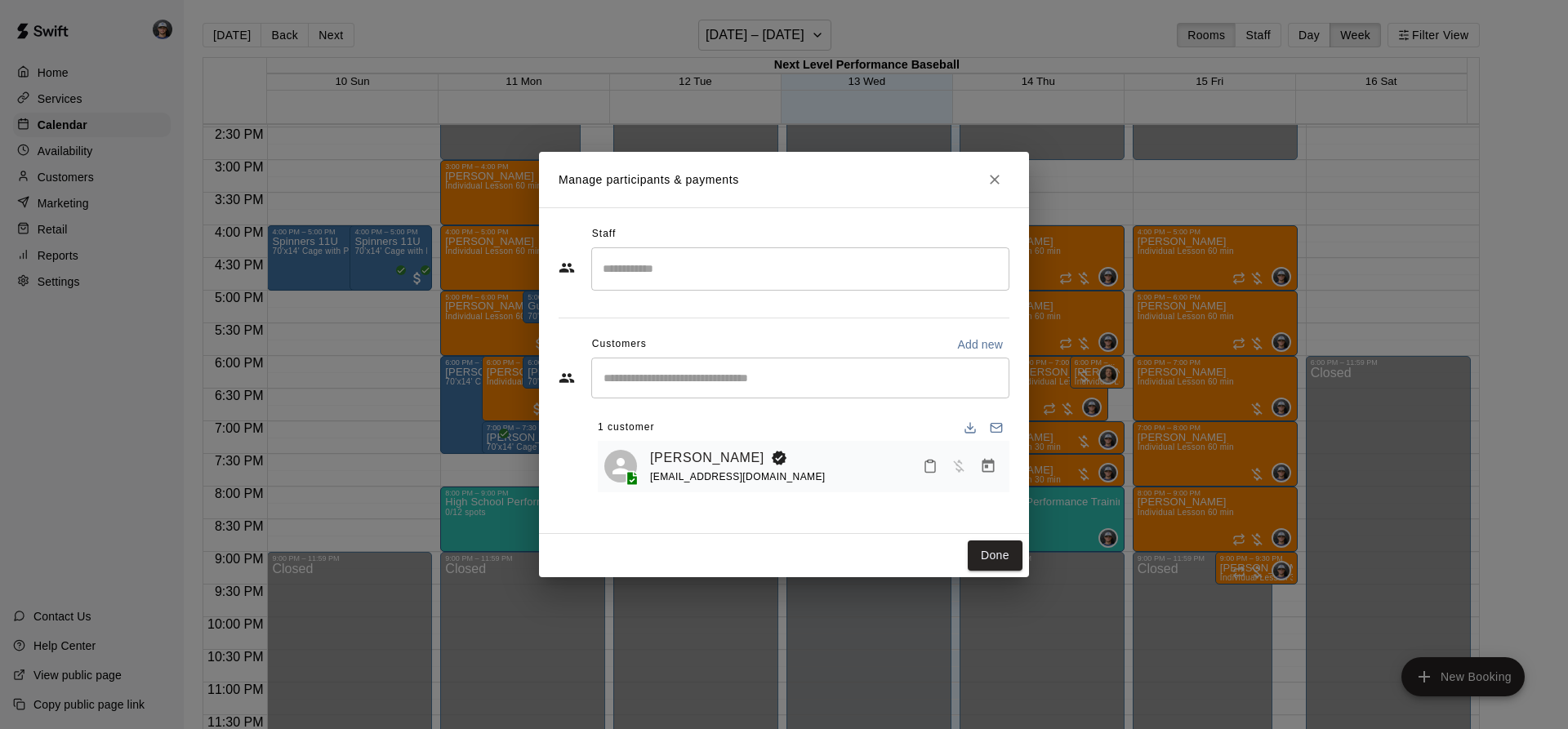
click at [989, 463] on icon "Manage bookings & payment" at bounding box center [988, 465] width 12 height 14
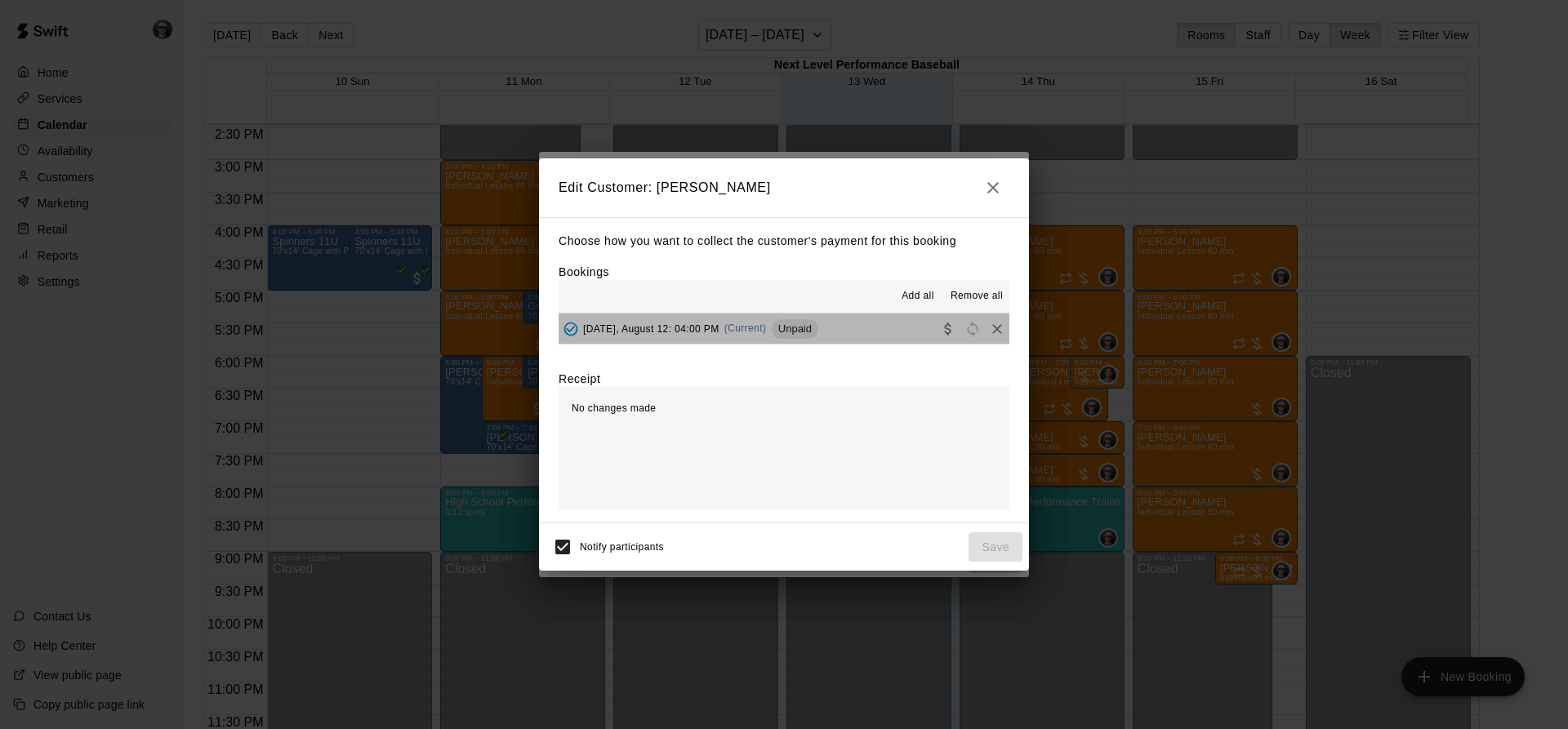
click at [811, 316] on button "[DATE], August 12: 04:00 PM (Current) Unpaid" at bounding box center [783, 328] width 450 height 30
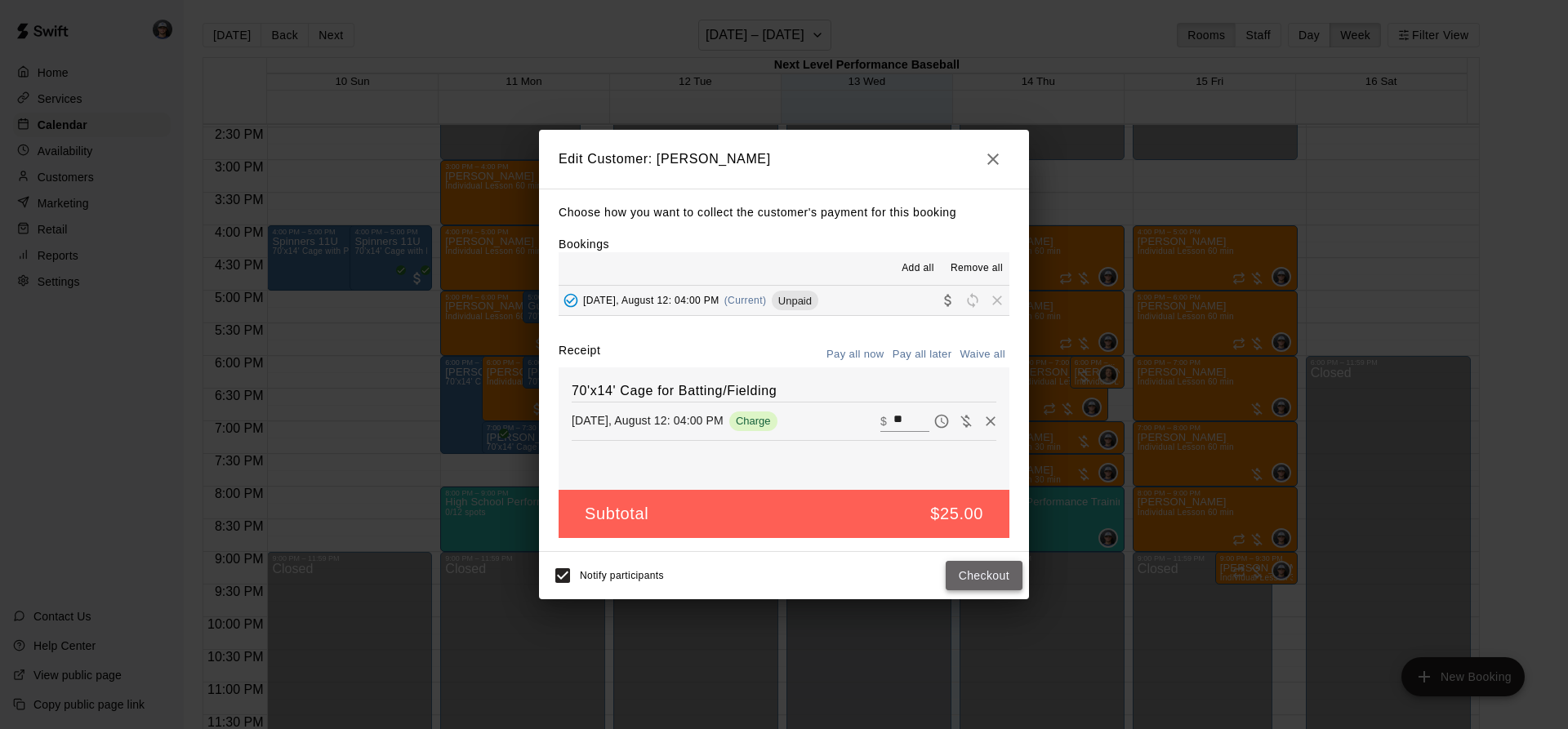
click at [958, 576] on button "Checkout" at bounding box center [984, 576] width 77 height 30
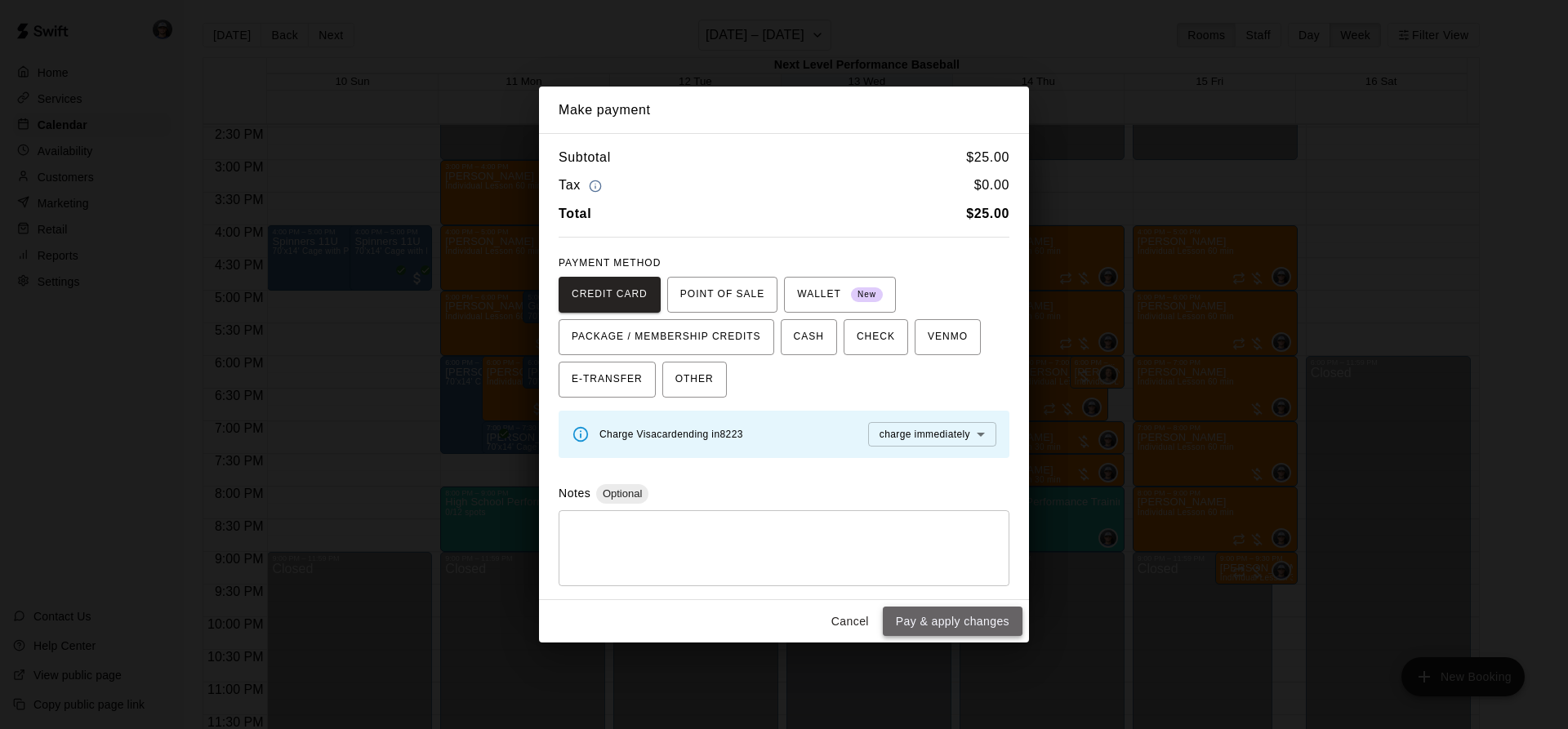
click at [918, 616] on button "Pay & apply changes" at bounding box center [952, 621] width 139 height 30
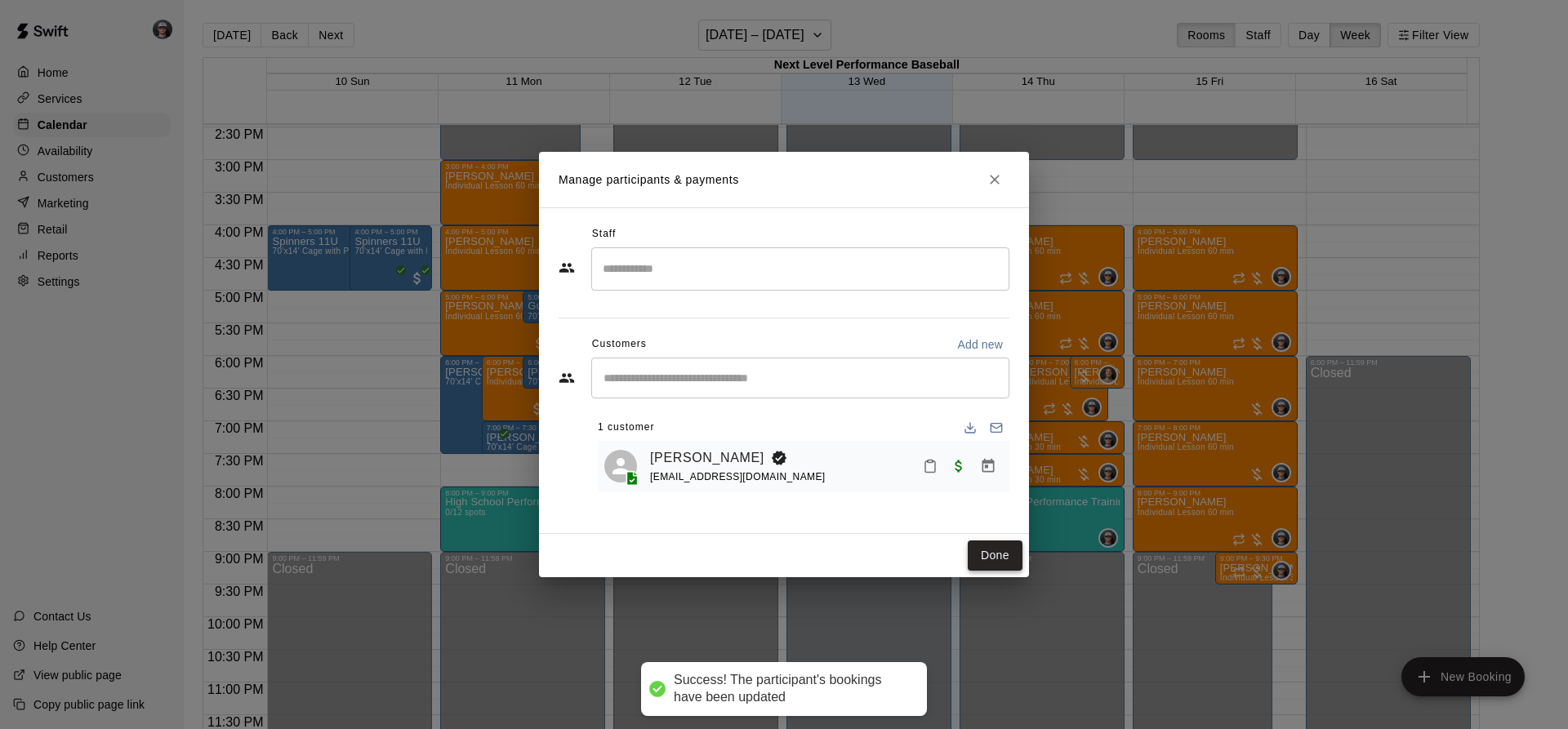
click at [999, 556] on button "Done" at bounding box center [995, 556] width 55 height 30
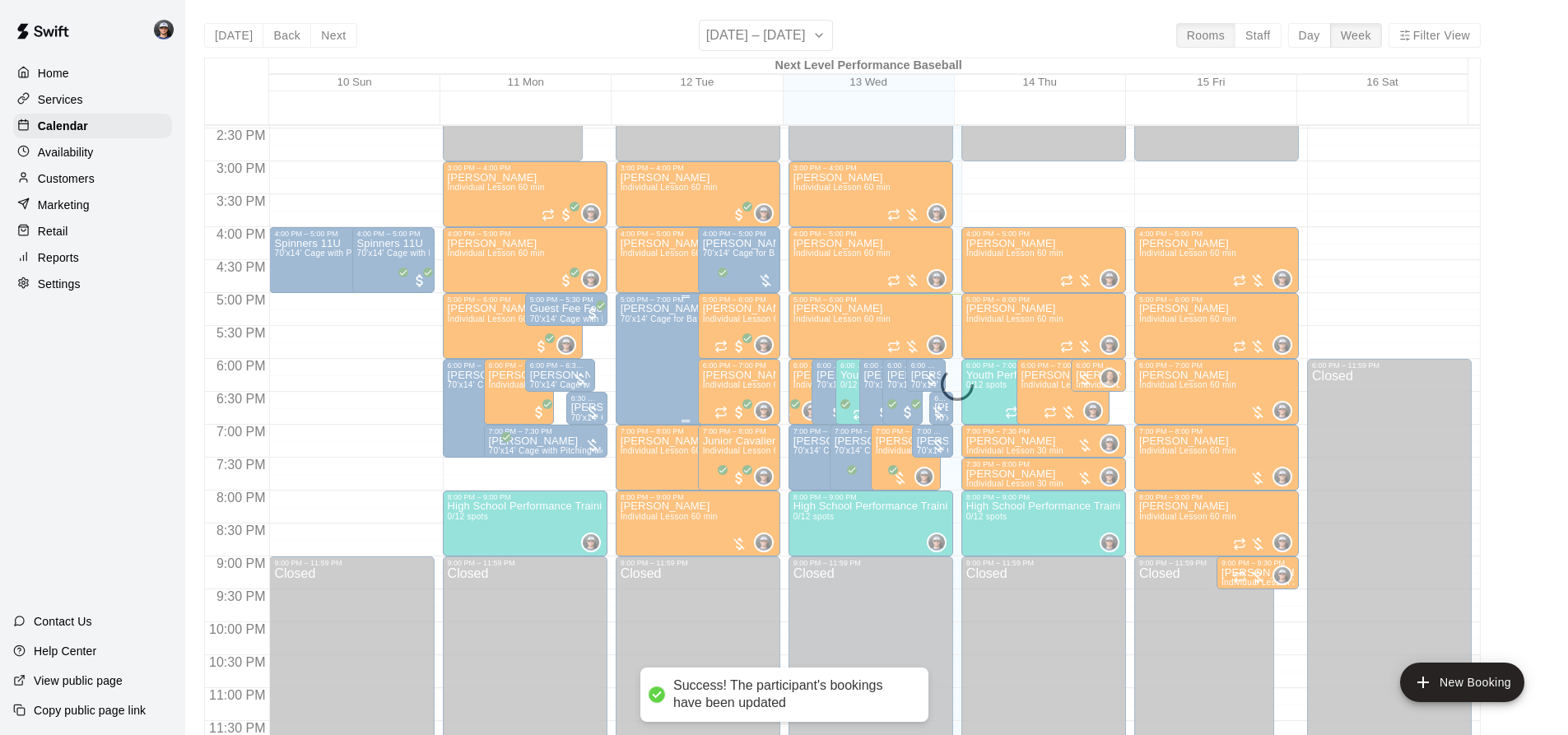
click at [643, 351] on div "[PERSON_NAME] 70'x14' Cage for Batting/Fielding" at bounding box center [684, 671] width 128 height 735
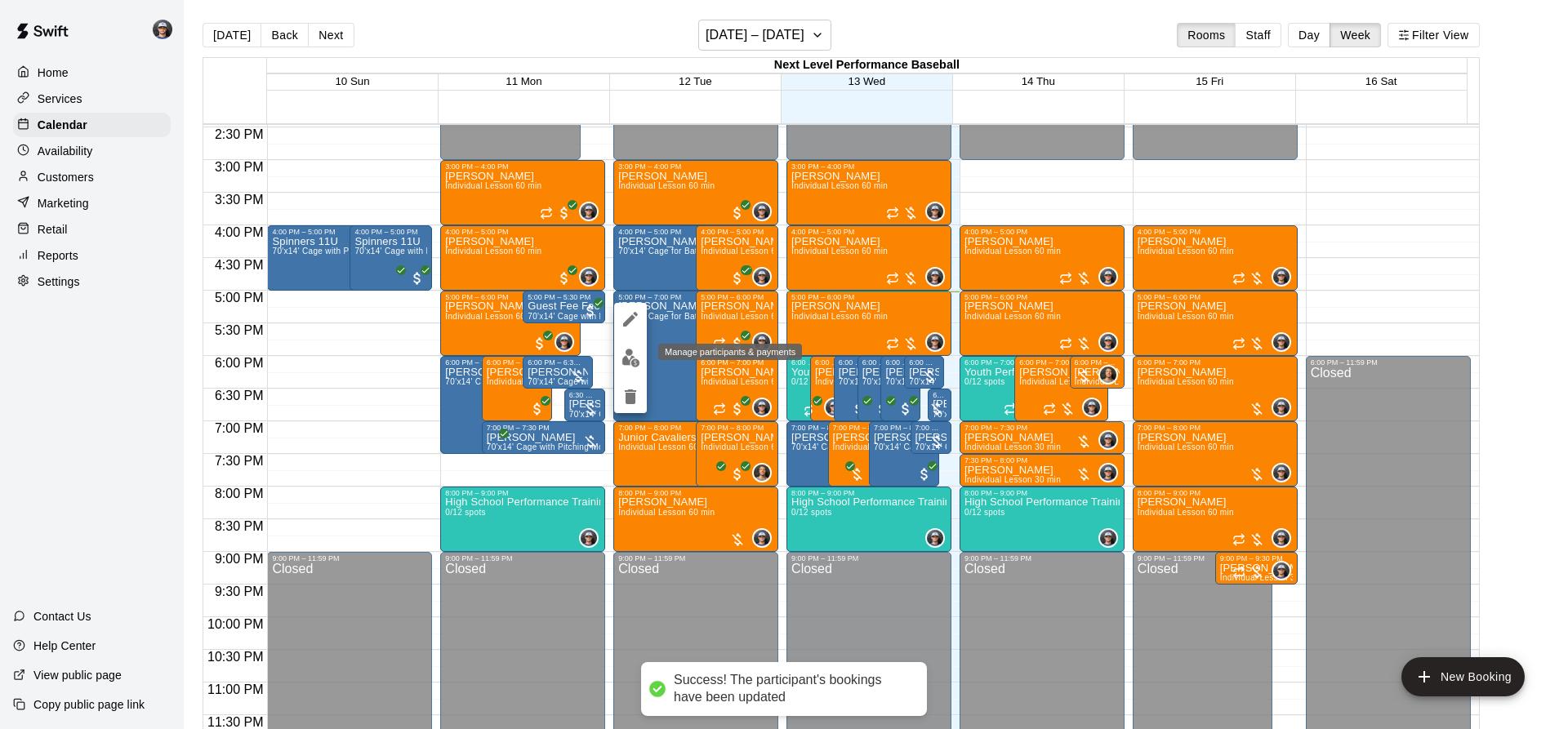
click at [634, 363] on img "edit" at bounding box center [631, 357] width 19 height 19
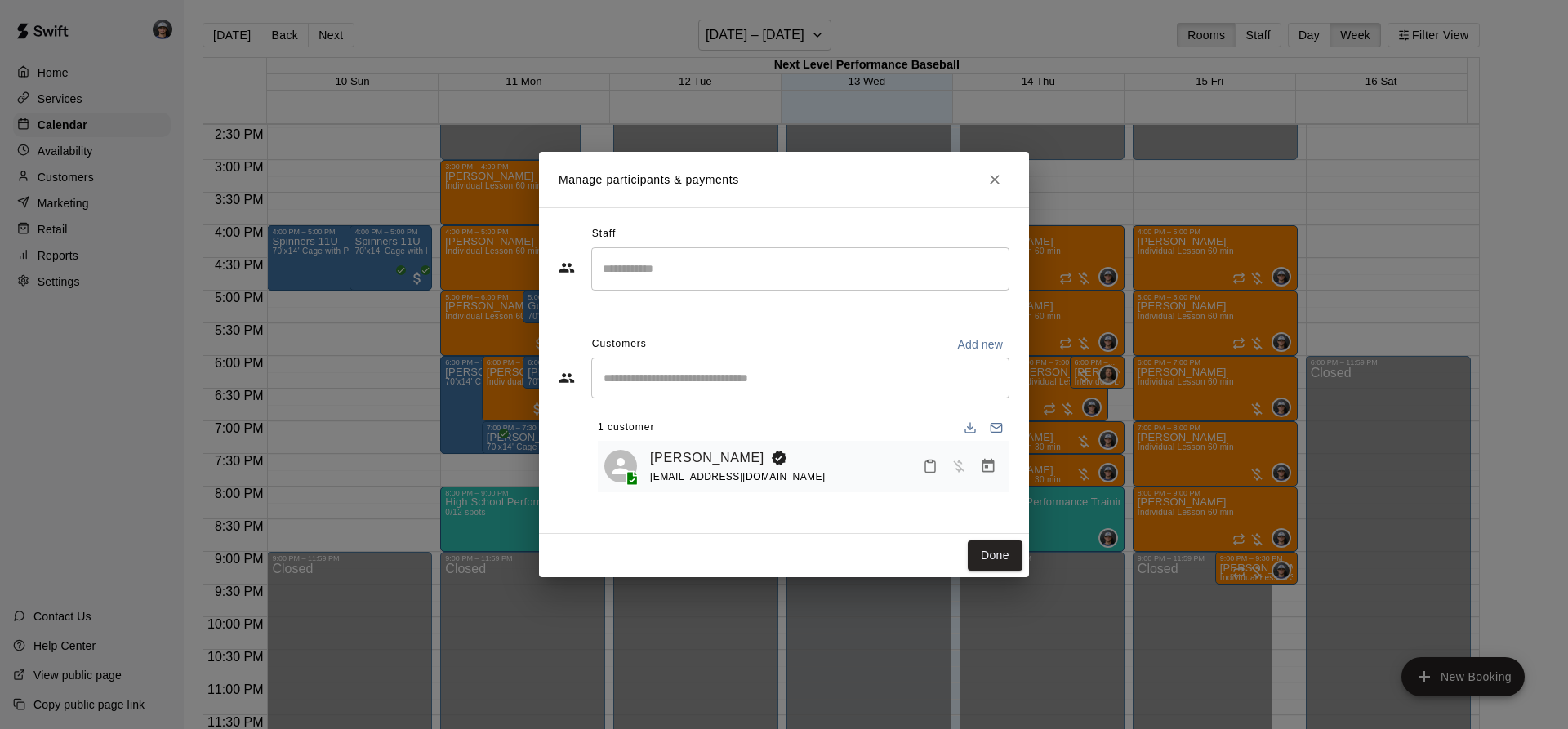
click at [982, 465] on icon "Manage bookings & payment" at bounding box center [988, 465] width 12 height 14
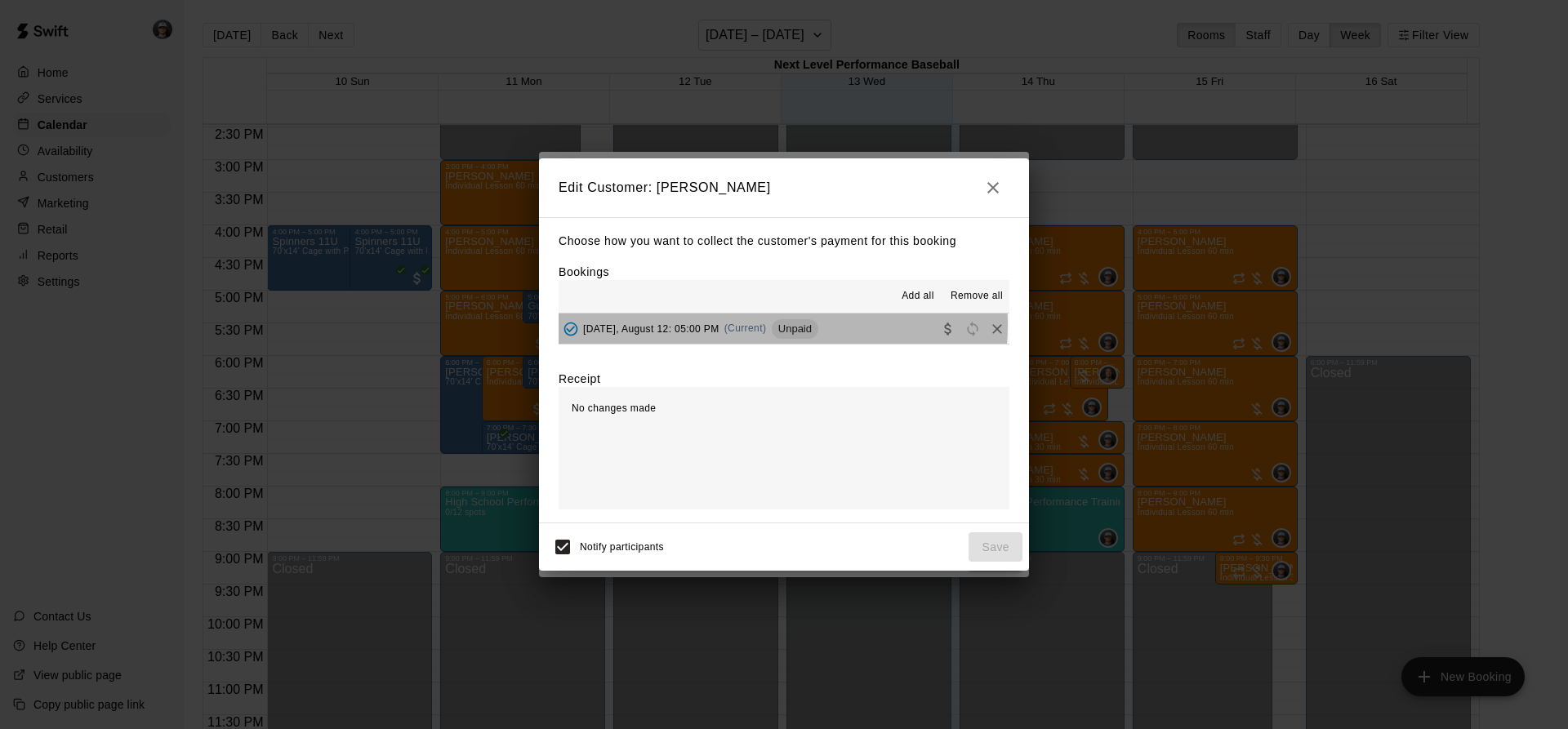
click at [782, 326] on span "Unpaid" at bounding box center [795, 328] width 46 height 12
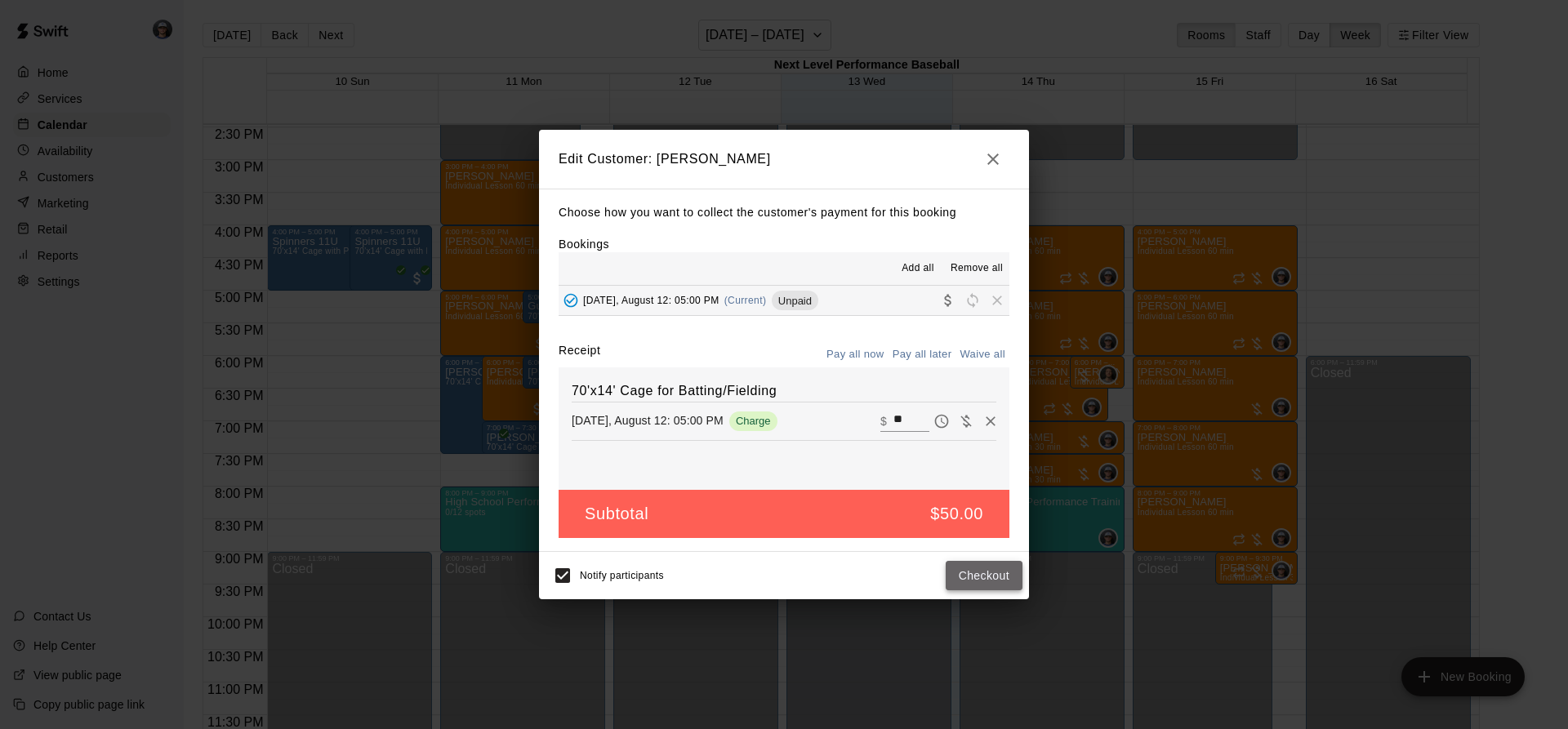
click at [962, 576] on button "Checkout" at bounding box center [984, 576] width 77 height 30
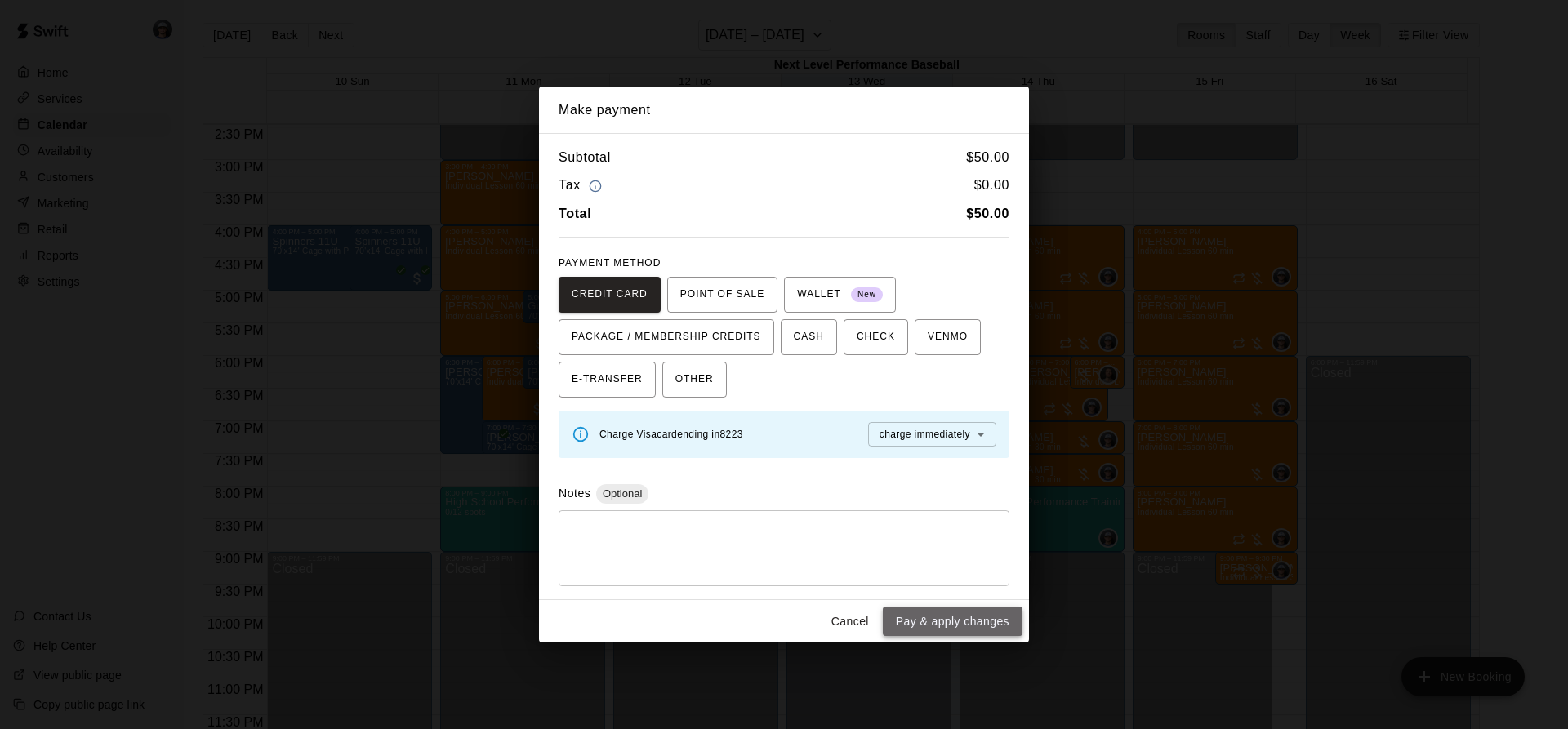
click at [922, 613] on button "Pay & apply changes" at bounding box center [952, 621] width 139 height 30
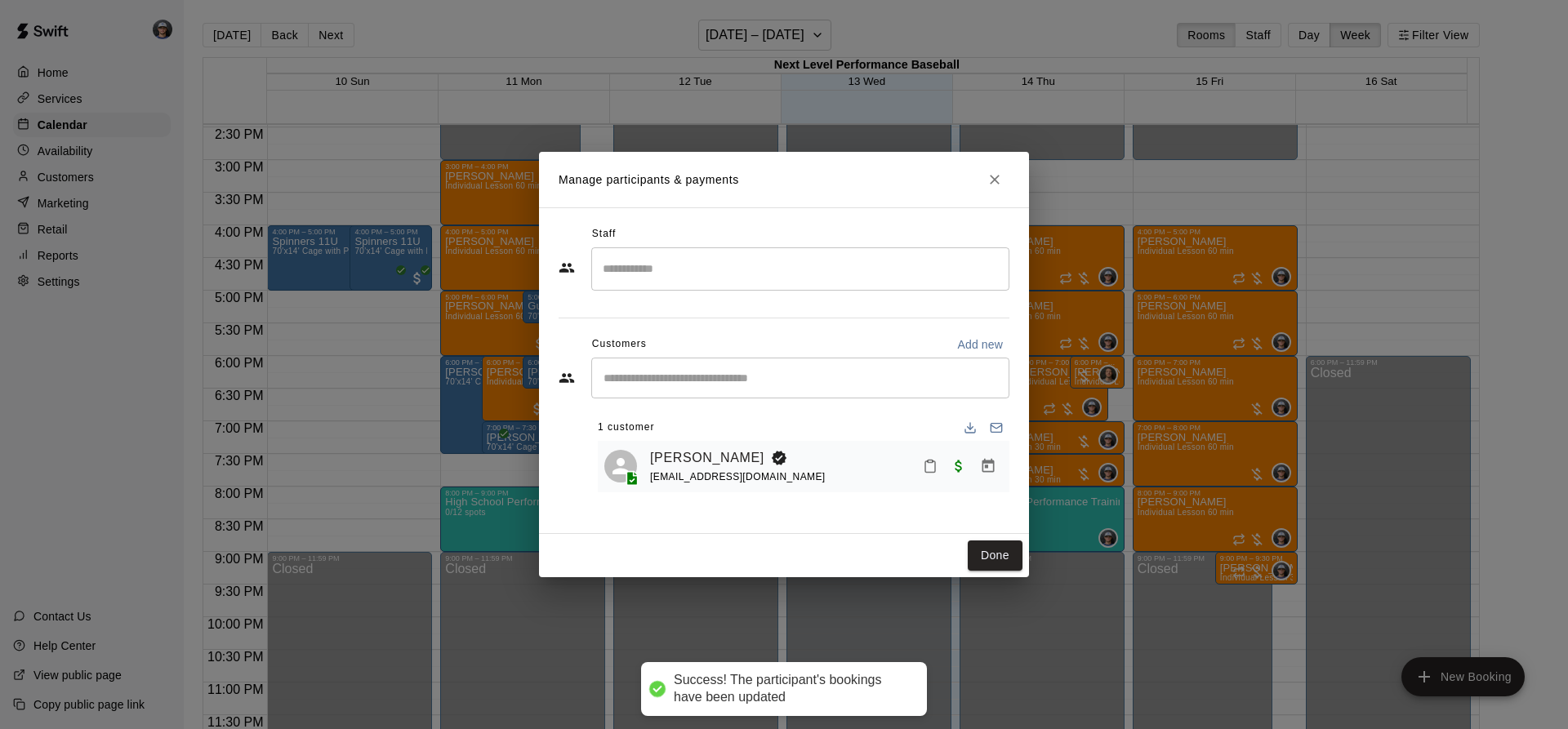
click at [963, 545] on div "Done" at bounding box center [784, 556] width 490 height 43
click at [993, 550] on button "Done" at bounding box center [995, 556] width 55 height 30
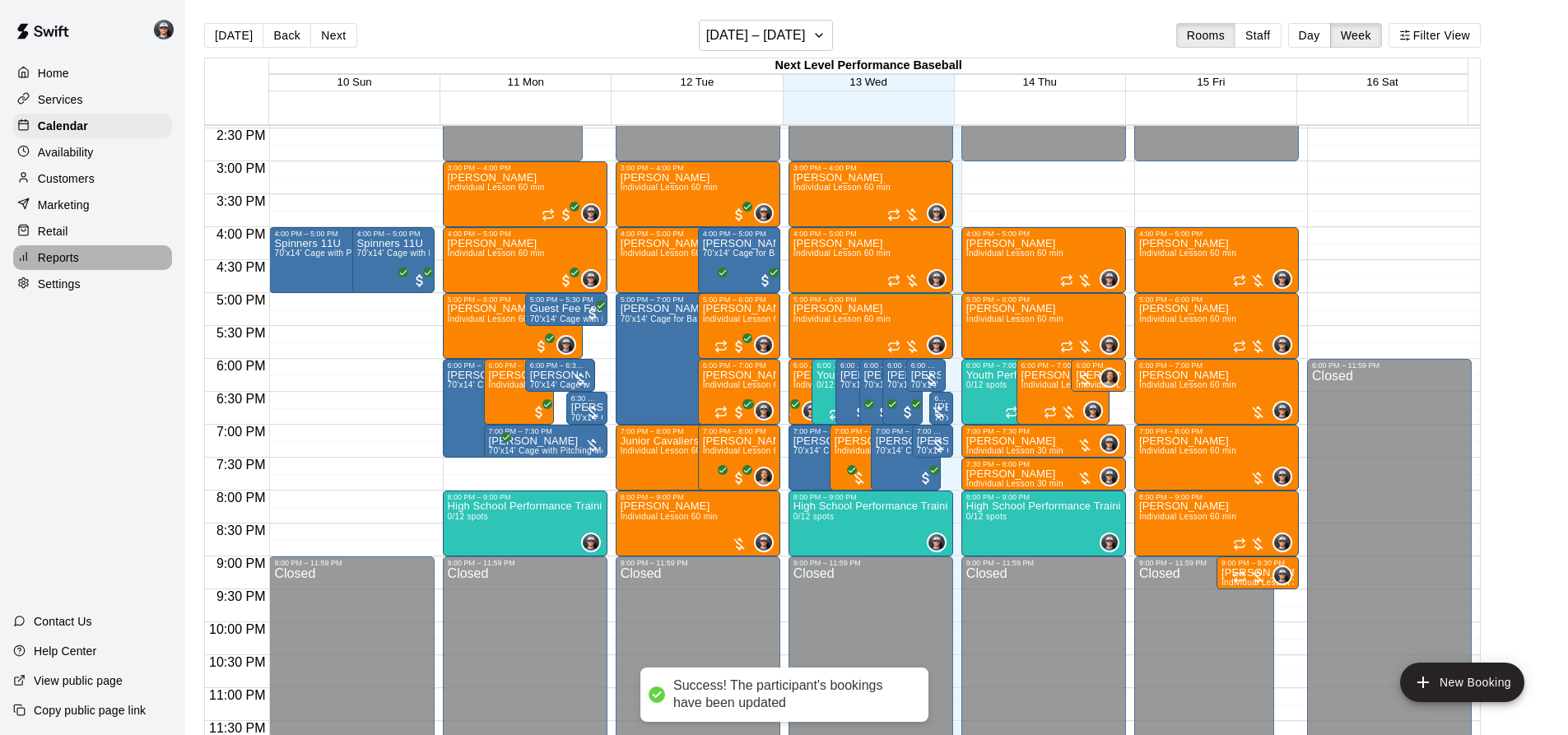
click at [79, 255] on div "Reports" at bounding box center [93, 258] width 159 height 25
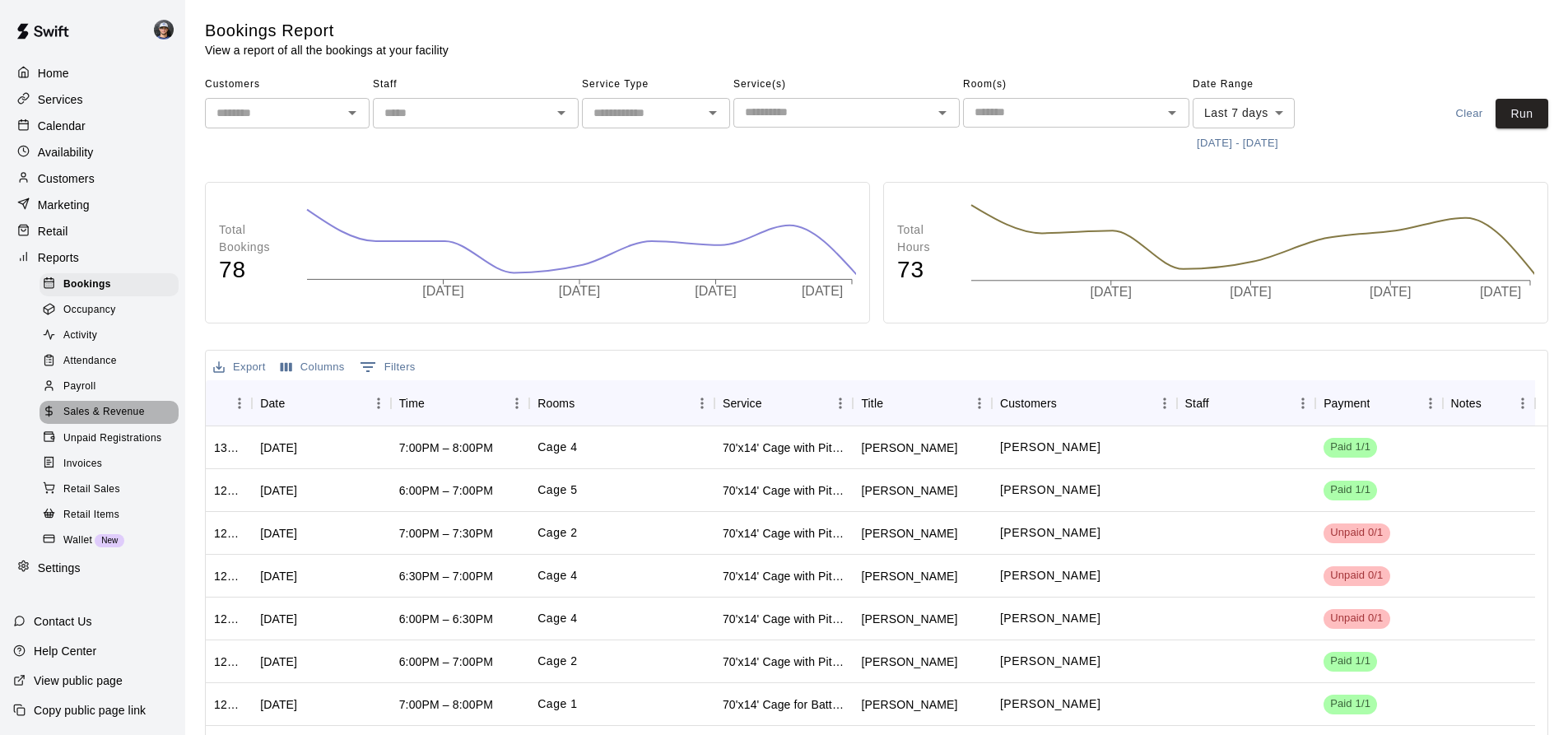
click at [129, 421] on span "Sales & Revenue" at bounding box center [104, 412] width 81 height 17
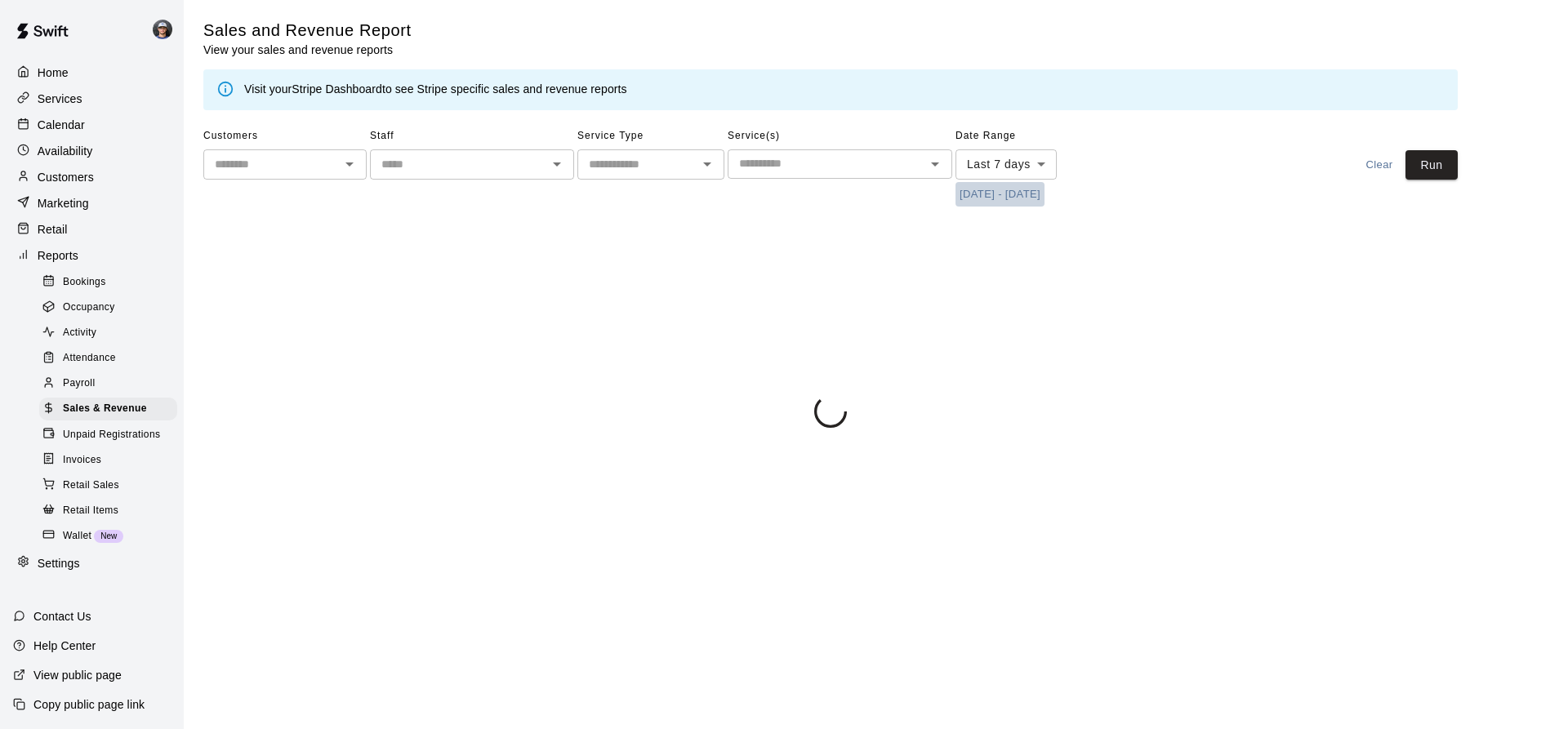
click at [1013, 190] on button "[DATE] - [DATE]" at bounding box center [1000, 194] width 89 height 26
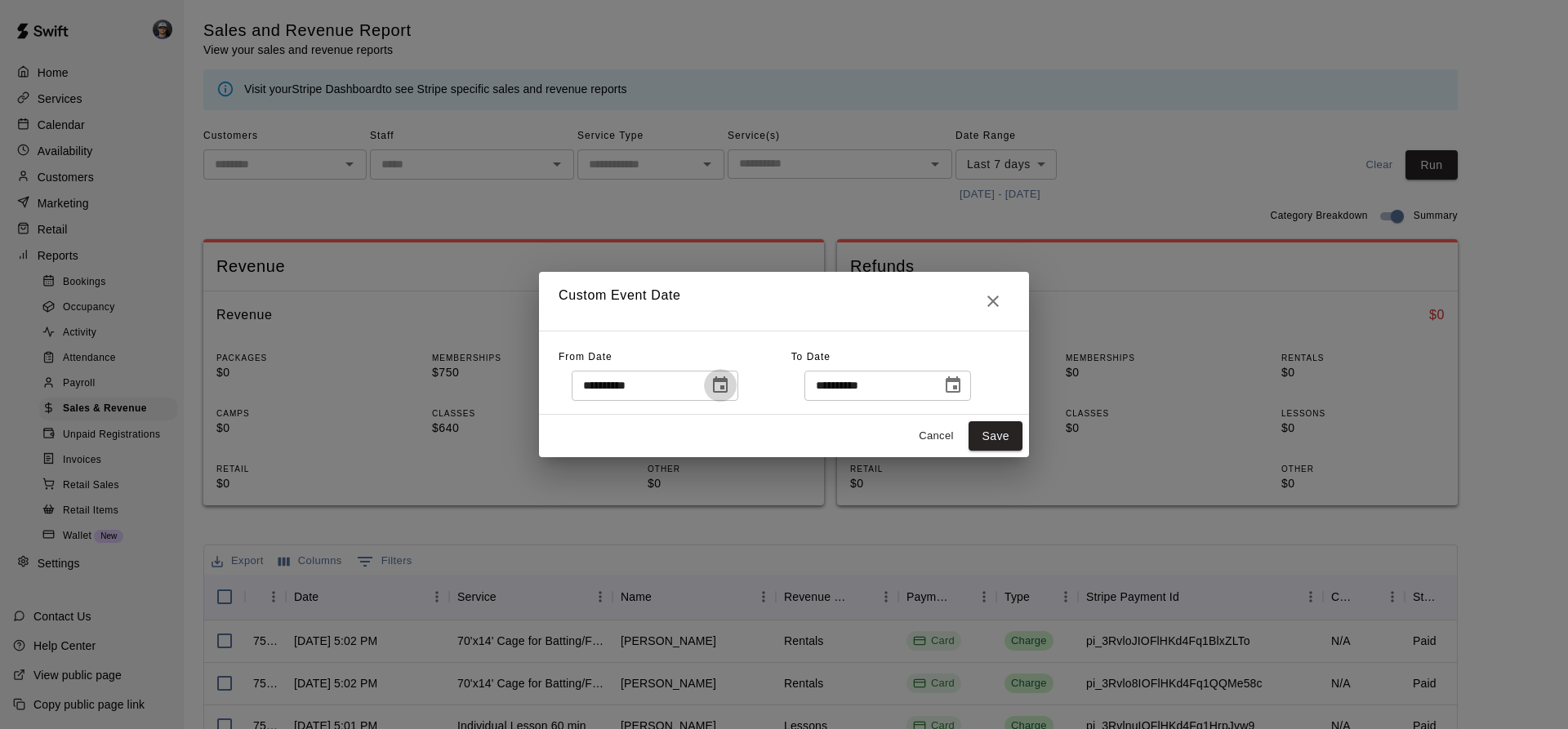
click at [728, 390] on icon "Choose date, selected date is Aug 6, 2025" at bounding box center [720, 385] width 15 height 17
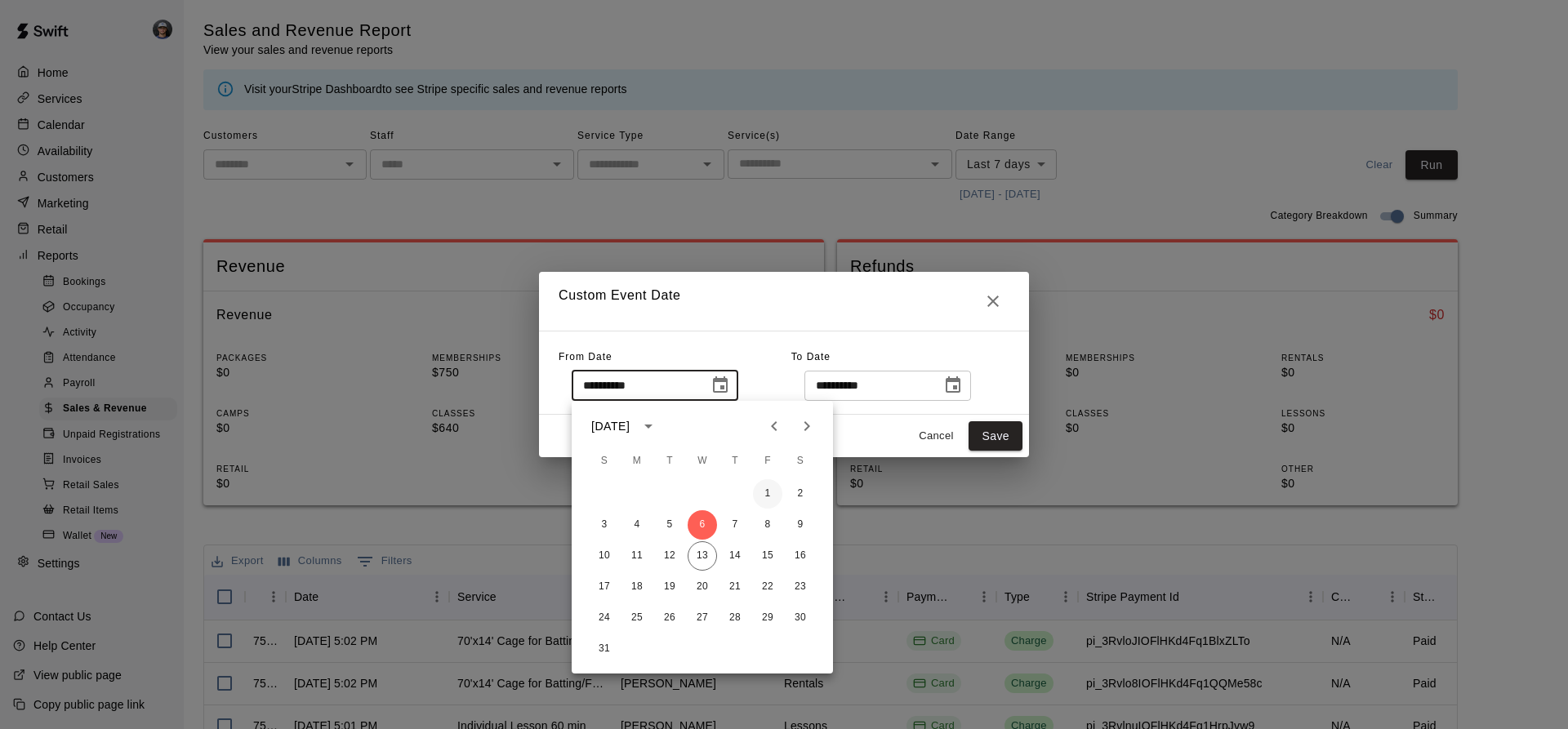
drag, startPoint x: 784, startPoint y: 491, endPoint x: 775, endPoint y: 492, distance: 9.1
click at [775, 492] on div "1 2" at bounding box center [702, 493] width 261 height 29
click at [772, 489] on button "1" at bounding box center [767, 493] width 29 height 29
type input "**********"
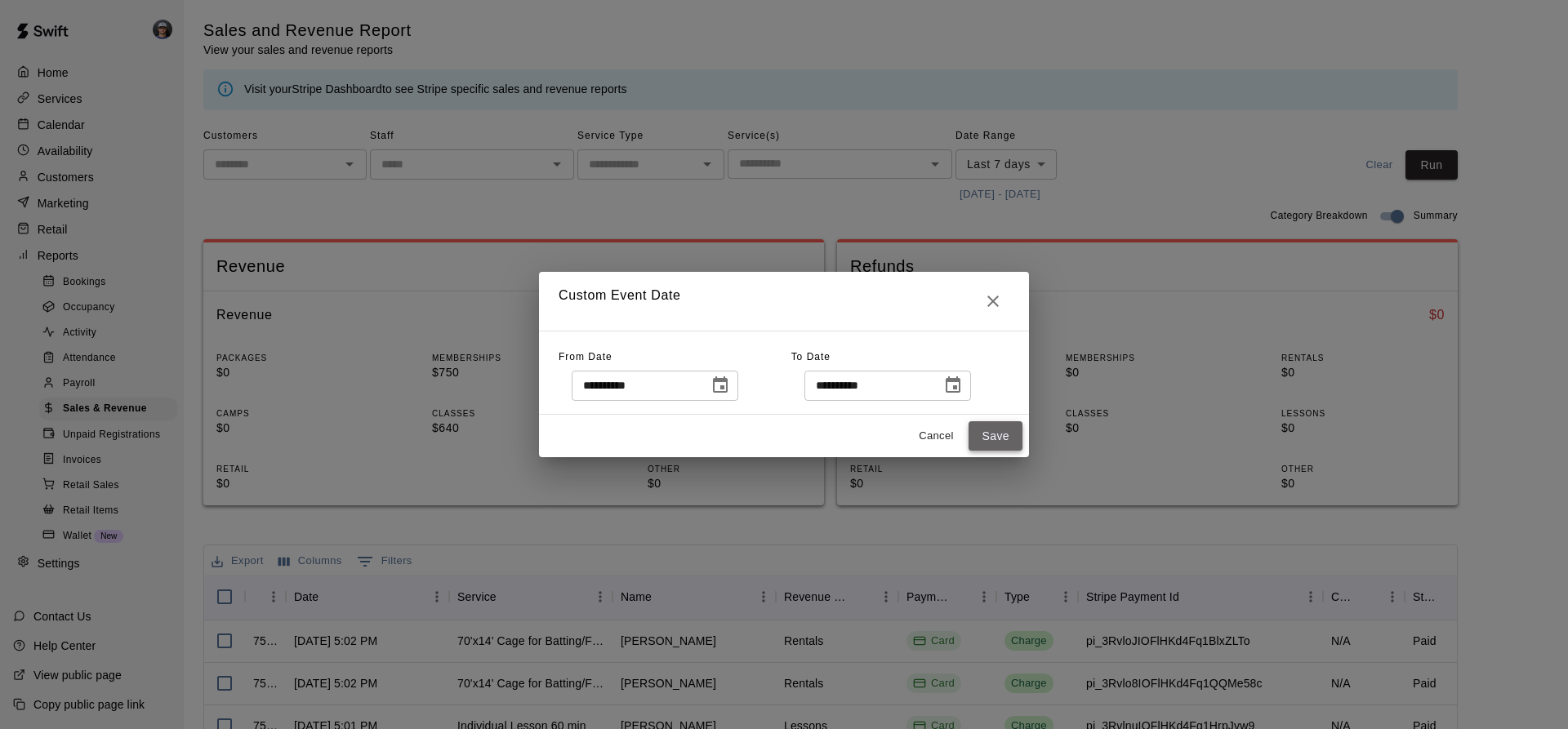
click at [972, 435] on button "Save" at bounding box center [995, 436] width 54 height 30
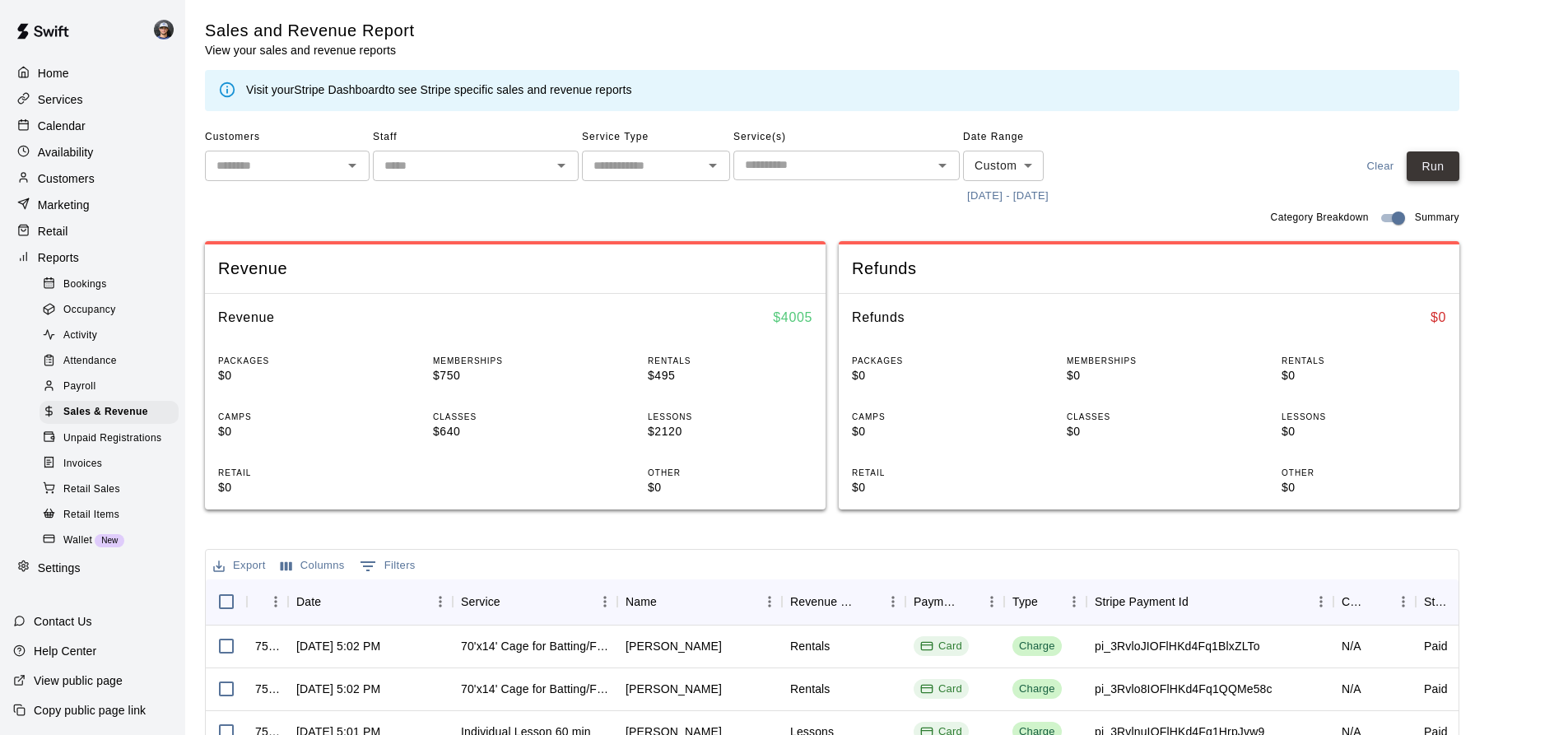
click at [1450, 171] on button "Run" at bounding box center [1433, 166] width 53 height 30
click at [1002, 172] on body "Home Services Calendar Availability Customers Marketing Retail Reports Bookings…" at bounding box center [784, 565] width 1568 height 1131
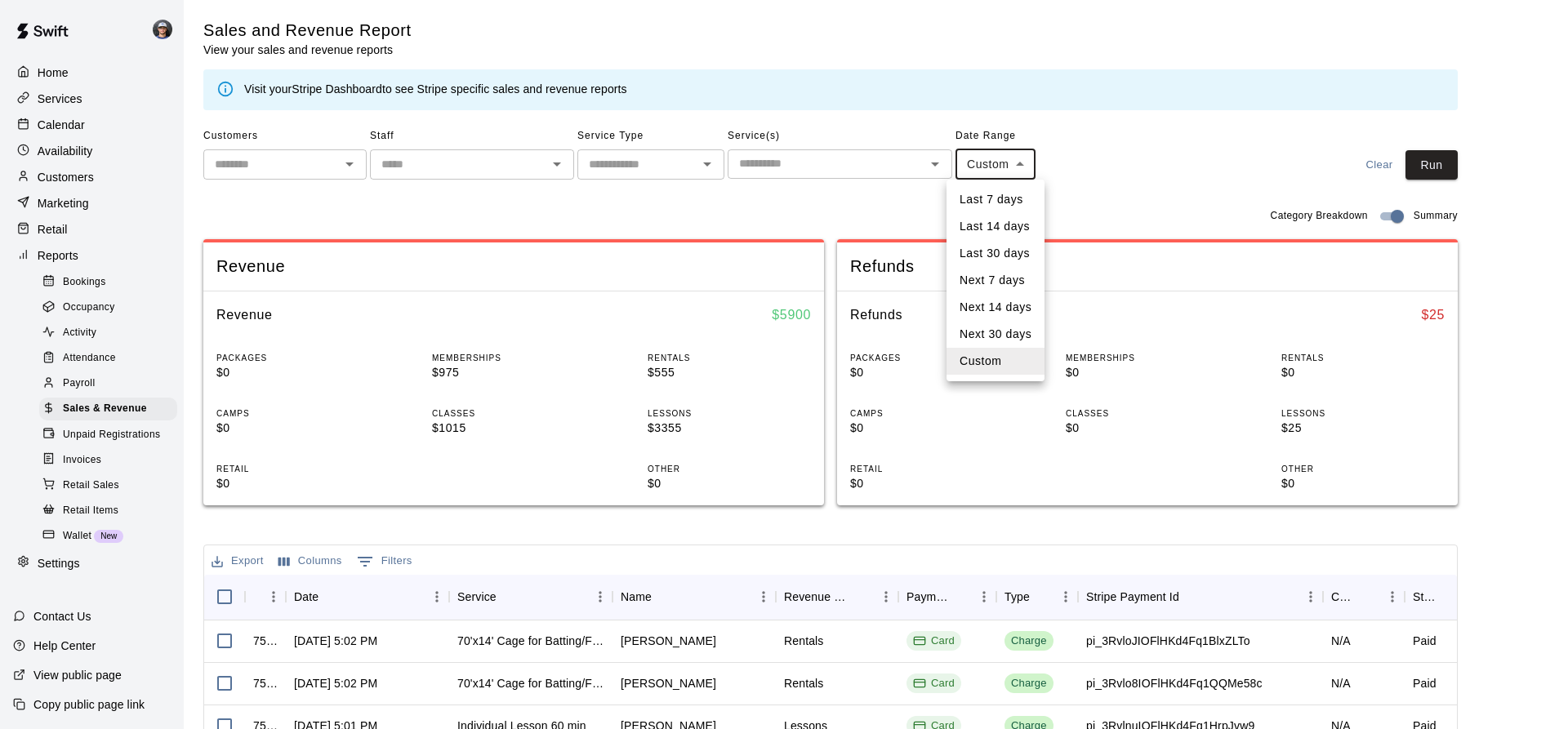
click at [1010, 196] on li "Last 7 days" at bounding box center [996, 199] width 98 height 27
type input "****"
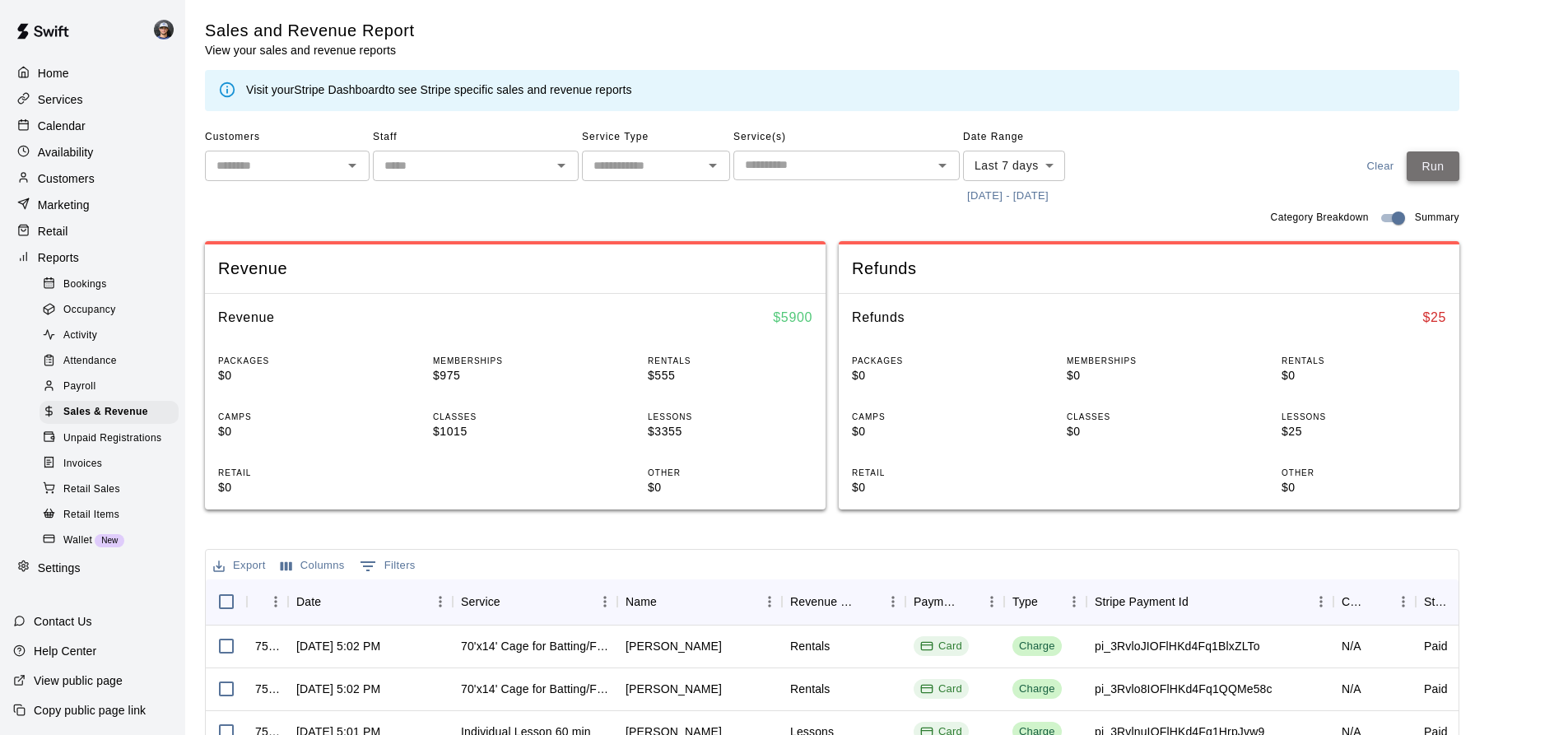
click at [1457, 169] on button "Run" at bounding box center [1433, 166] width 53 height 30
click at [88, 121] on div "Calendar" at bounding box center [93, 126] width 159 height 25
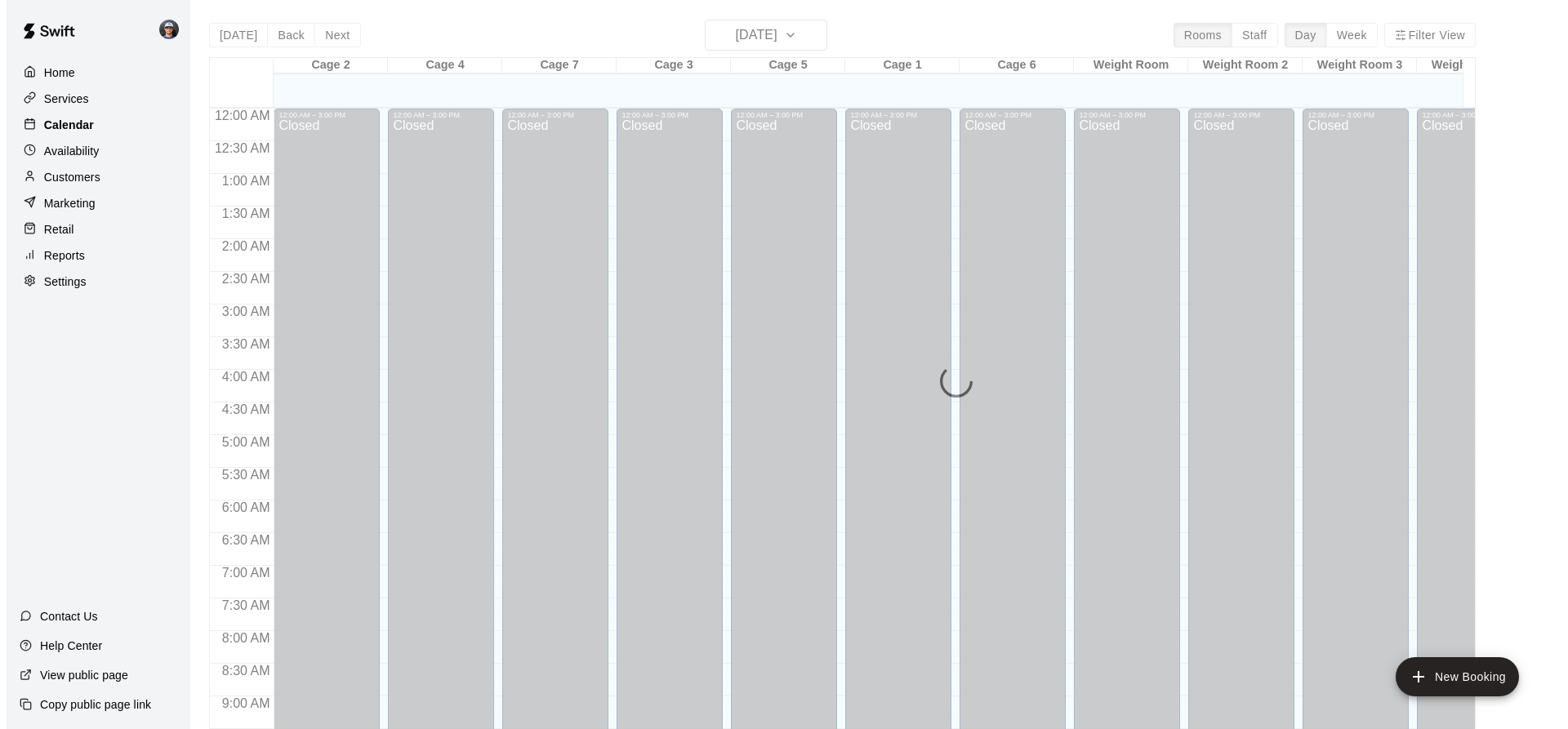
scroll to position [879, 0]
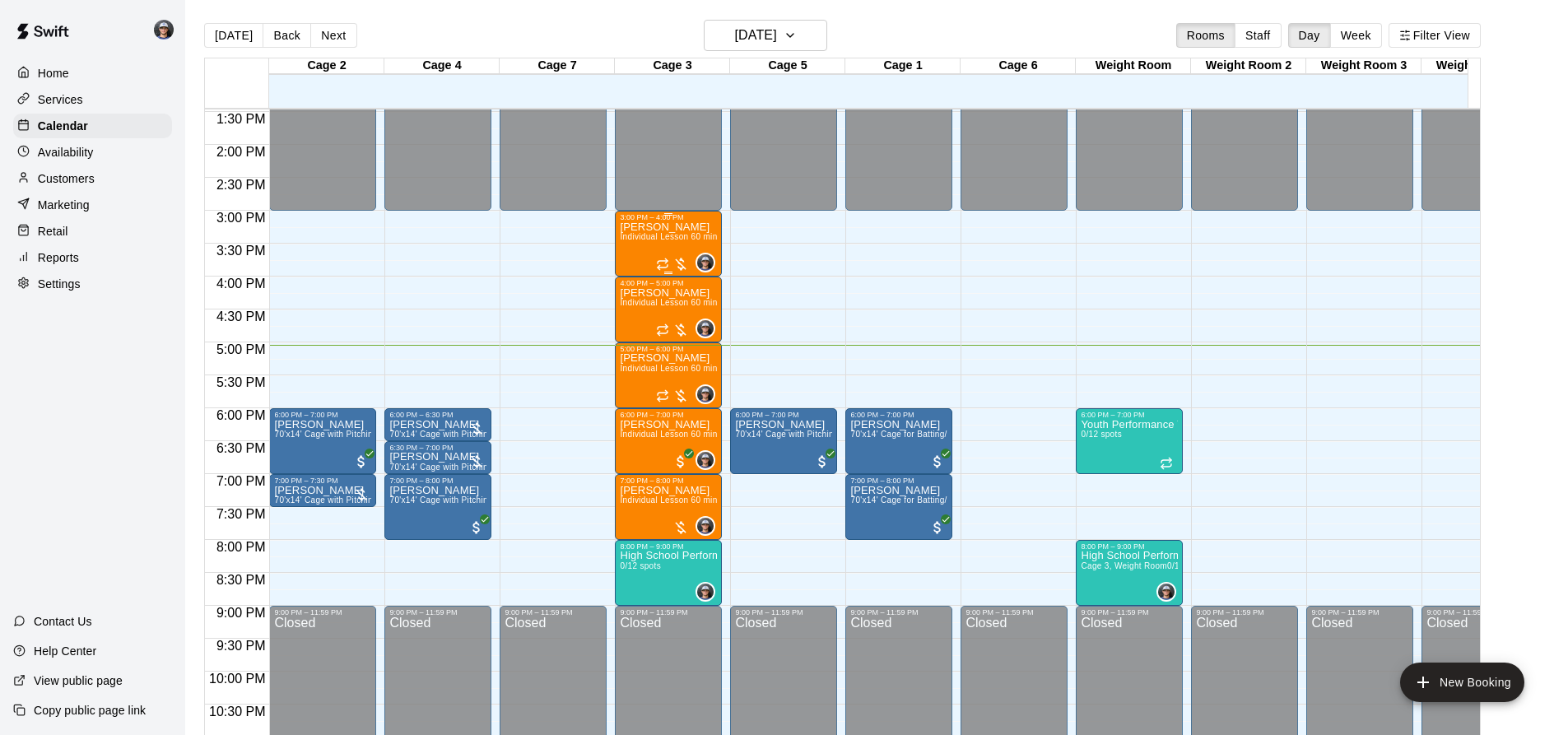
click at [686, 238] on span "Individual Lesson 60 min" at bounding box center [668, 237] width 97 height 9
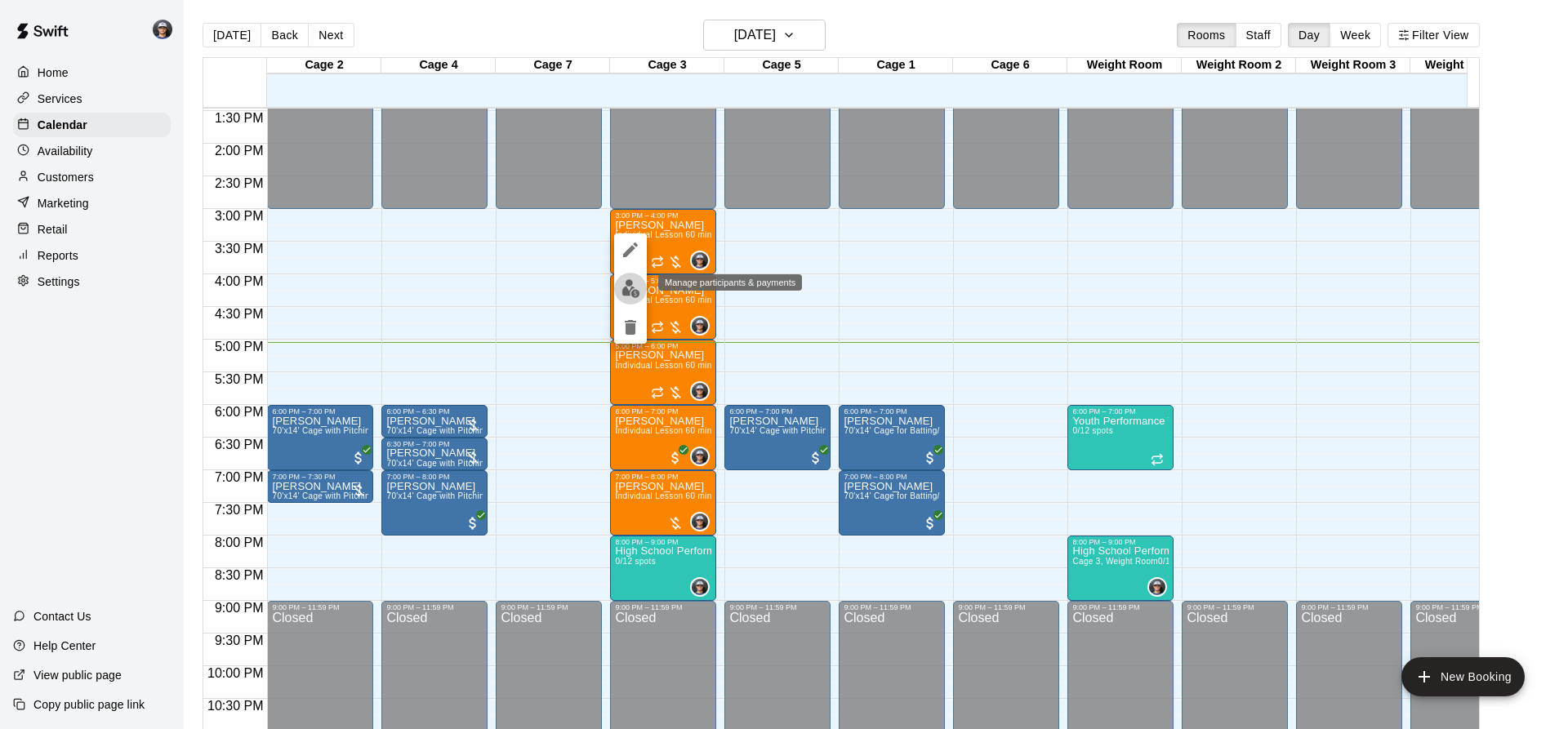
click at [635, 294] on img "edit" at bounding box center [631, 289] width 19 height 19
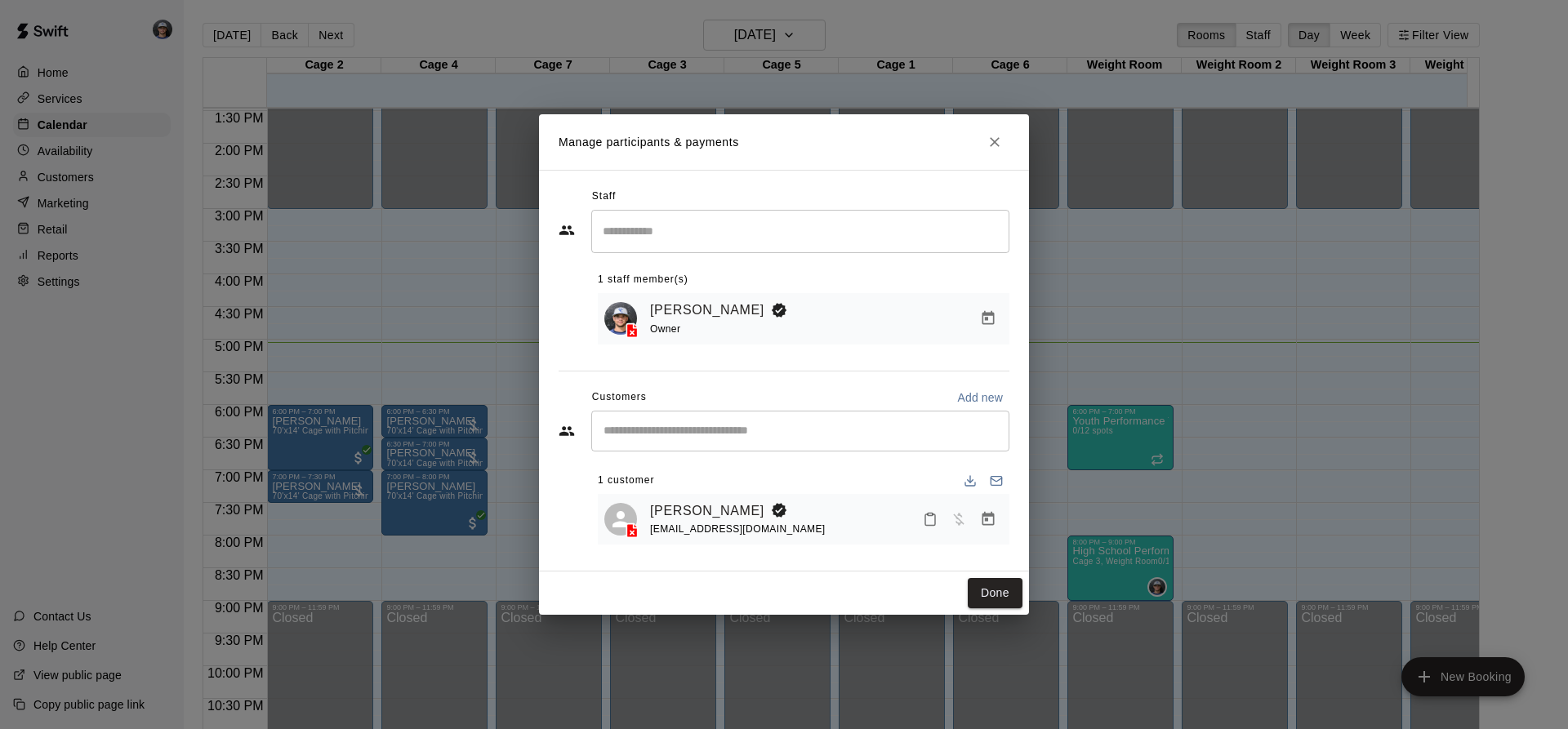
click at [976, 509] on div at bounding box center [959, 518] width 86 height 29
click at [984, 519] on icon "Manage bookings & payment" at bounding box center [988, 519] width 17 height 17
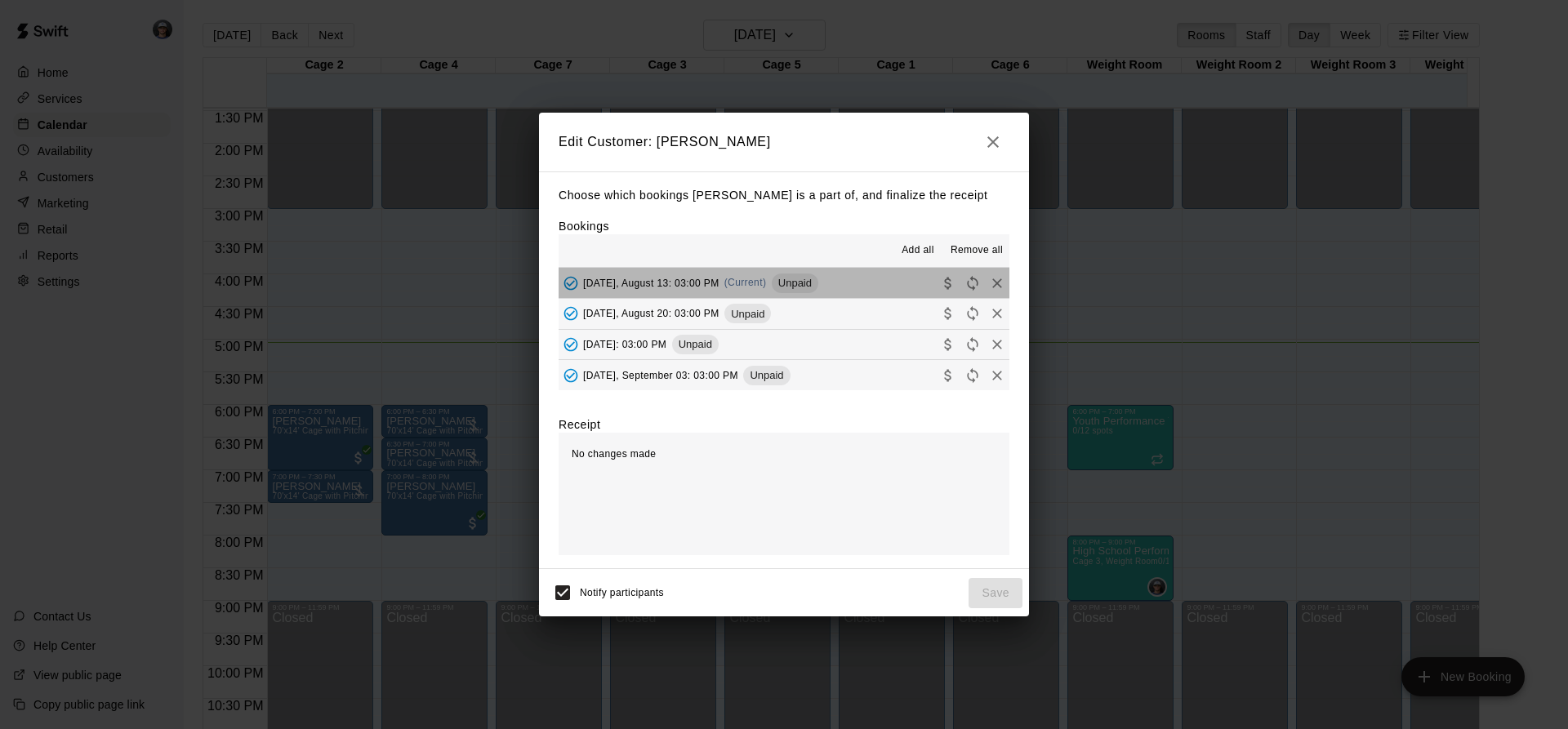
click at [846, 287] on button "[DATE], August 13: 03:00 PM (Current) Unpaid" at bounding box center [783, 283] width 450 height 30
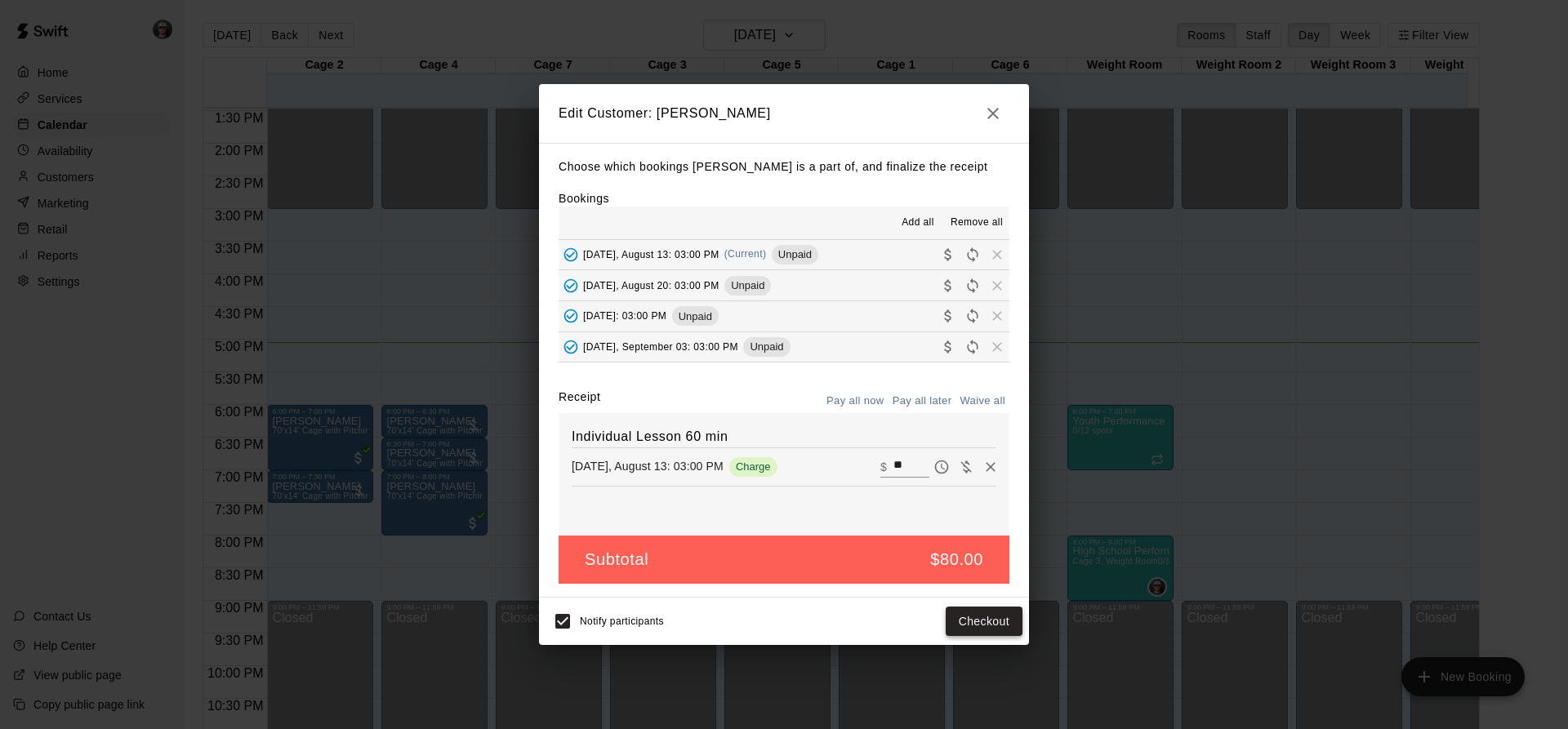
click at [985, 630] on button "Checkout" at bounding box center [984, 621] width 77 height 30
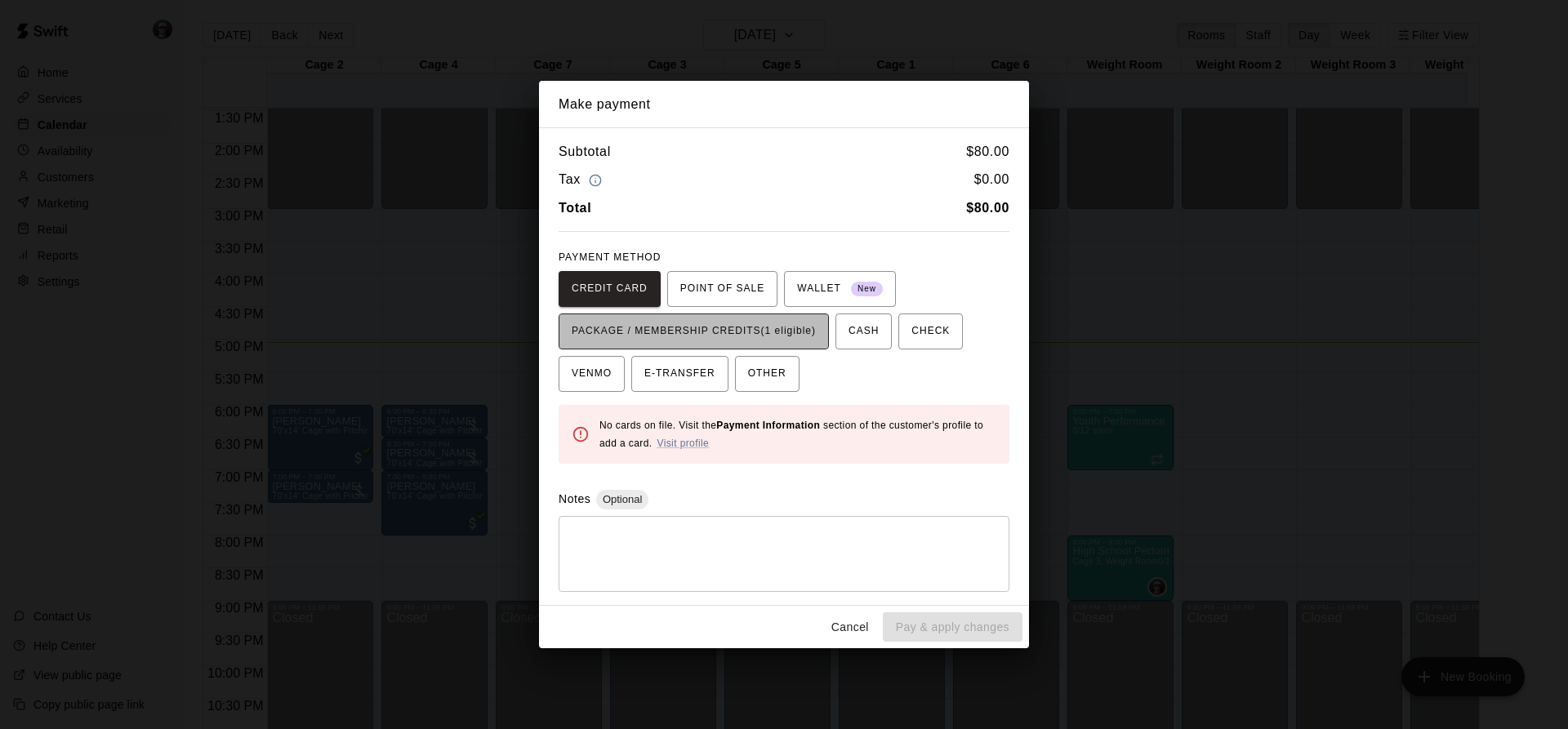
click at [794, 342] on span "PACKAGE / MEMBERSHIP CREDITS (1 eligible)" at bounding box center [694, 331] width 244 height 26
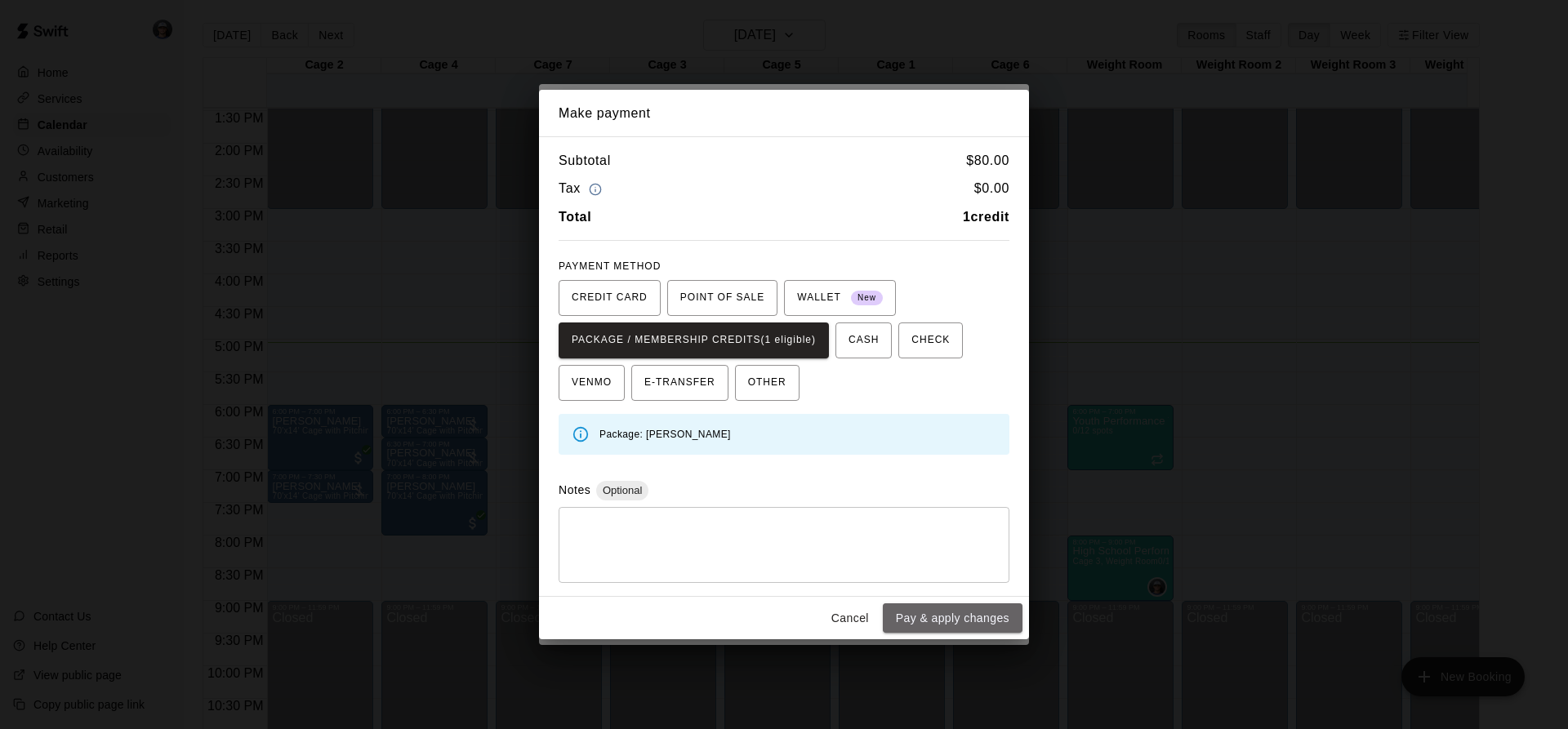
drag, startPoint x: 943, startPoint y: 605, endPoint x: 947, endPoint y: 615, distance: 10.8
click at [944, 607] on button "Pay & apply changes" at bounding box center [952, 618] width 139 height 30
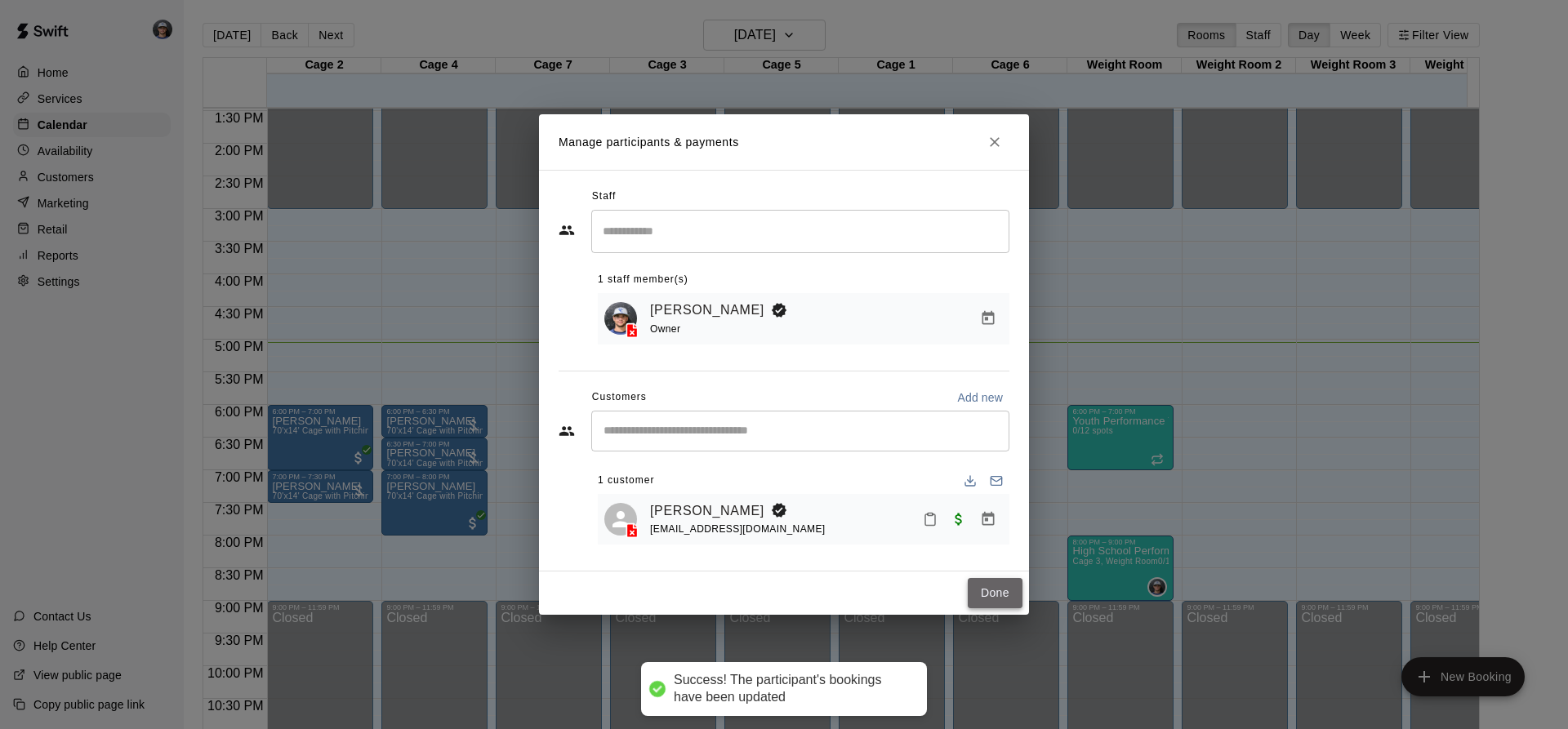
click at [1016, 594] on button "Done" at bounding box center [995, 593] width 55 height 30
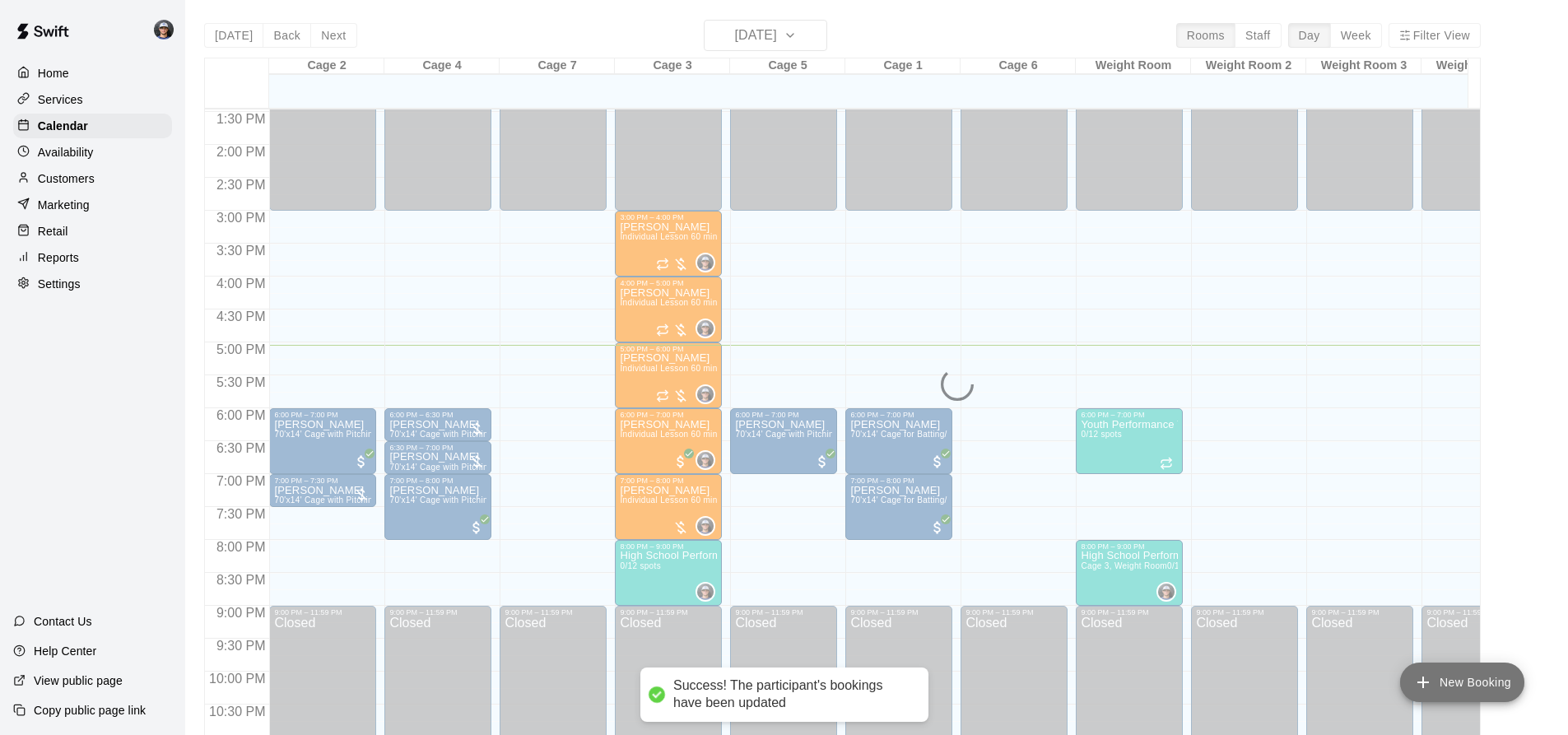
click at [1472, 676] on button "New Booking" at bounding box center [1462, 681] width 125 height 39
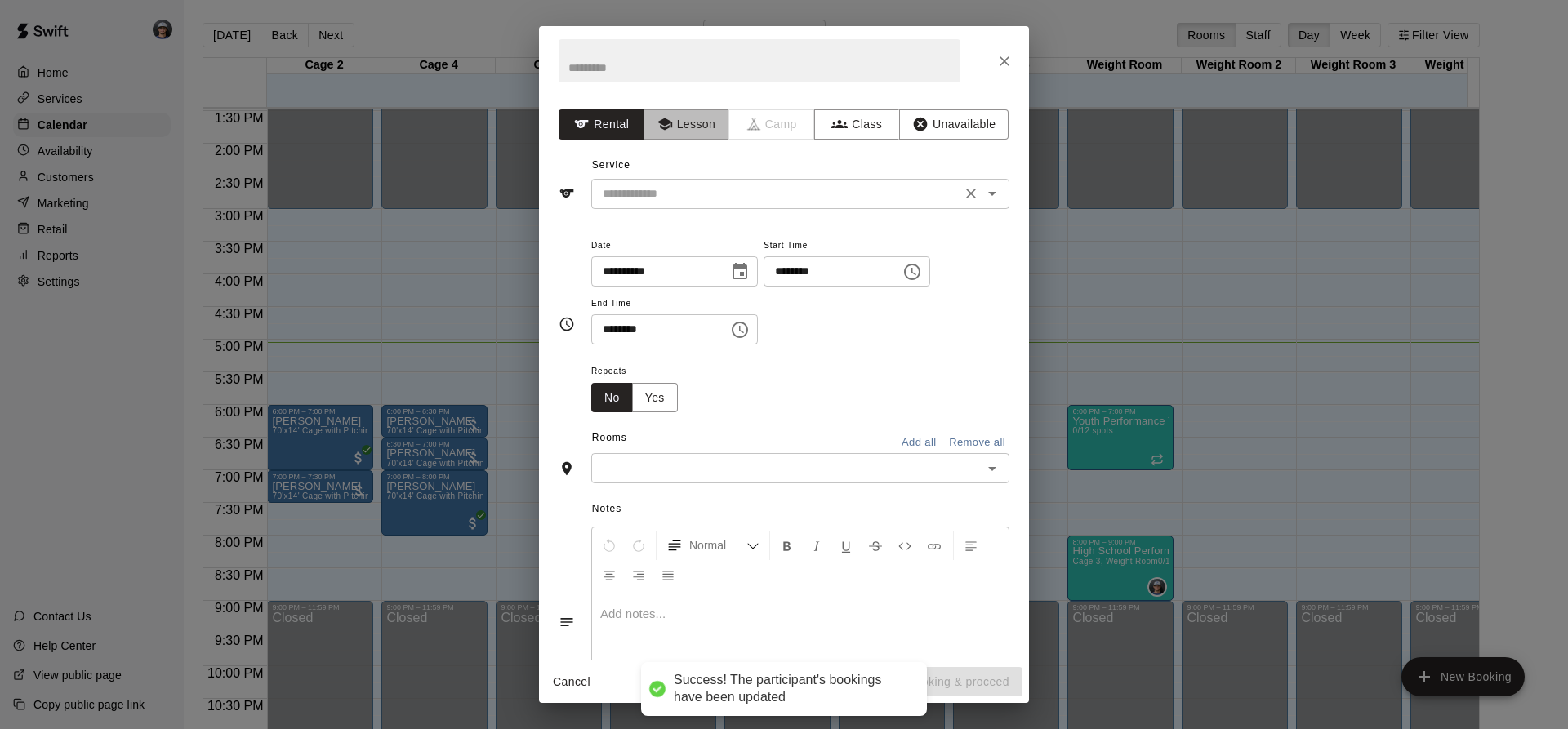
drag, startPoint x: 679, startPoint y: 125, endPoint x: 670, endPoint y: 179, distance: 54.7
click at [679, 128] on button "Lesson" at bounding box center [686, 124] width 85 height 30
click at [670, 179] on div "​" at bounding box center [801, 194] width 418 height 30
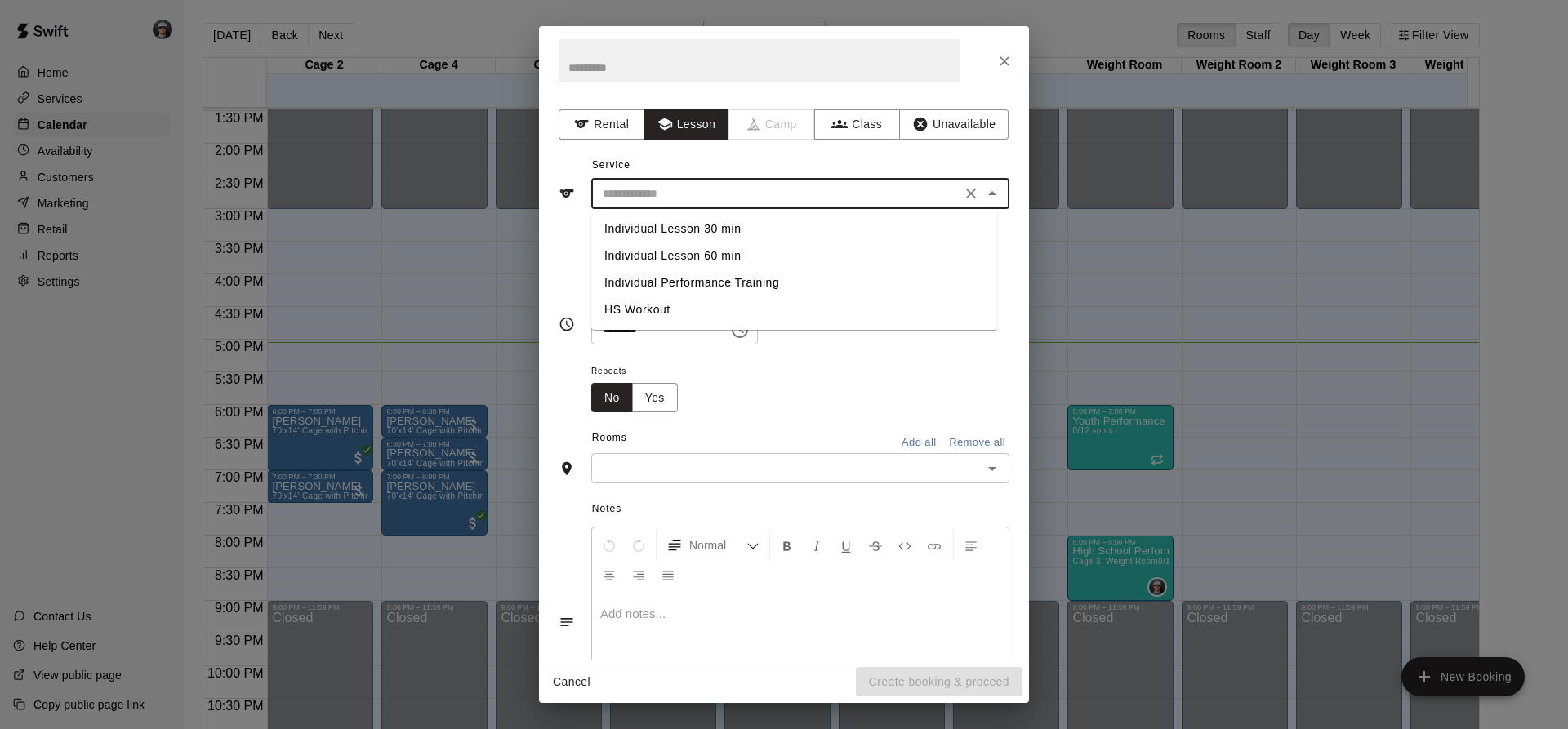
click at [733, 244] on li "Individual Lesson 60 min" at bounding box center [794, 255] width 406 height 27
type input "**********"
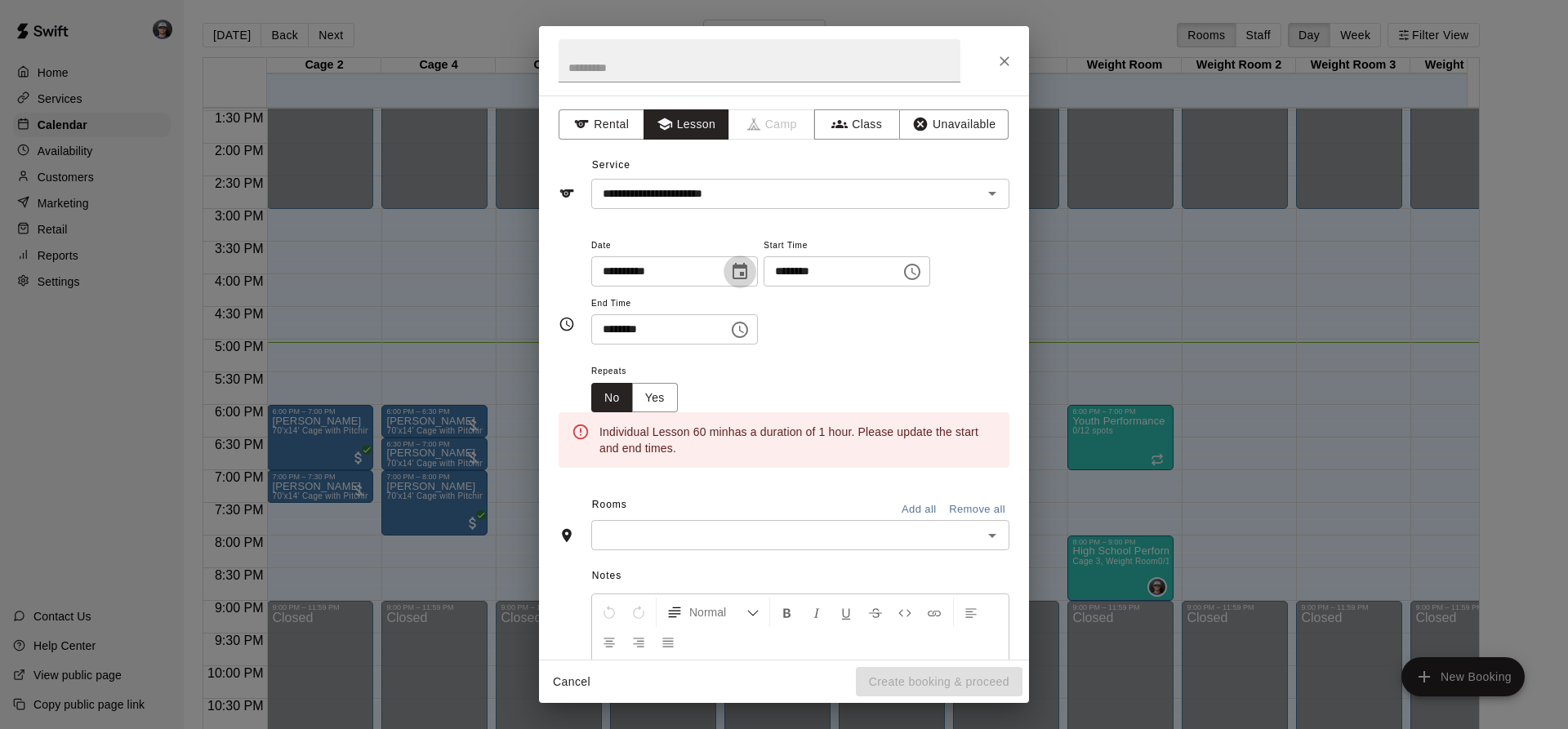
click at [749, 280] on icon "Choose date, selected date is Aug 13, 2025" at bounding box center [740, 272] width 20 height 20
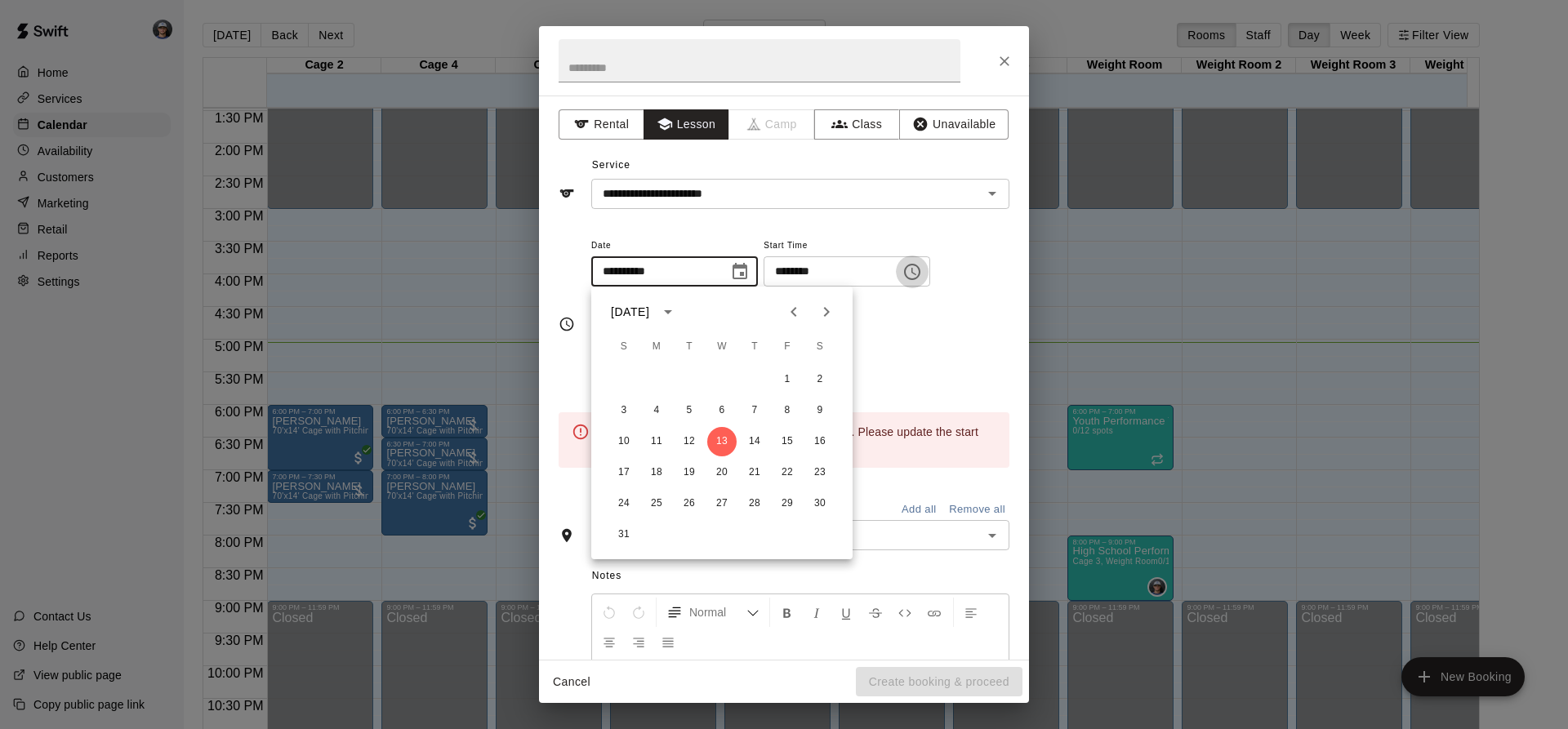
click at [920, 266] on icon "Choose time, selected time is 5:00 PM" at bounding box center [913, 272] width 17 height 17
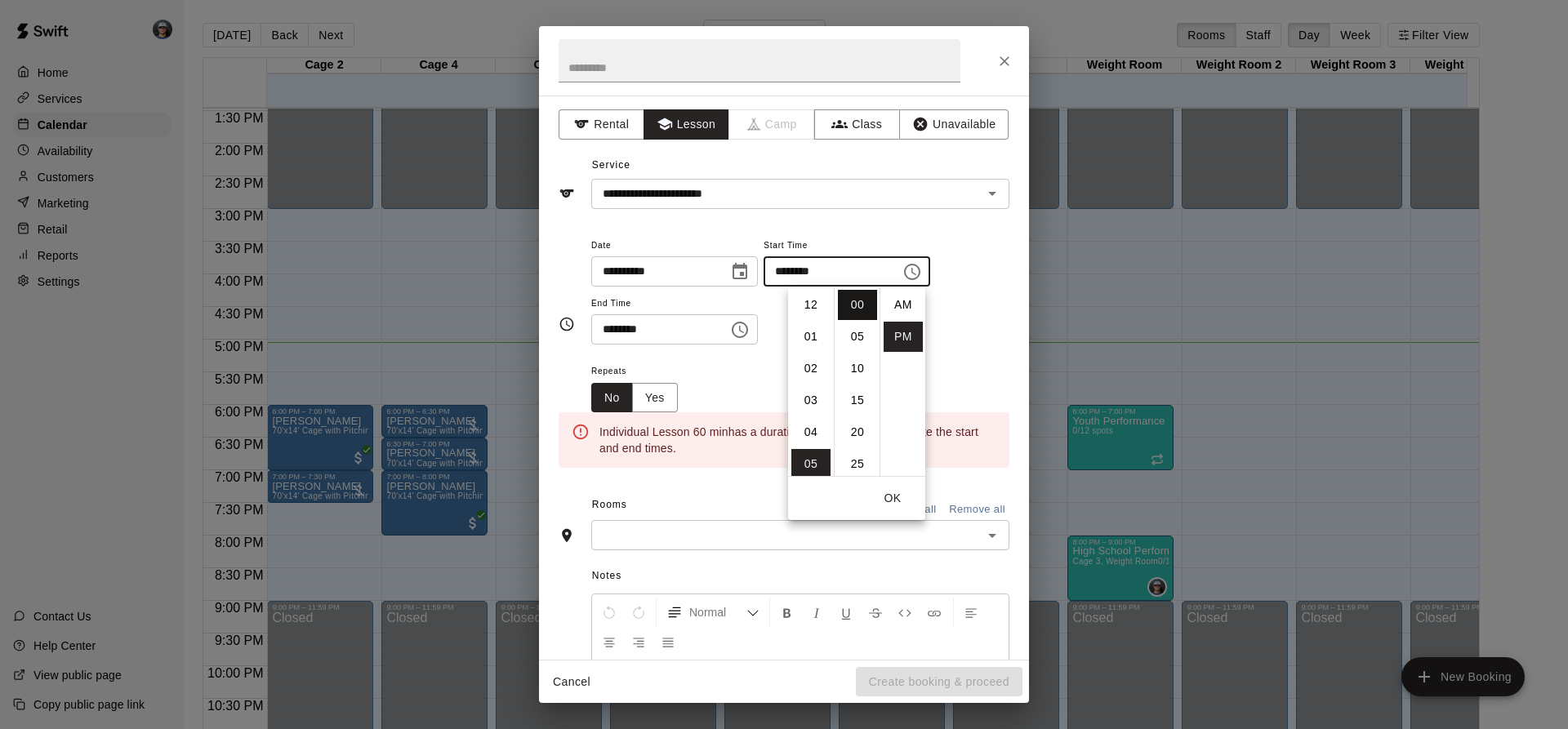
scroll to position [29, 0]
click at [815, 296] on li "02" at bounding box center [811, 291] width 39 height 30
type input "********"
click at [748, 332] on icon "Choose time, selected time is 5:30 PM" at bounding box center [740, 330] width 17 height 17
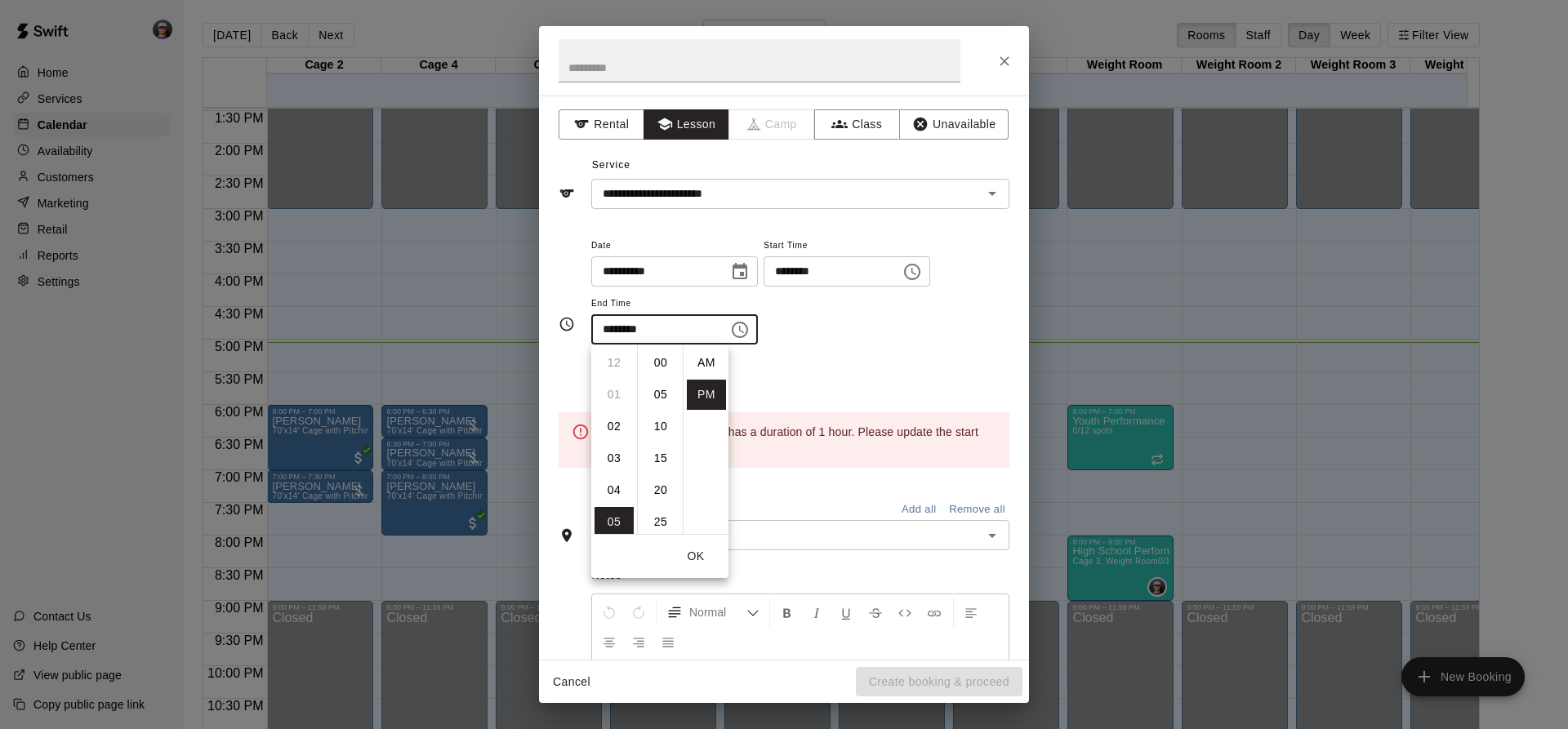
scroll to position [29, 0]
click at [619, 379] on li "03" at bounding box center [613, 381] width 39 height 30
click at [661, 357] on li "00" at bounding box center [660, 362] width 39 height 30
type input "********"
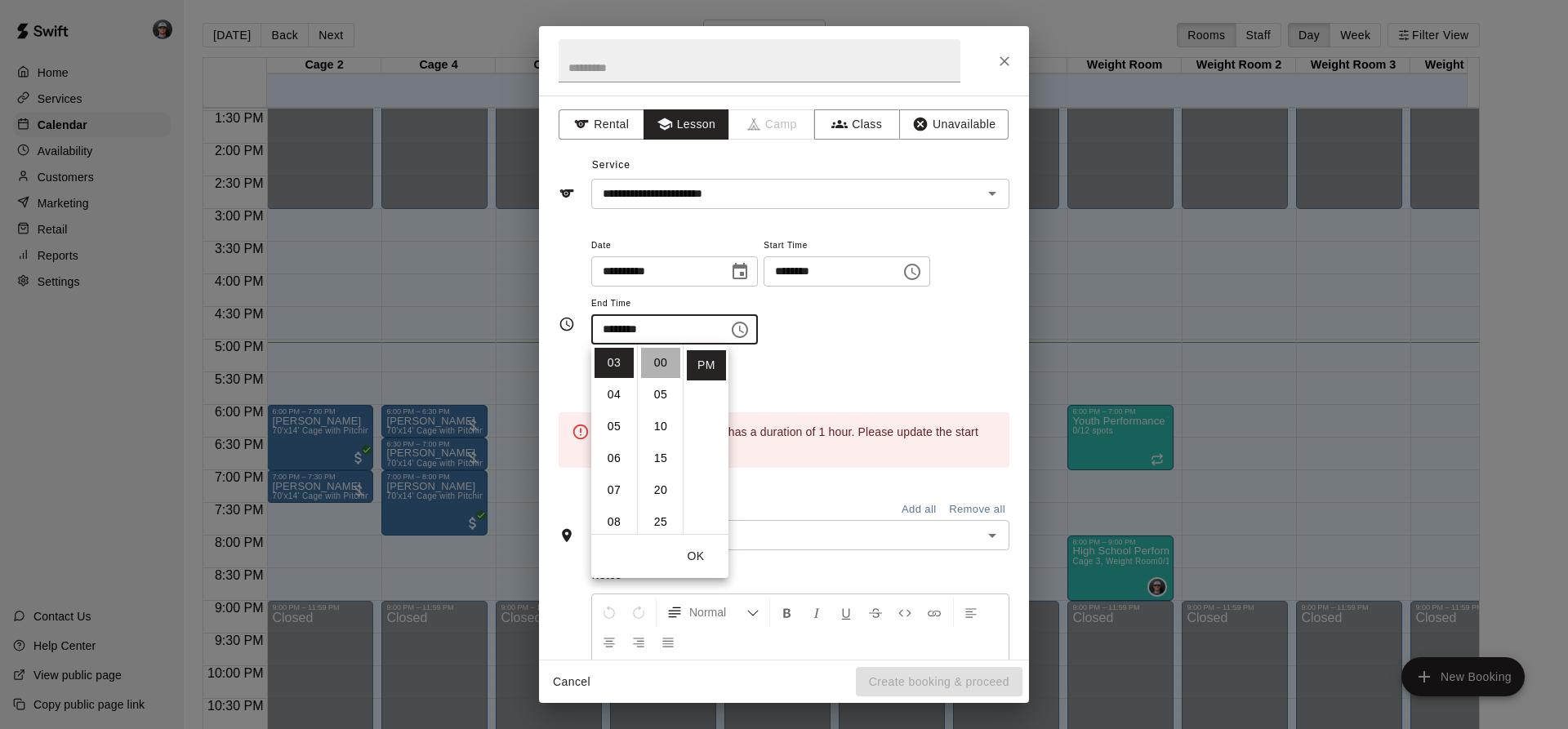
click at [917, 377] on div "Repeats No Yes" at bounding box center [801, 386] width 418 height 51
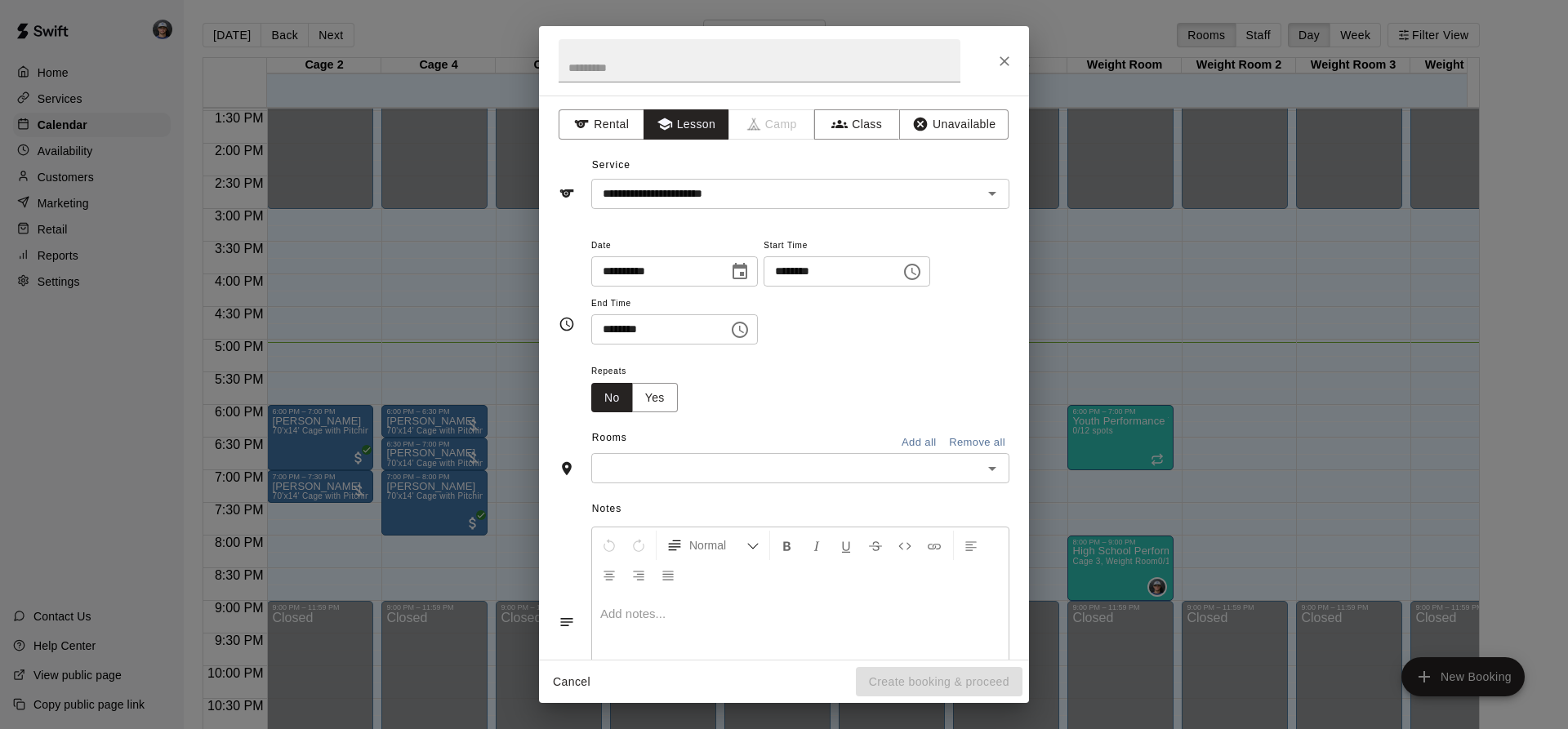
click at [816, 463] on input "text" at bounding box center [786, 468] width 382 height 21
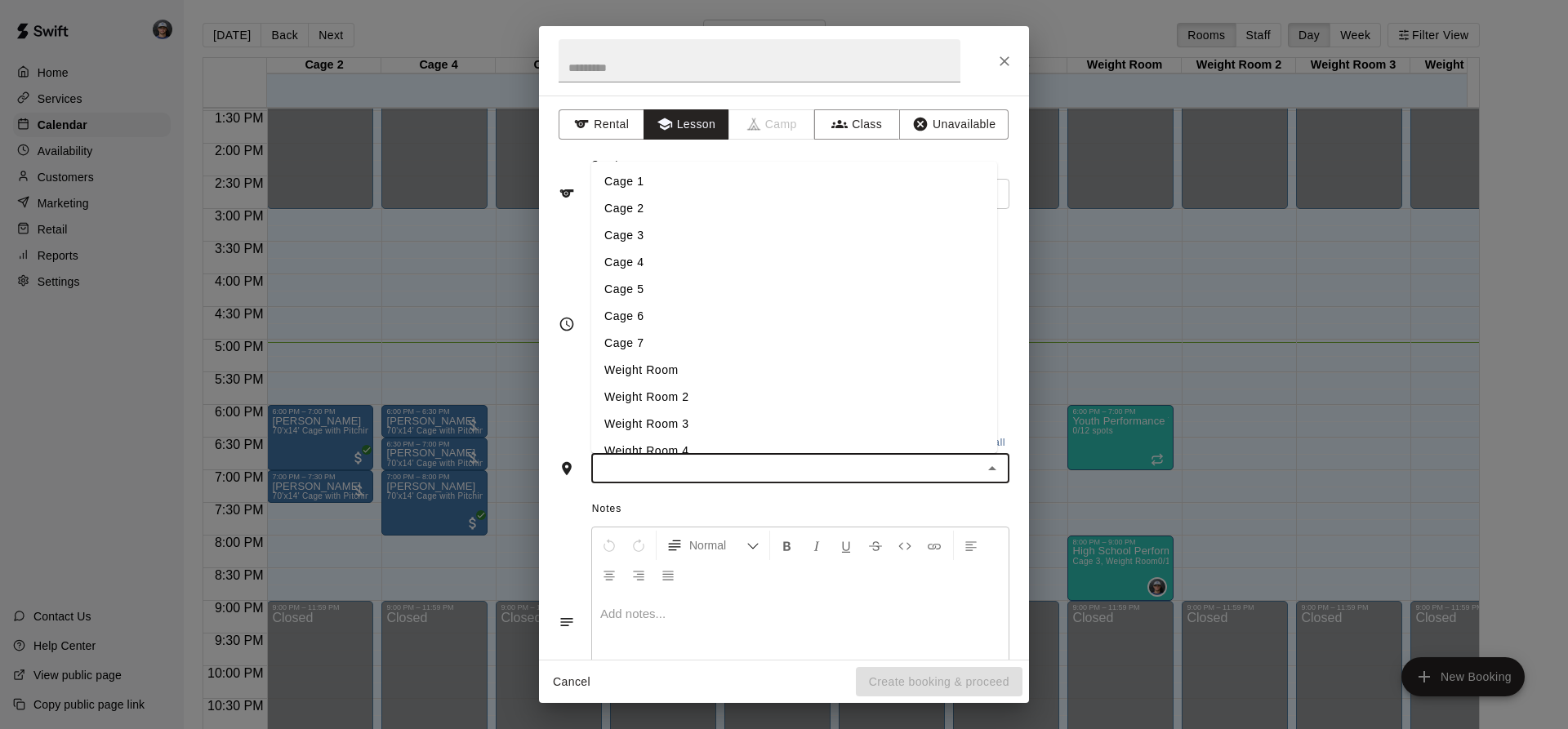
click at [658, 238] on li "Cage 3" at bounding box center [794, 236] width 406 height 27
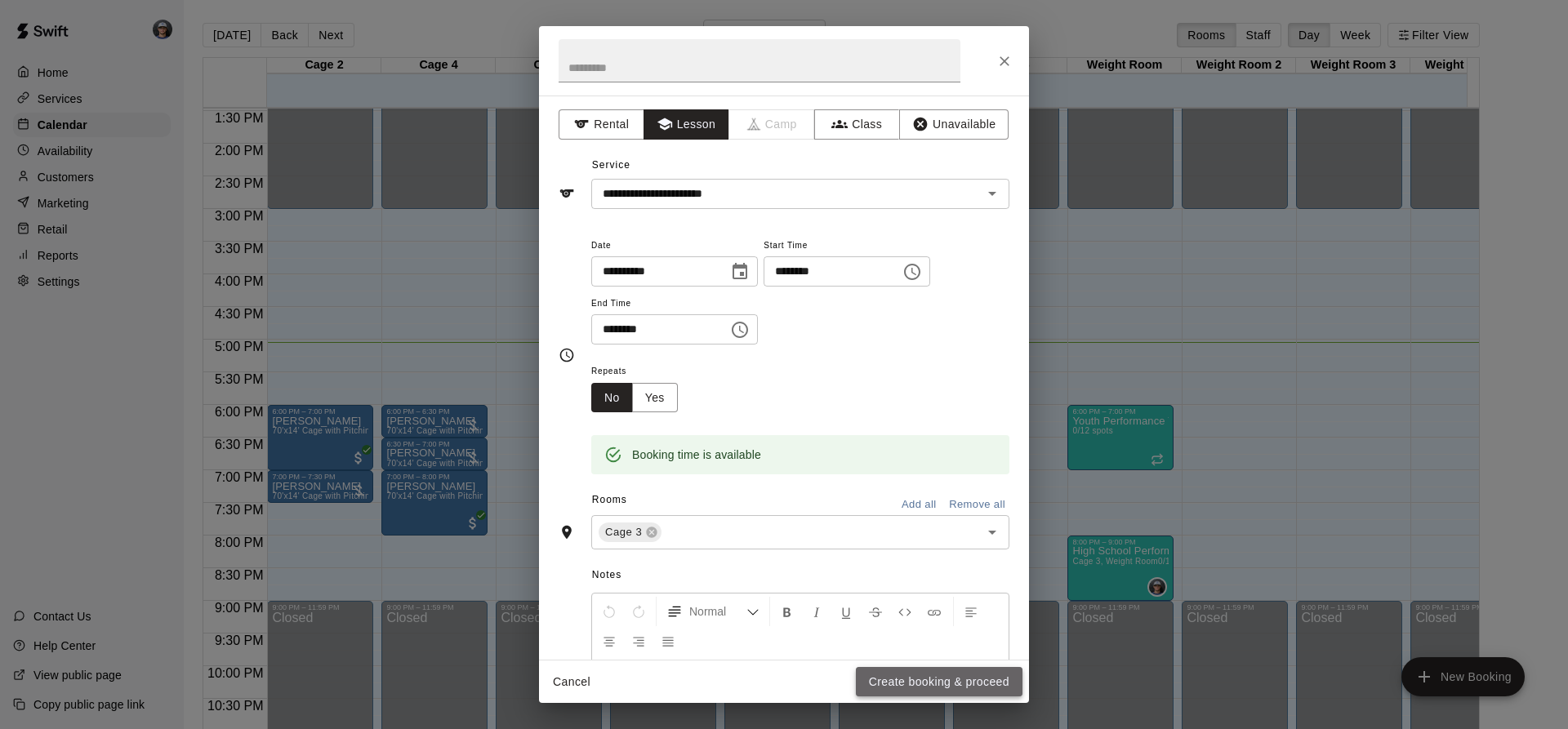
click at [909, 680] on button "Create booking & proceed" at bounding box center [938, 682] width 167 height 30
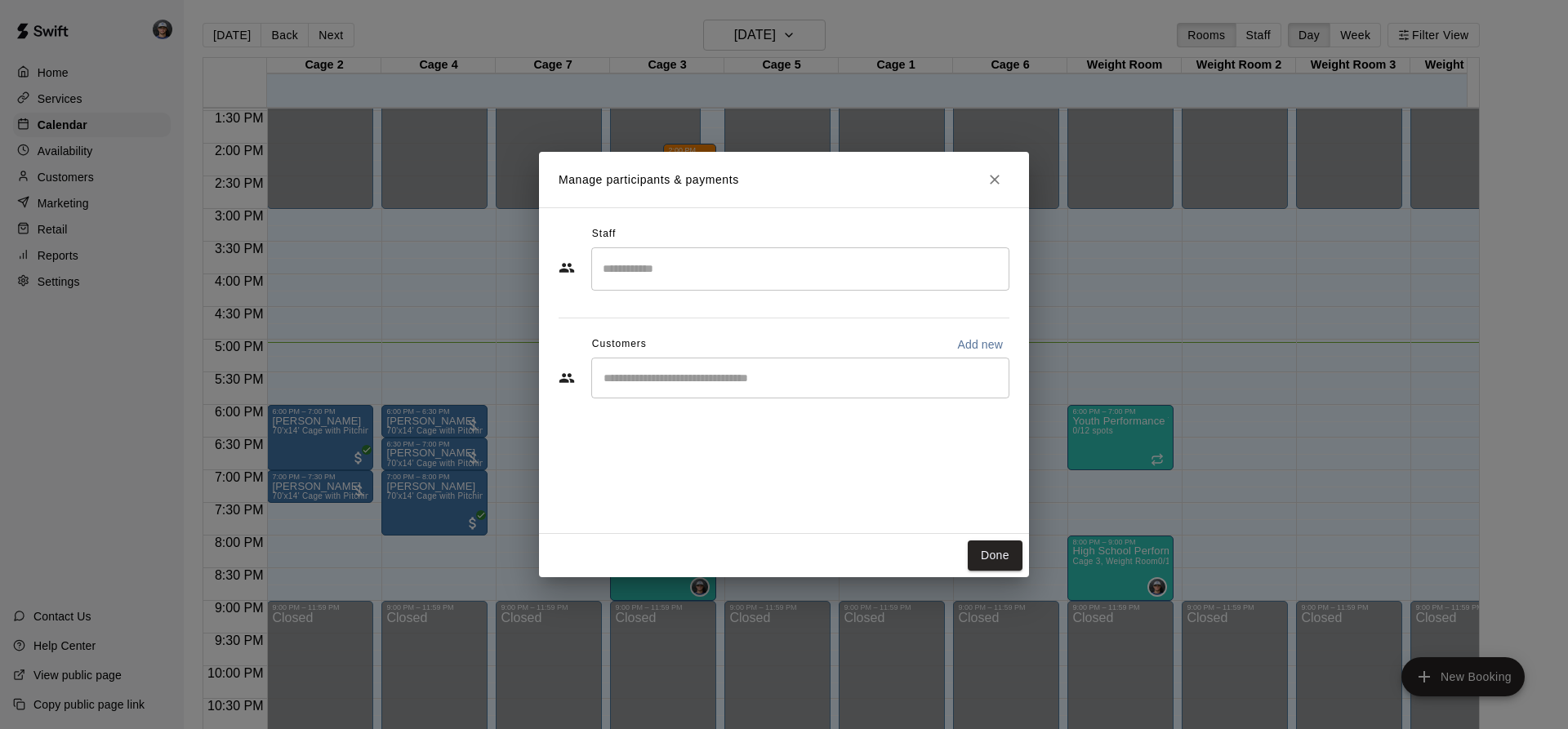
click at [700, 382] on input "Start typing to search customers..." at bounding box center [800, 378] width 403 height 17
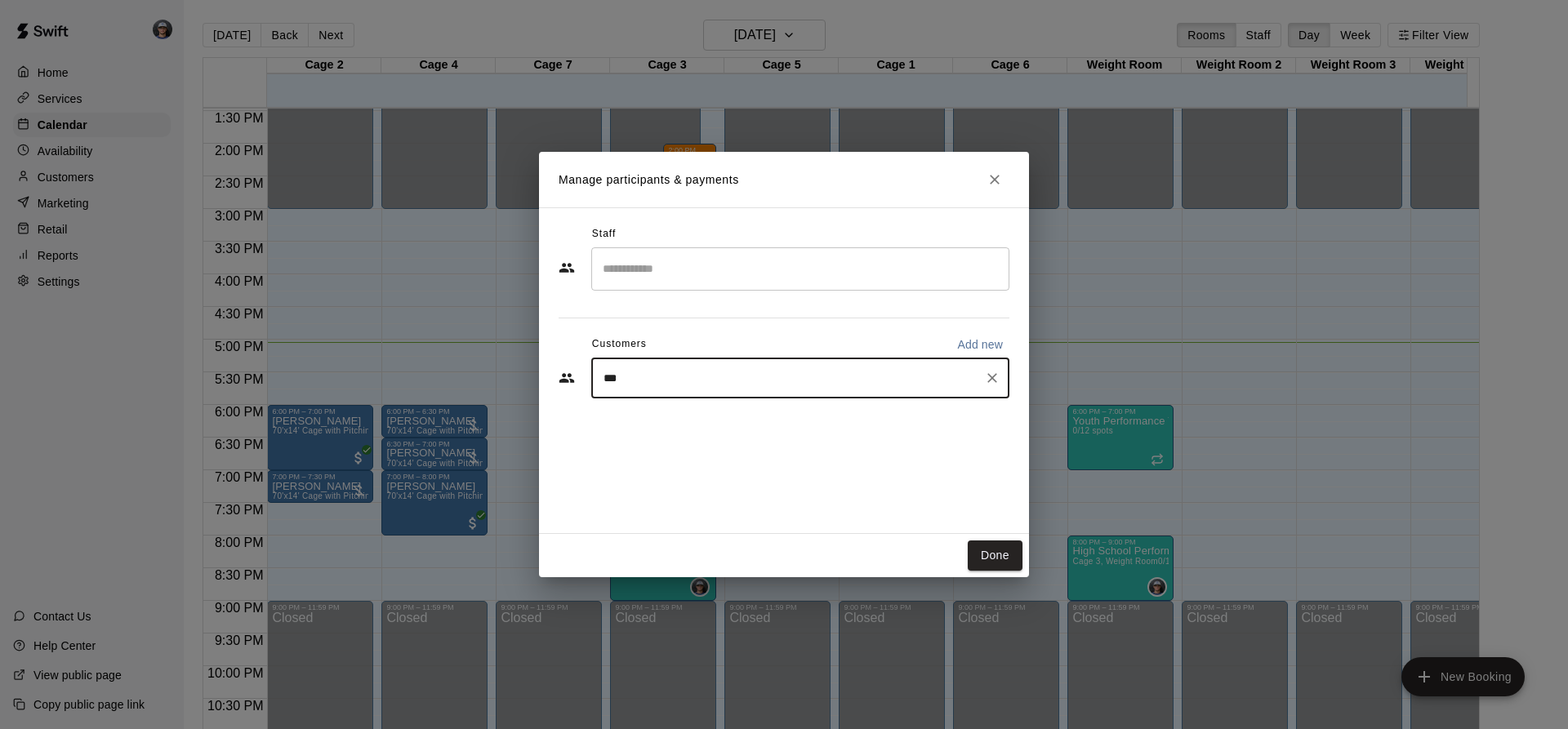
type input "****"
click at [678, 426] on div "[PERSON_NAME] [EMAIL_ADDRESS][DOMAIN_NAME]" at bounding box center [725, 425] width 176 height 35
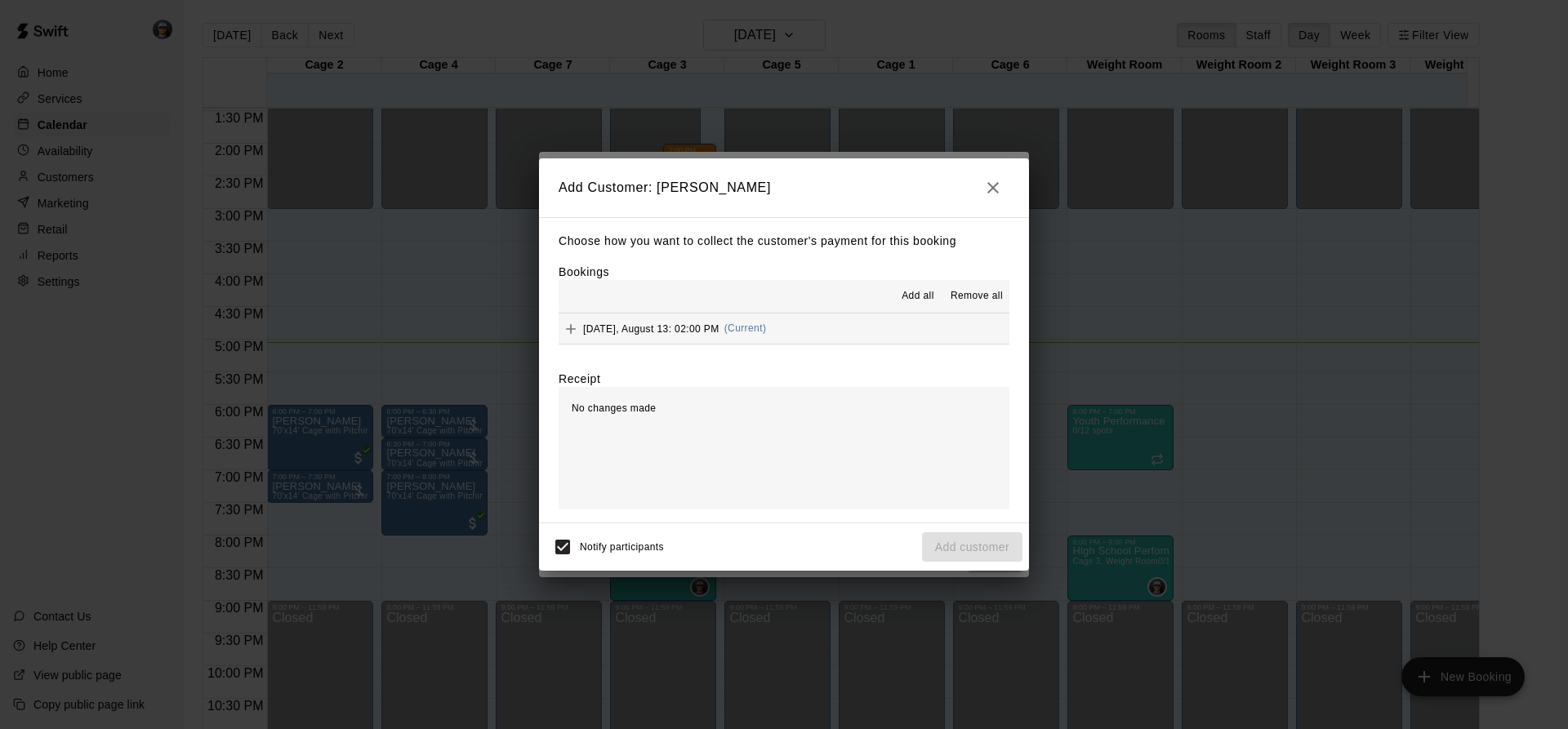
click at [824, 325] on button "[DATE], August 13: 02:00 PM (Current)" at bounding box center [783, 328] width 450 height 30
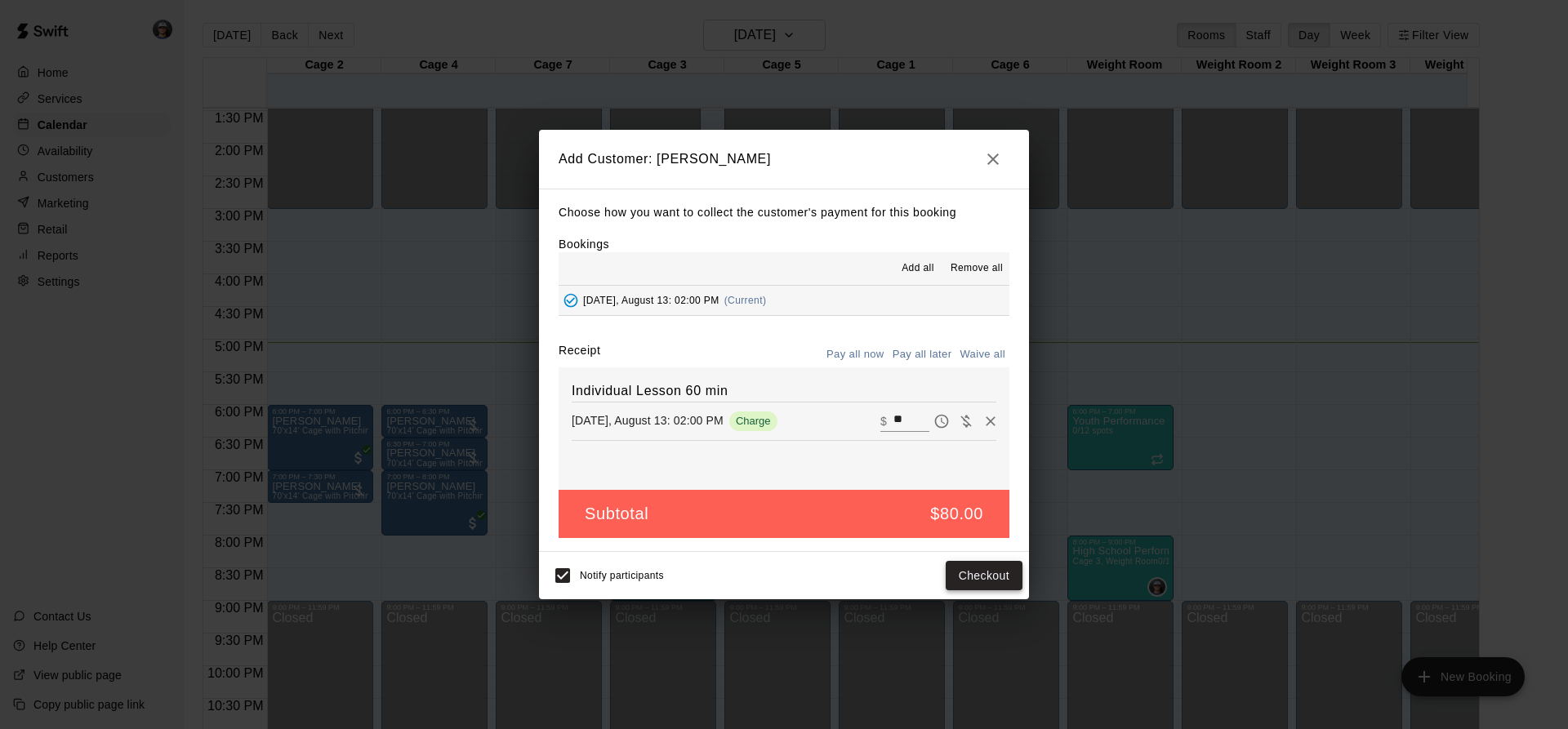
click at [976, 576] on button "Checkout" at bounding box center [984, 576] width 77 height 30
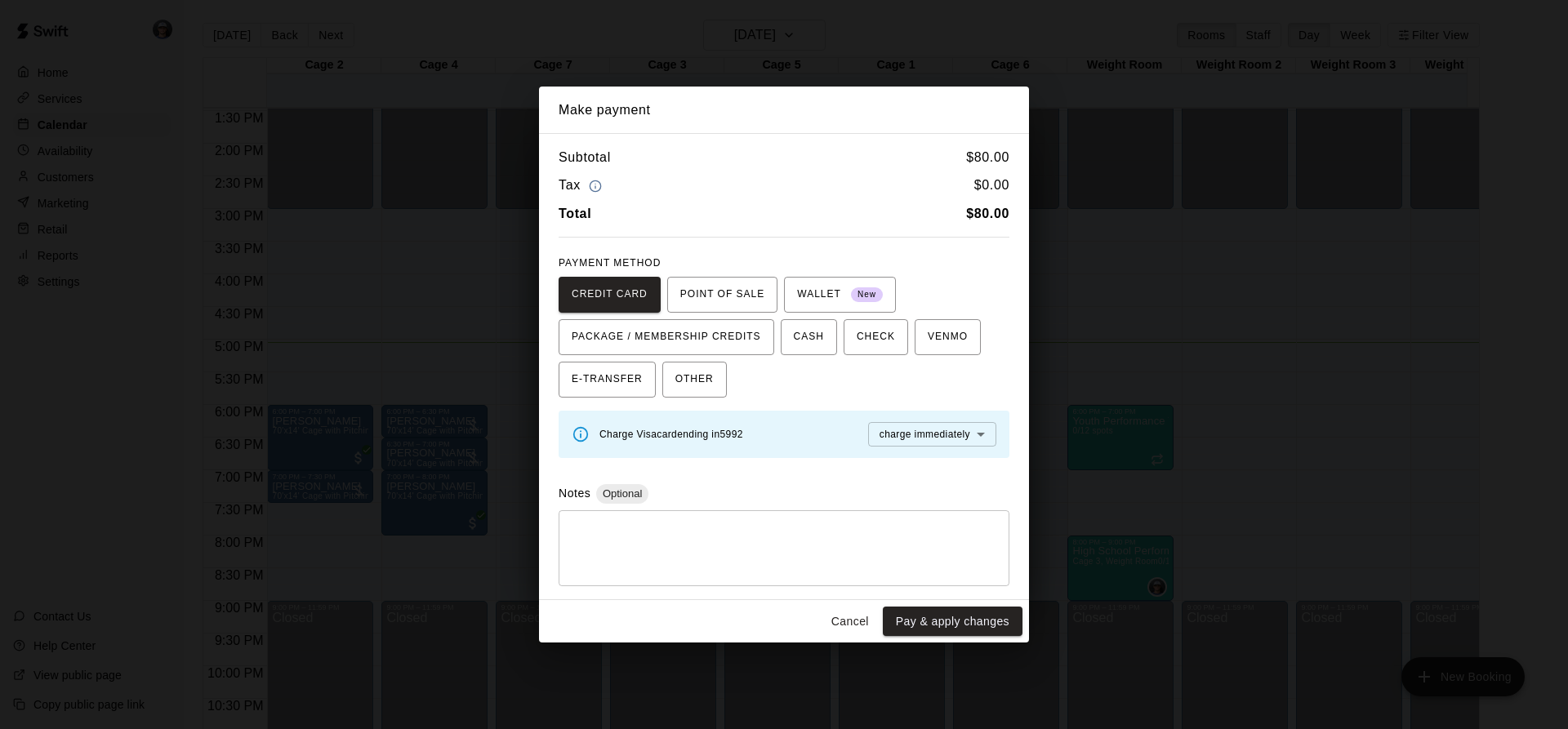
click at [879, 634] on div "Cancel Pay & apply changes" at bounding box center [784, 621] width 490 height 43
click at [862, 628] on button "Cancel" at bounding box center [850, 621] width 52 height 30
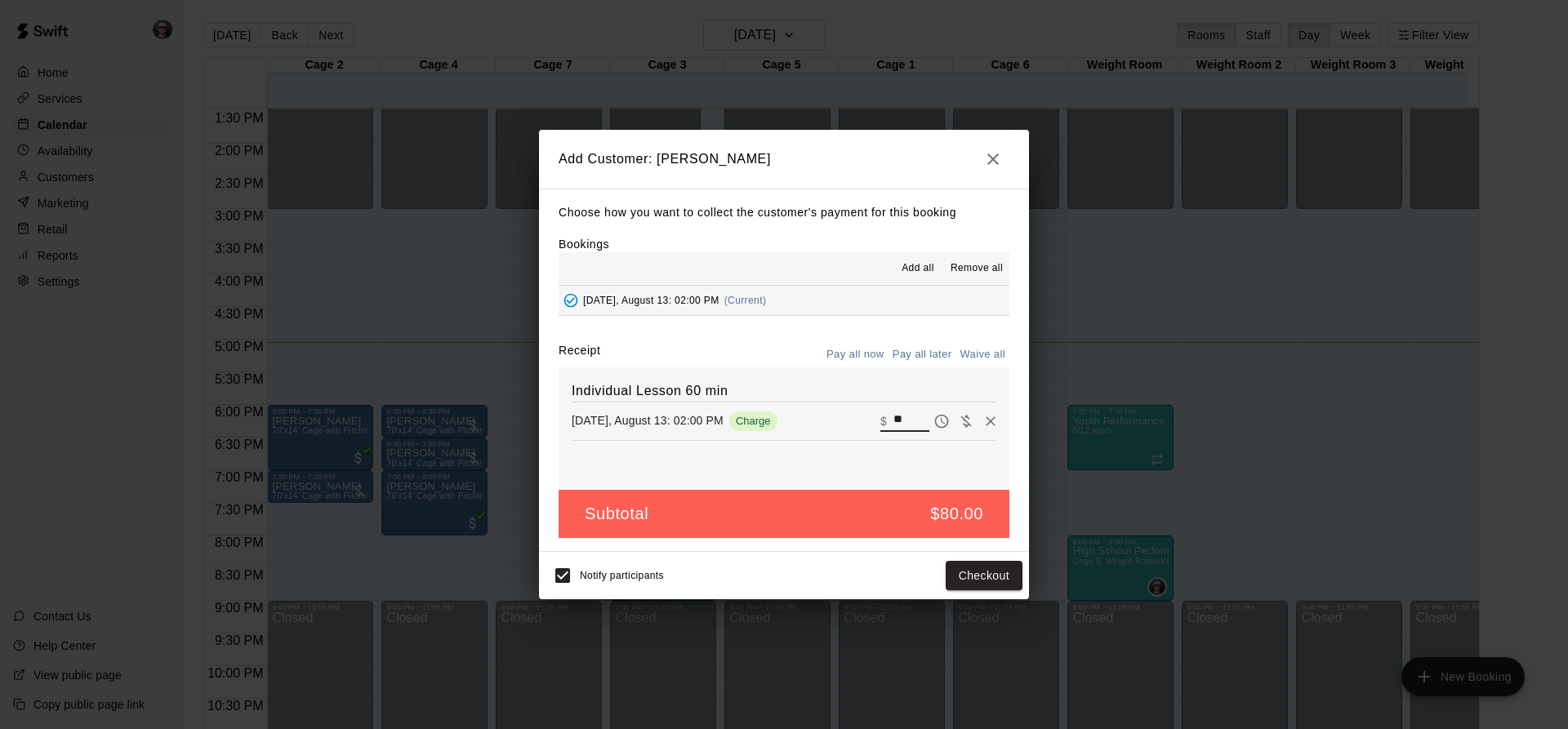
drag, startPoint x: 901, startPoint y: 426, endPoint x: 803, endPoint y: 410, distance: 99.3
click at [806, 410] on div "[DATE], August 13: 02:00 PM Charge ​ $ **" at bounding box center [784, 421] width 425 height 25
type input "**"
click at [956, 572] on button "Checkout" at bounding box center [984, 576] width 77 height 30
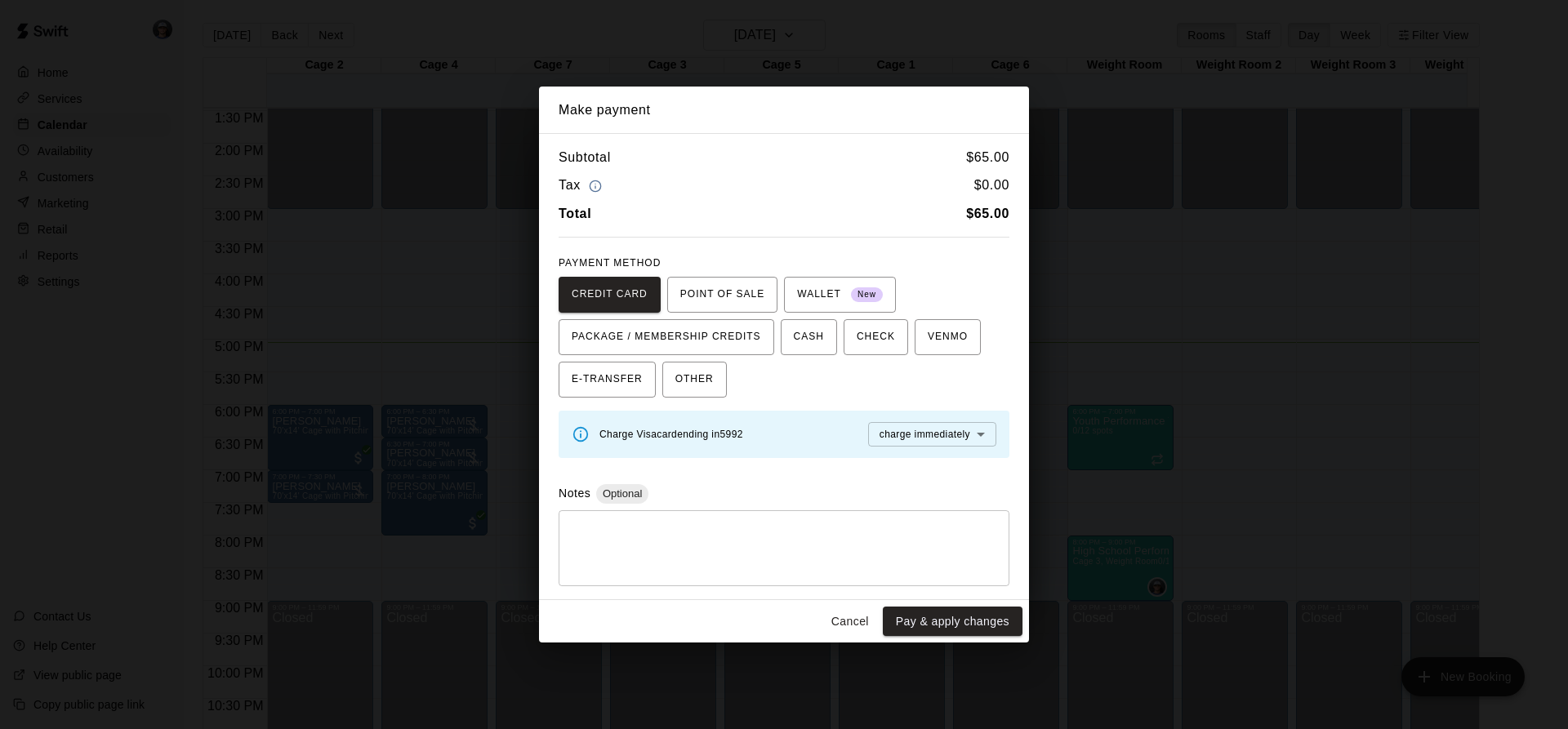
click at [928, 609] on button "Pay & apply changes" at bounding box center [952, 621] width 139 height 30
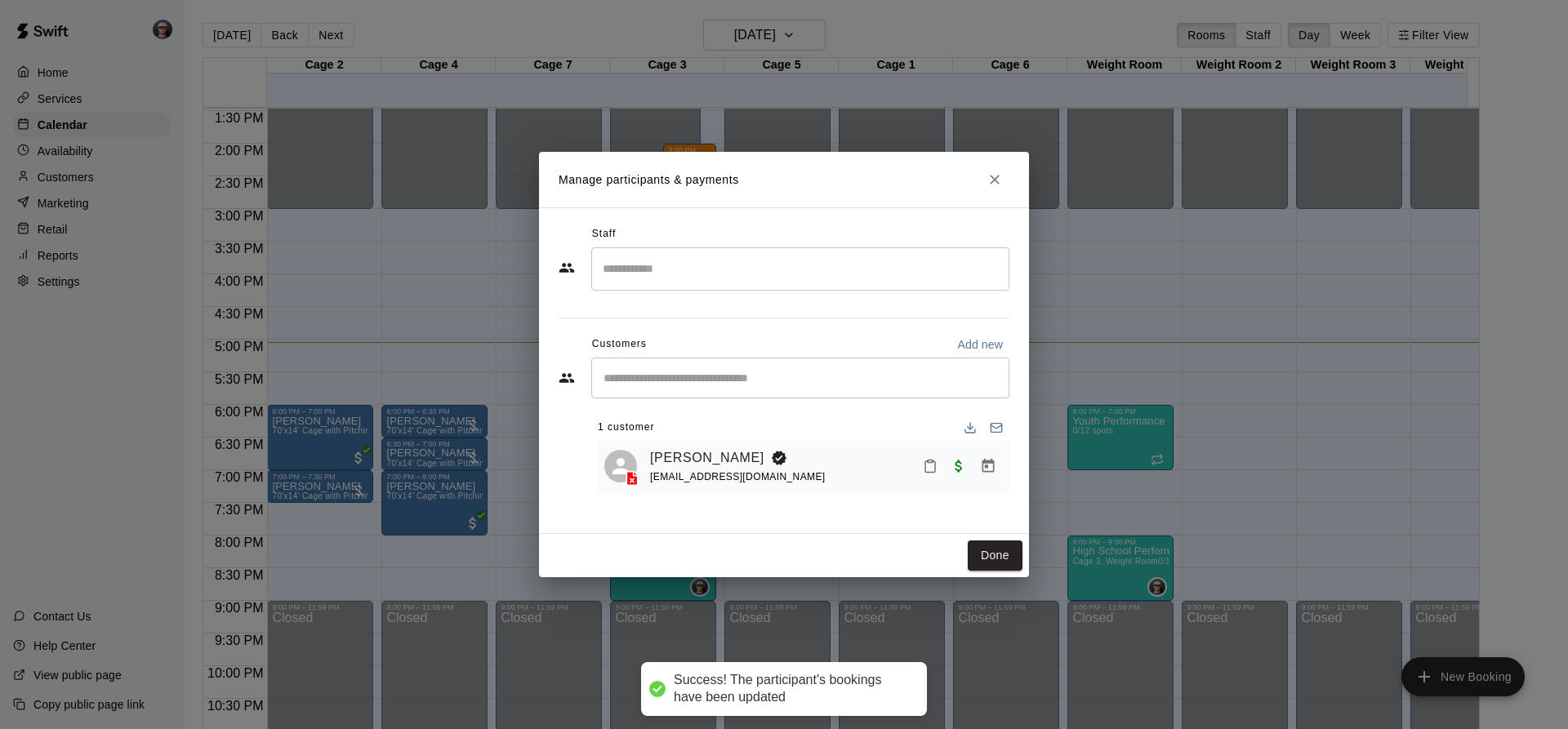
click at [691, 368] on div "​" at bounding box center [801, 377] width 418 height 41
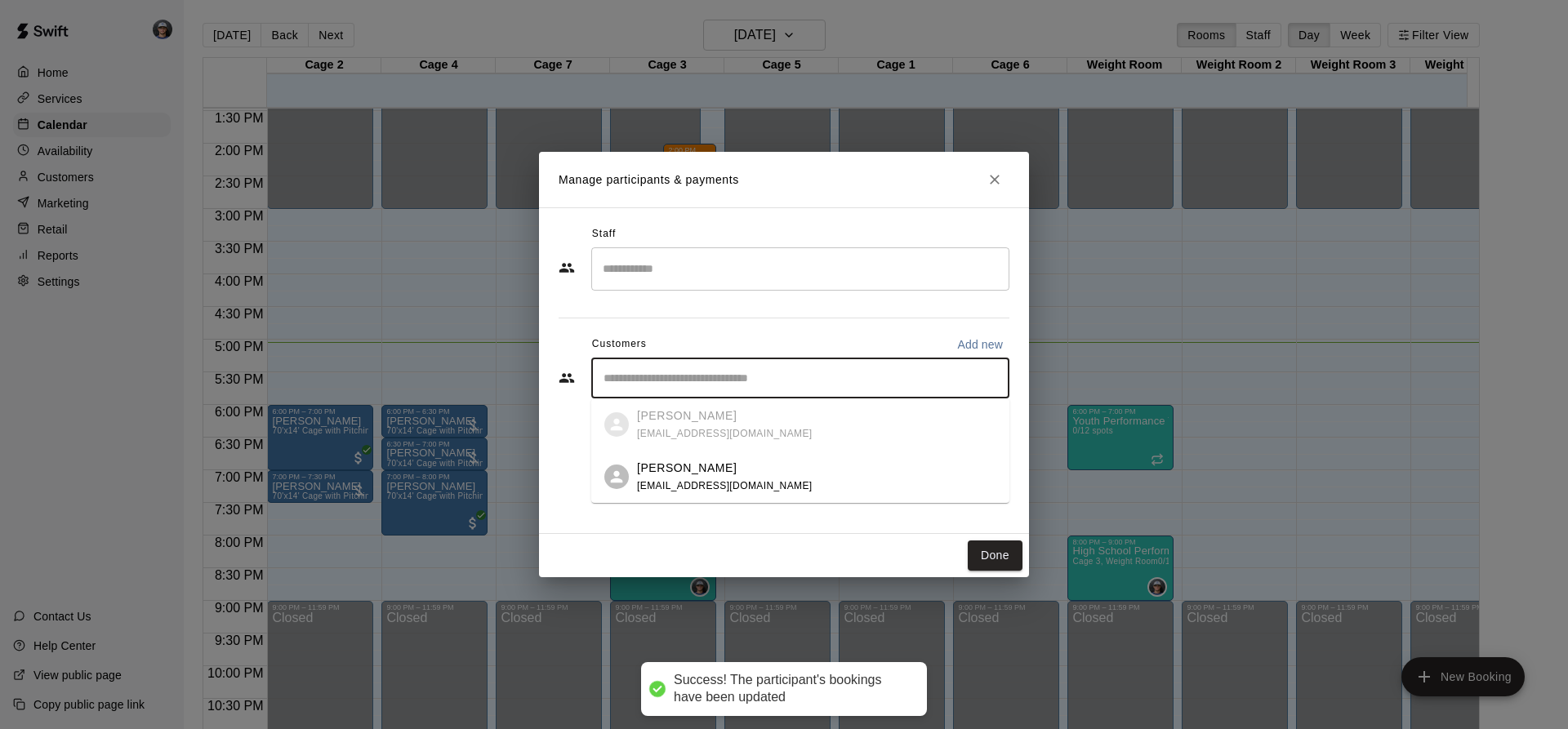
type input "*"
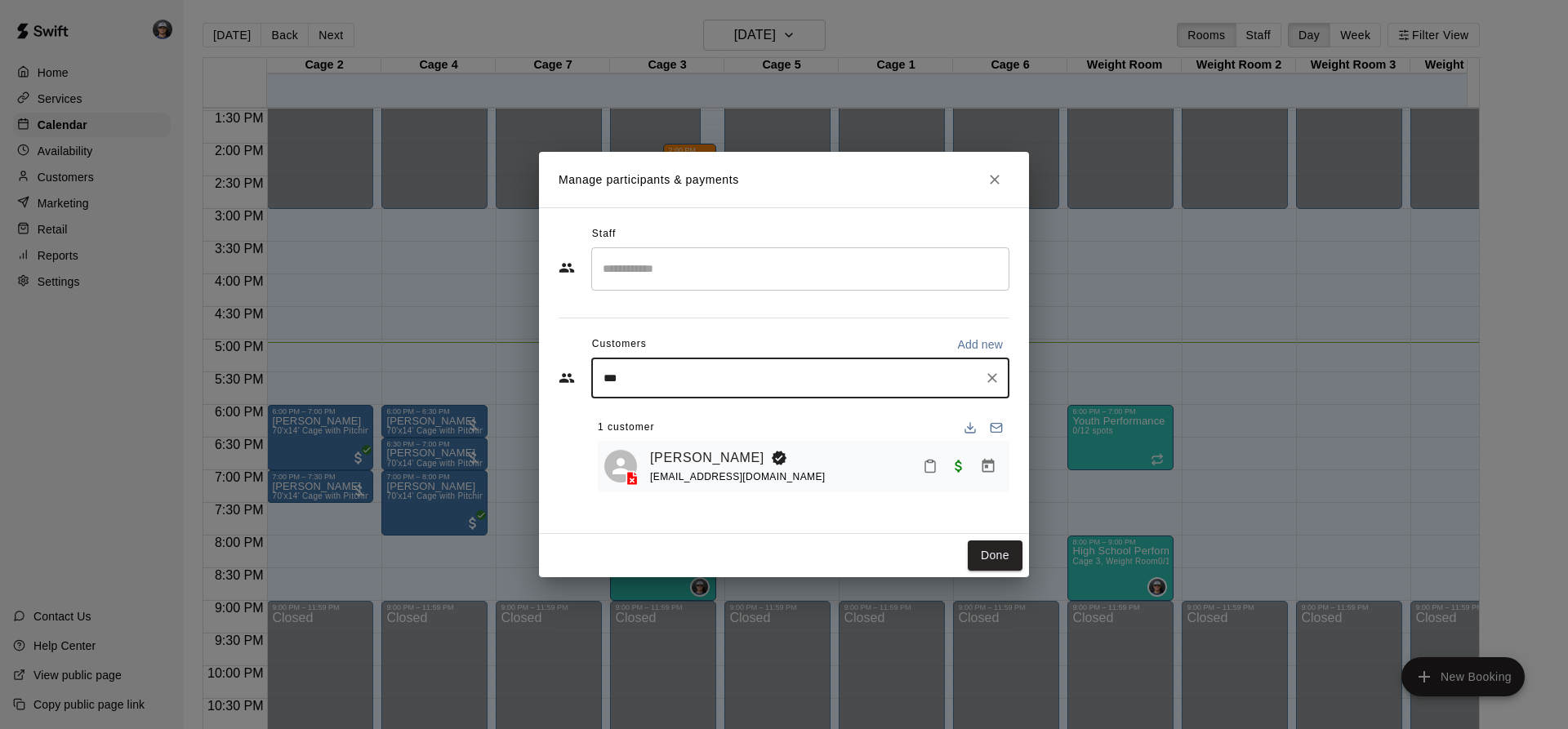
type input "****"
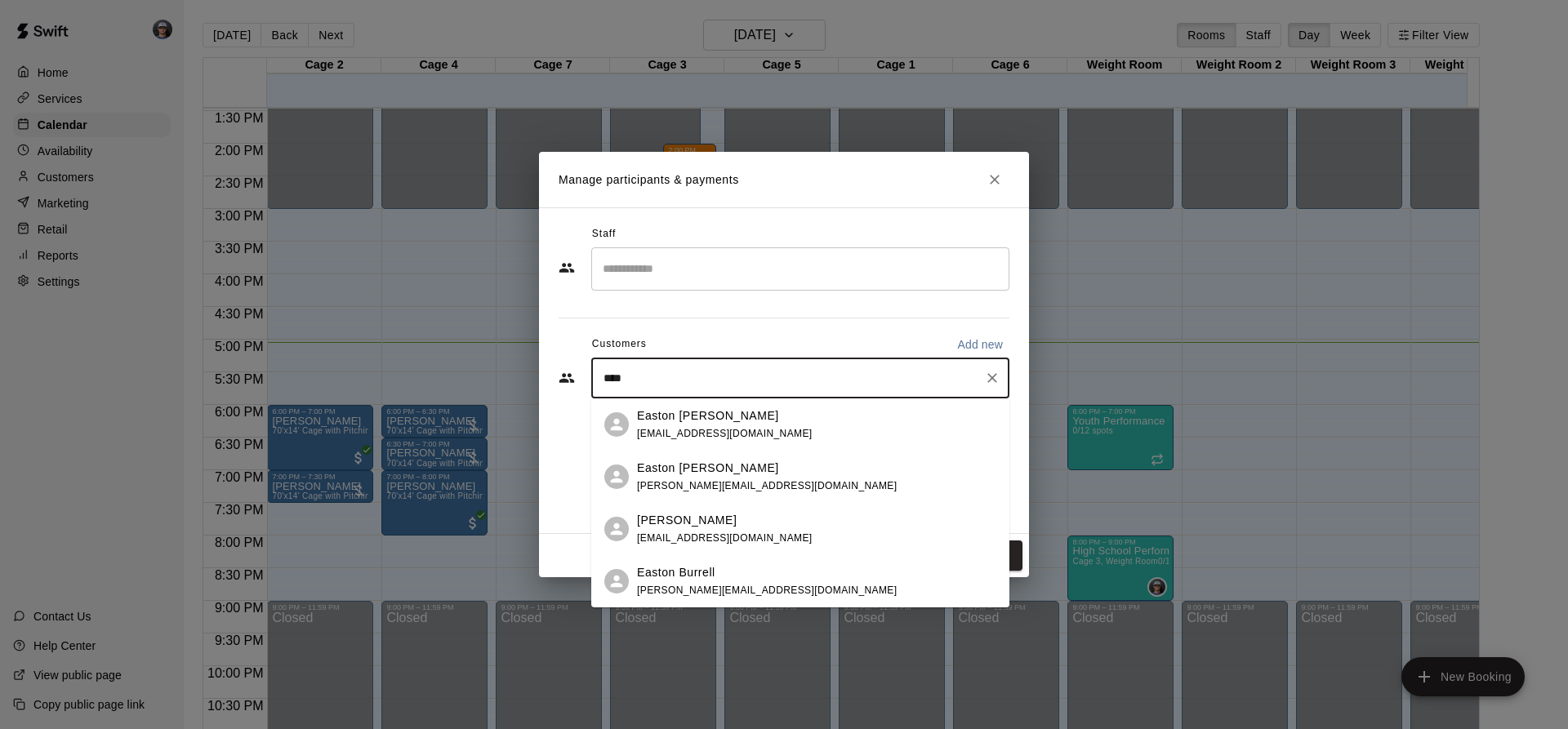
click at [692, 422] on p "Easton [PERSON_NAME]" at bounding box center [708, 416] width 142 height 17
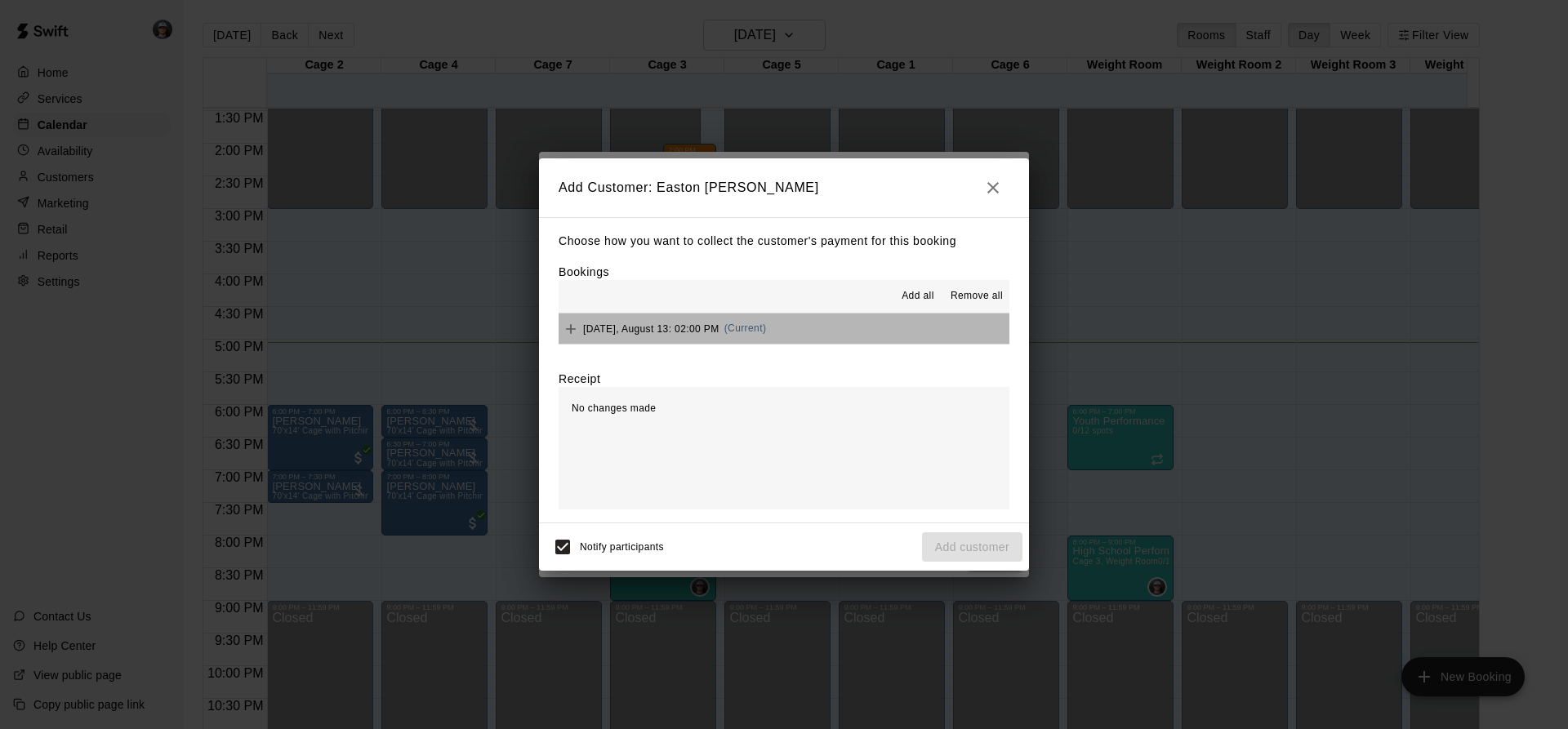
click at [796, 326] on button "[DATE], August 13: 02:00 PM (Current)" at bounding box center [783, 328] width 450 height 30
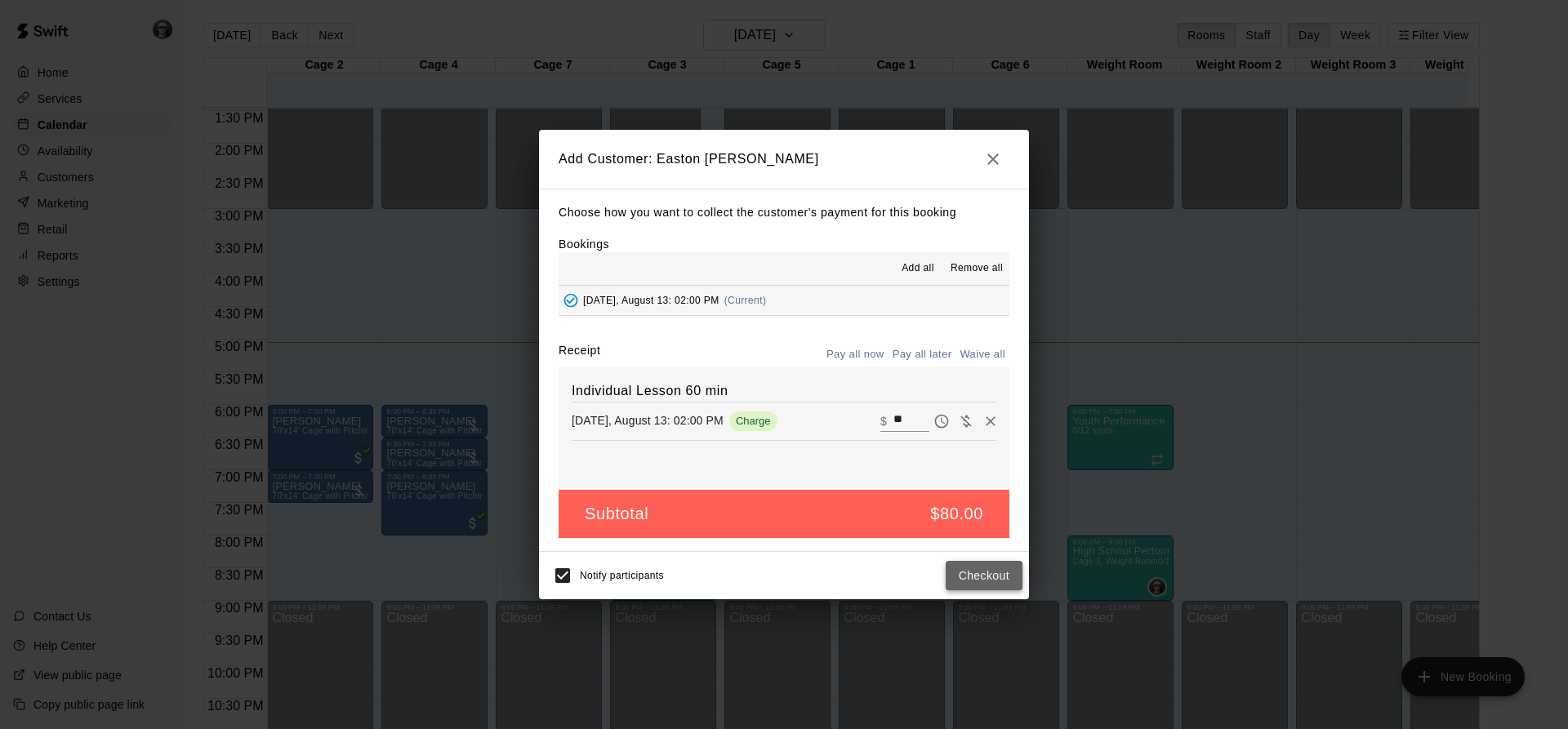
click at [967, 570] on button "Checkout" at bounding box center [984, 576] width 77 height 30
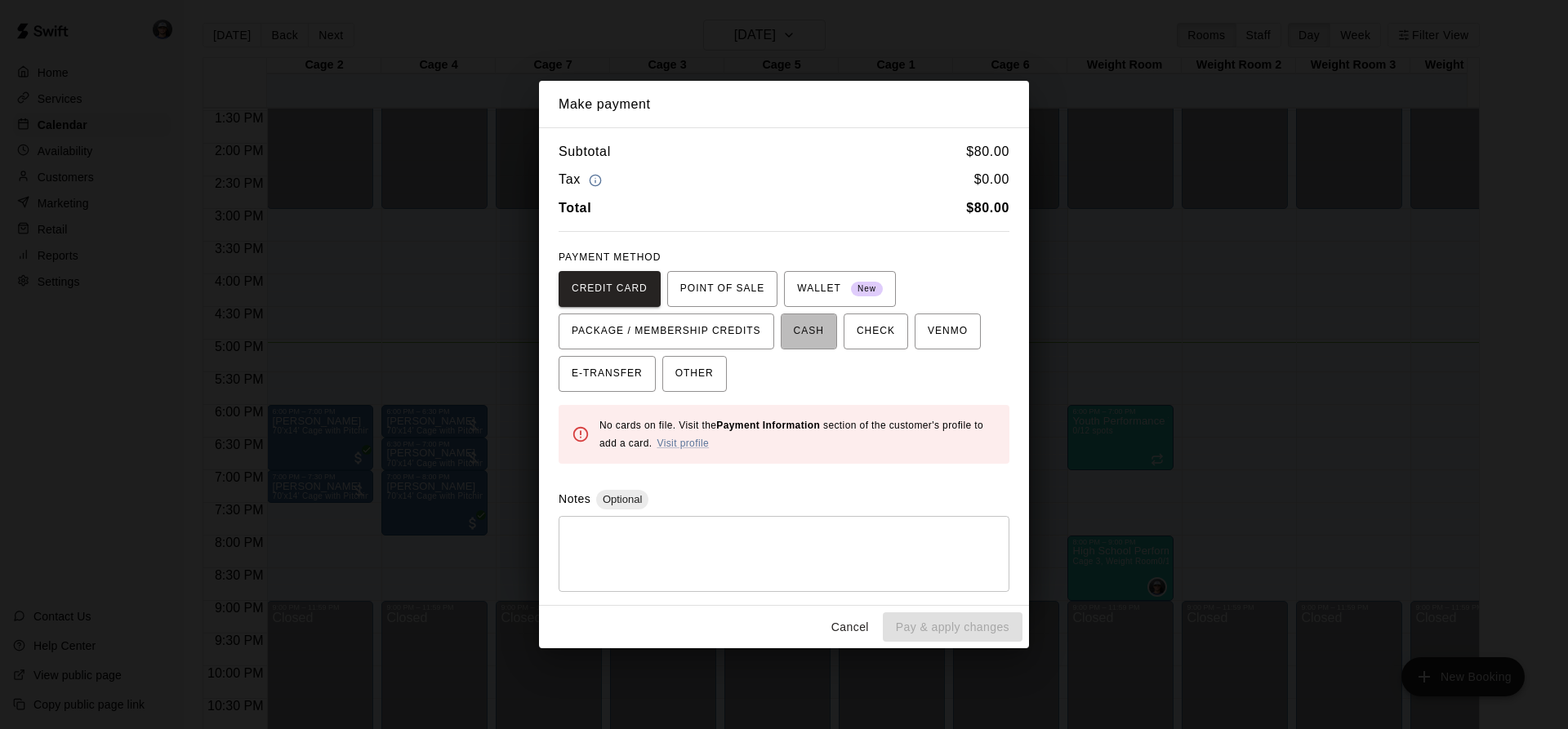
drag, startPoint x: 825, startPoint y: 329, endPoint x: 866, endPoint y: 425, distance: 104.4
click at [824, 330] on button "CASH" at bounding box center [809, 331] width 56 height 36
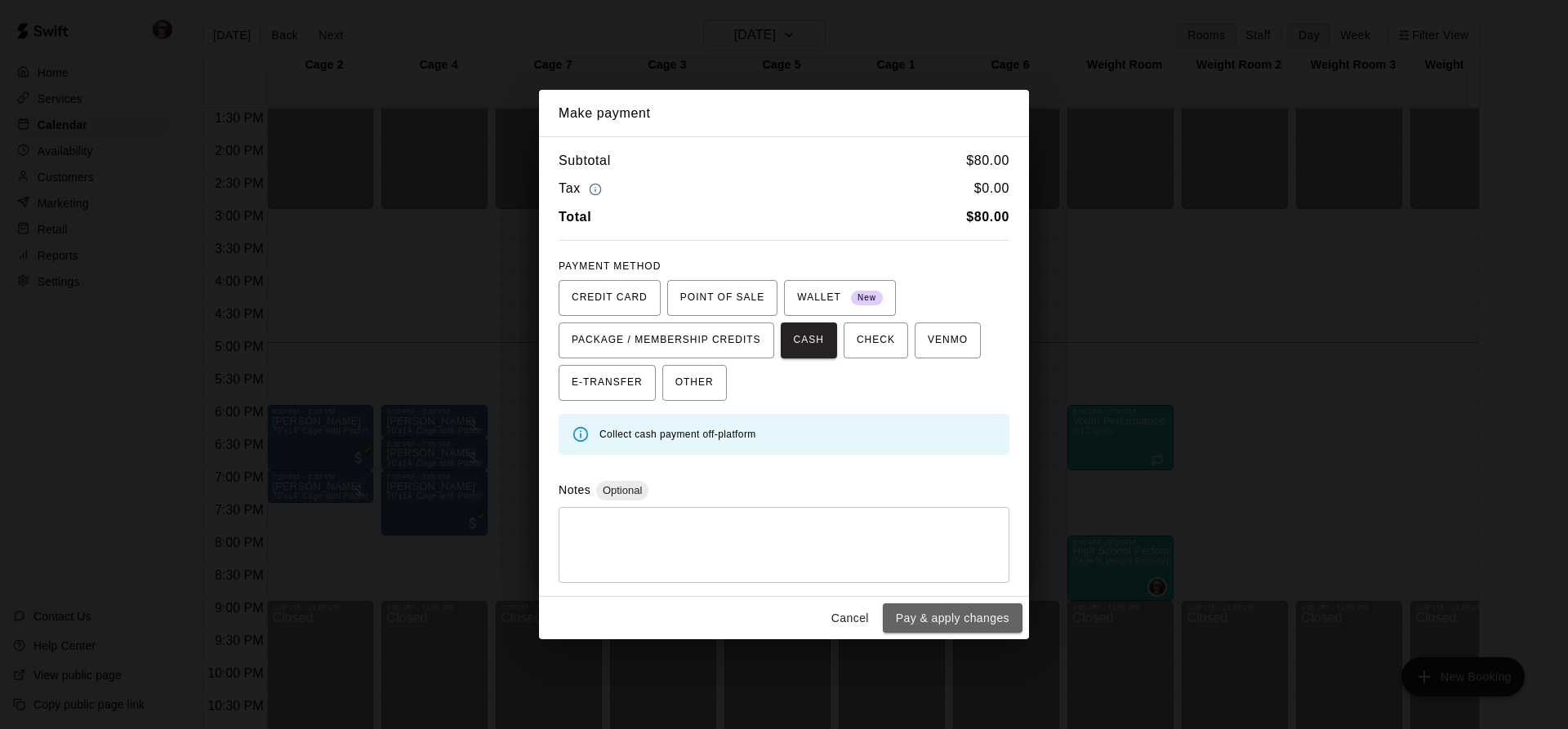
click at [936, 610] on button "Pay & apply changes" at bounding box center [952, 618] width 139 height 30
